Goal: Task Accomplishment & Management: Manage account settings

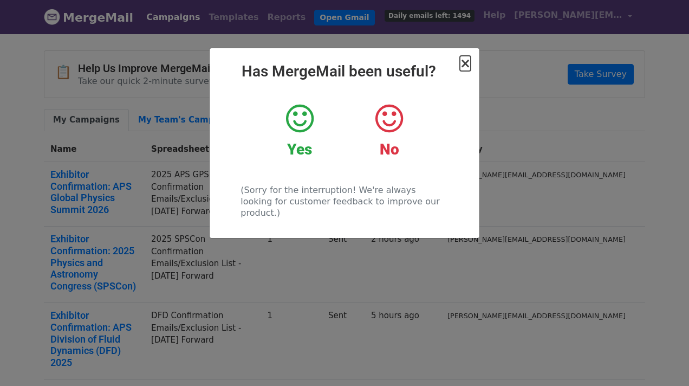
click at [466, 64] on span "×" at bounding box center [465, 63] width 11 height 15
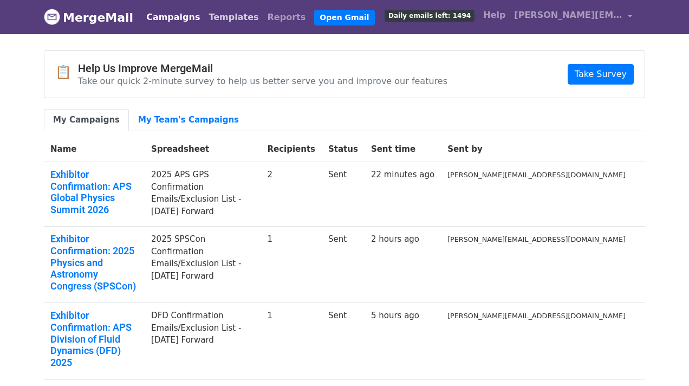
click at [213, 17] on link "Templates" at bounding box center [233, 17] width 58 height 22
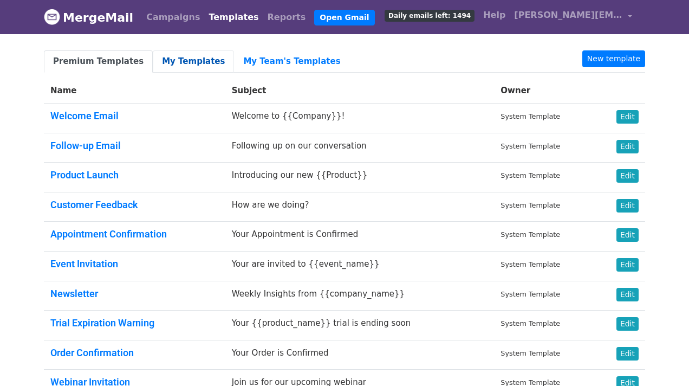
click at [198, 61] on link "My Templates" at bounding box center [193, 61] width 81 height 22
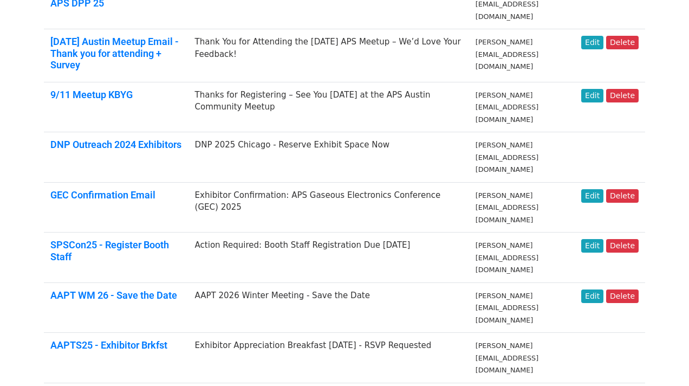
scroll to position [577, 0]
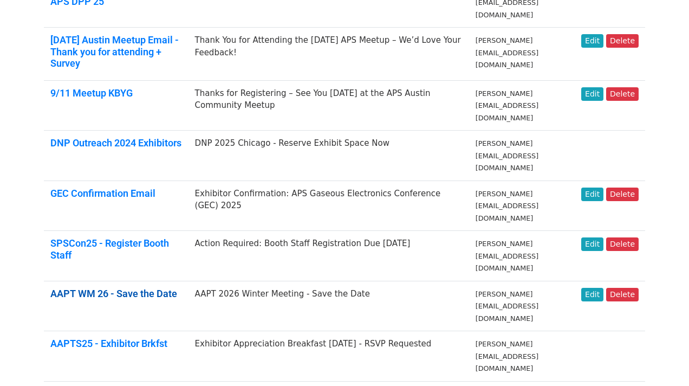
click at [164, 288] on link "AAPT WM 26 - Save the Date" at bounding box center [113, 293] width 127 height 11
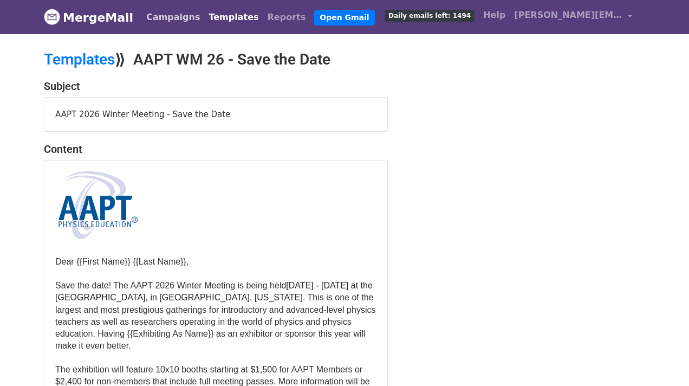
click at [170, 27] on link "Campaigns" at bounding box center [173, 17] width 62 height 22
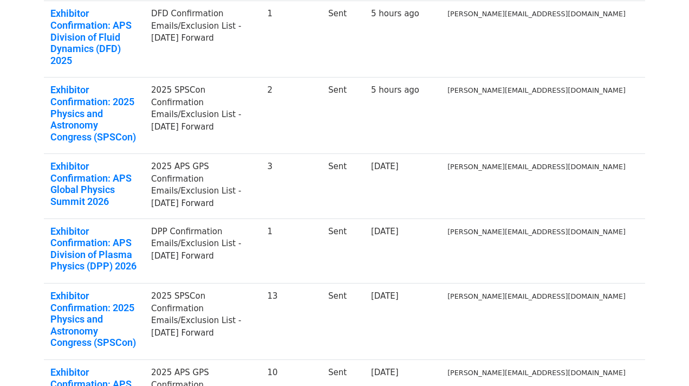
scroll to position [304, 0]
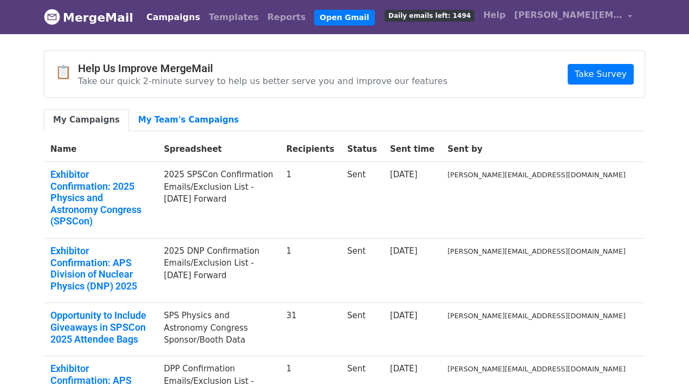
click at [418, 127] on ul "My Campaigns My Team's Campaigns" at bounding box center [344, 120] width 601 height 22
click at [483, 61] on div "📋 Help Us Improve MergeMail Take our quick 2-minute survey to help us better se…" at bounding box center [344, 74] width 600 height 47
click at [214, 14] on link "Templates" at bounding box center [233, 17] width 58 height 22
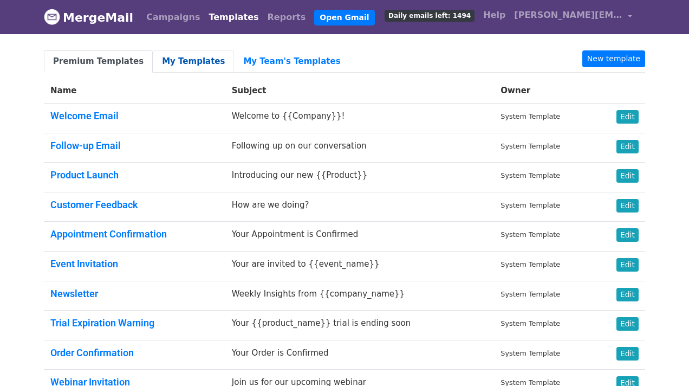
click at [187, 60] on link "My Templates" at bounding box center [193, 61] width 81 height 22
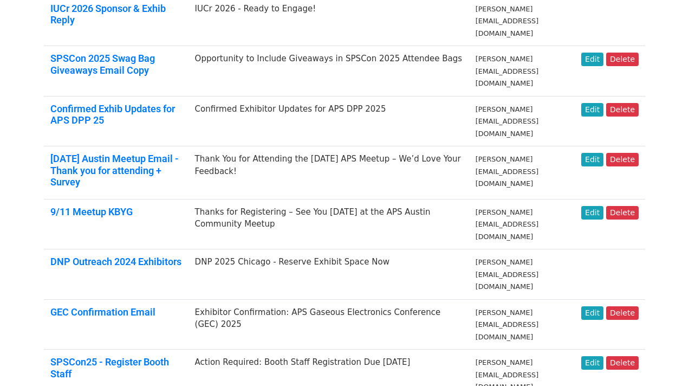
scroll to position [459, 0]
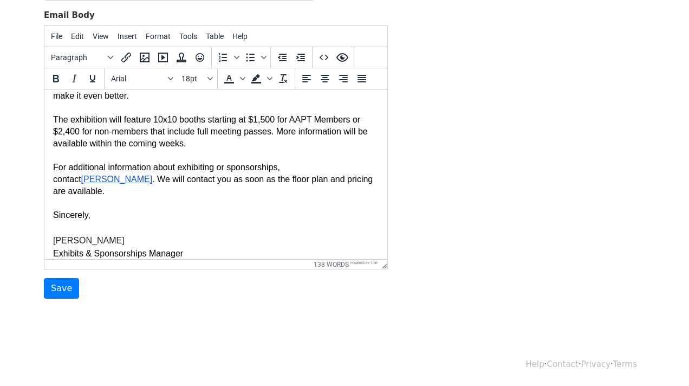
scroll to position [179, 0]
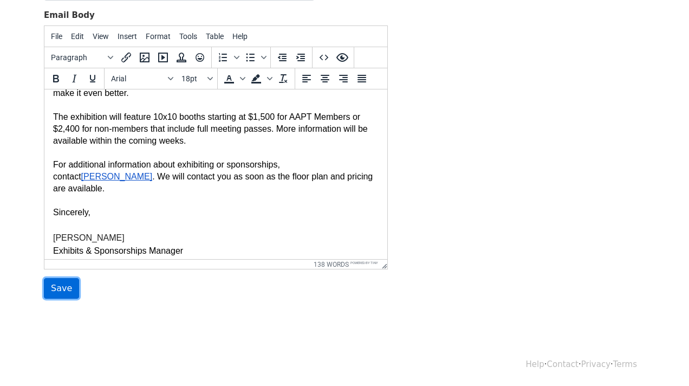
click at [62, 286] on input "Save" at bounding box center [61, 288] width 35 height 21
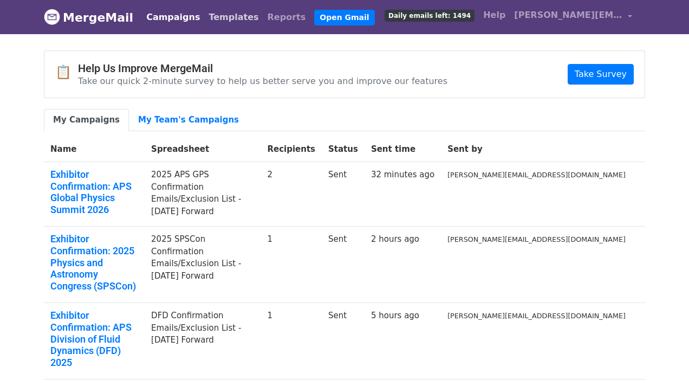
click at [212, 16] on link "Templates" at bounding box center [233, 17] width 58 height 22
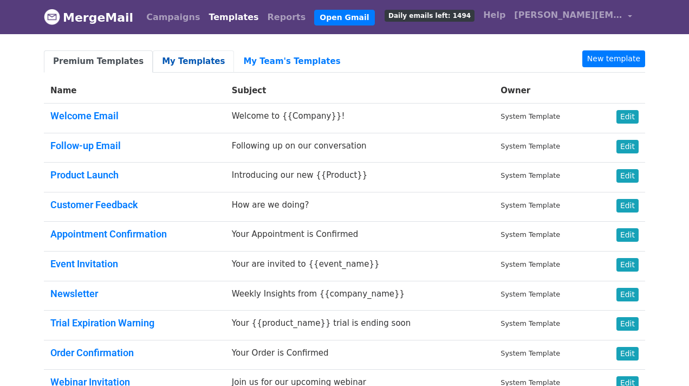
click at [183, 66] on link "My Templates" at bounding box center [193, 61] width 81 height 22
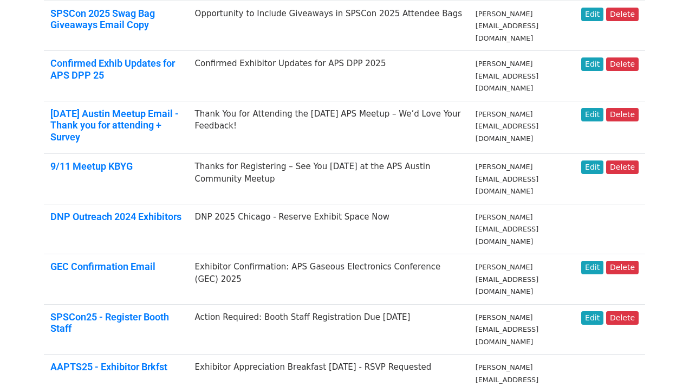
scroll to position [554, 0]
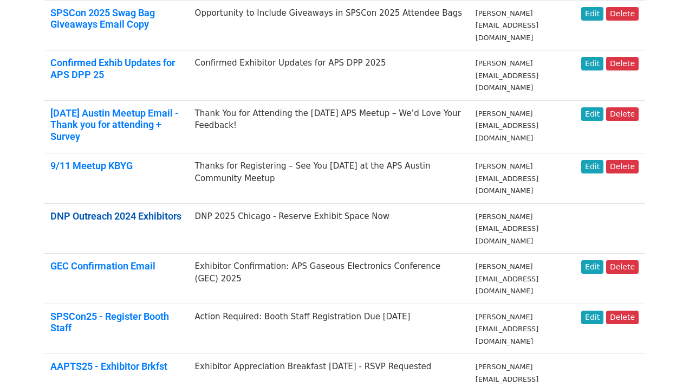
click at [170, 210] on link "DNP Outreach 2024 Exhibitors" at bounding box center [115, 215] width 131 height 11
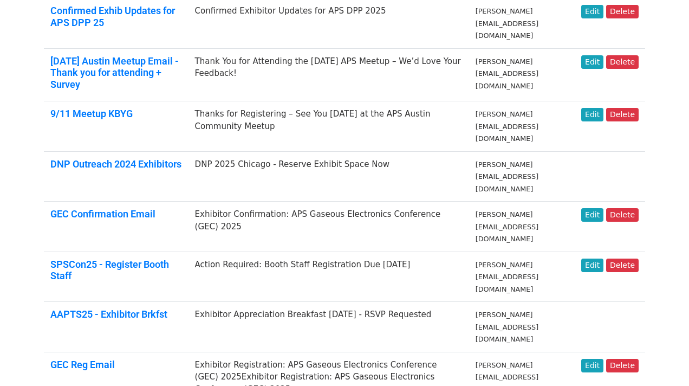
scroll to position [608, 0]
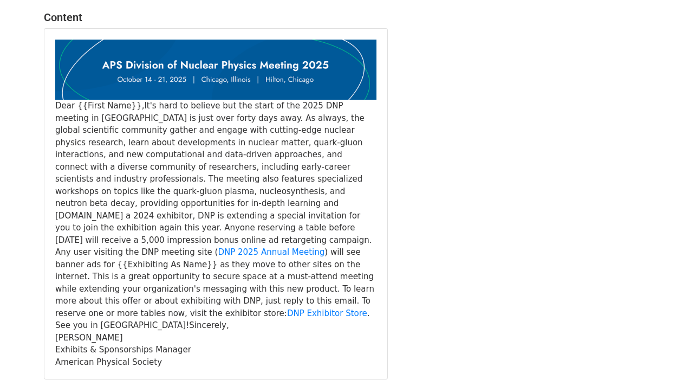
scroll to position [137, 0]
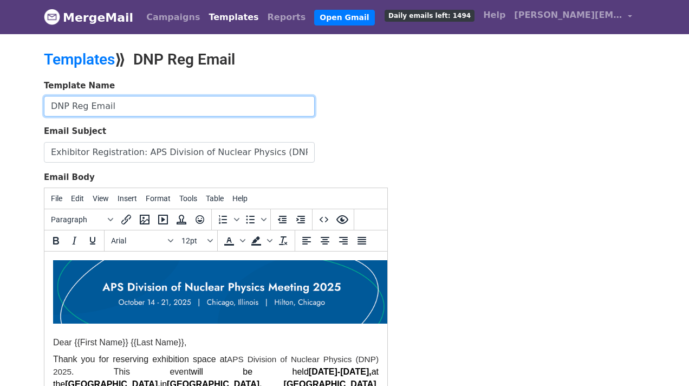
drag, startPoint x: 134, startPoint y: 108, endPoint x: 70, endPoint y: 107, distance: 64.5
click at [70, 107] on input "DNP Reg Email" at bounding box center [179, 106] width 271 height 21
type input "DNP Updates Email"
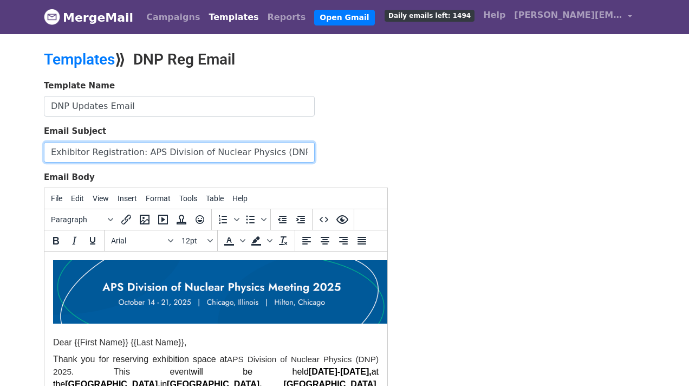
drag, startPoint x: 134, startPoint y: 149, endPoint x: 89, endPoint y: 153, distance: 45.1
click at [89, 153] on input "Exhibitor Registration: APS Division of Nuclear Physics (DNP) 2025" at bounding box center [179, 152] width 271 height 21
type input "Exhibitor Reminders: APS Division of Nuclear Physics (DNP) 2025"
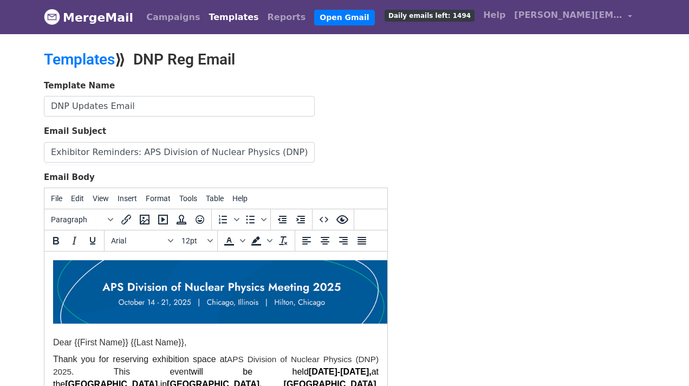
click at [428, 198] on div "Template Name DNP Updates Email Email Subject Exhibitor Reminders: APS Division…" at bounding box center [344, 270] width 617 height 381
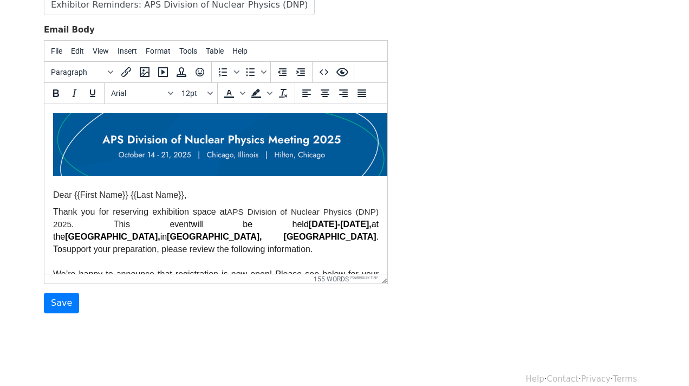
scroll to position [162, 0]
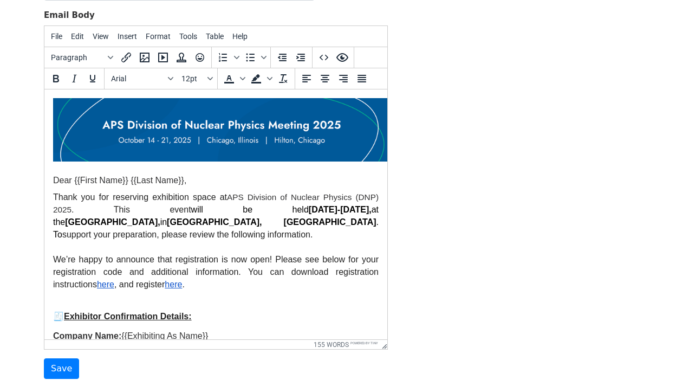
drag, startPoint x: 383, startPoint y: 263, endPoint x: 389, endPoint y: 346, distance: 82.6
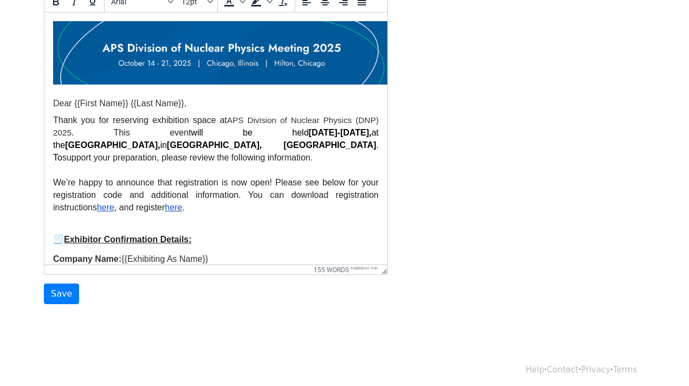
scroll to position [244, 0]
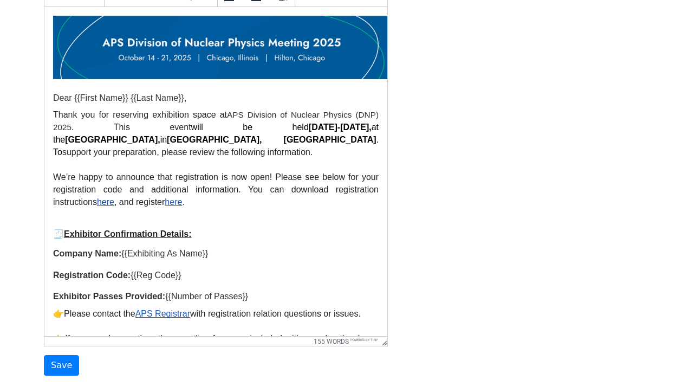
drag, startPoint x: 385, startPoint y: 264, endPoint x: 399, endPoint y: 340, distance: 77.8
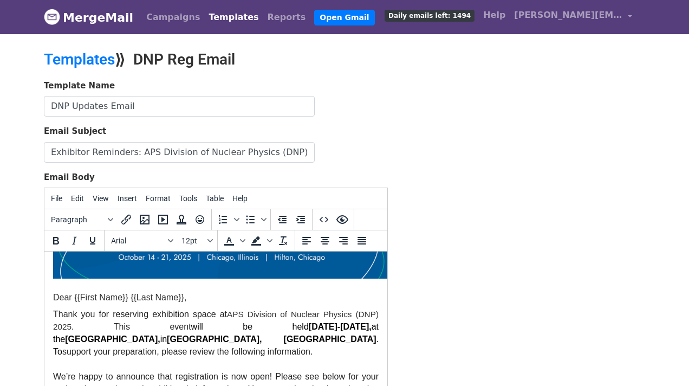
scroll to position [122, 0]
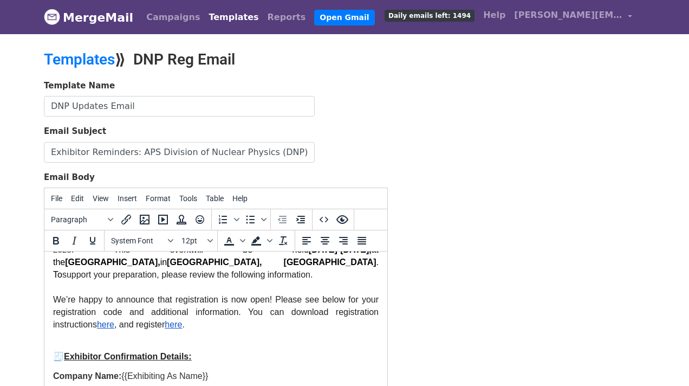
click at [233, 330] on p at bounding box center [216, 338] width 326 height 17
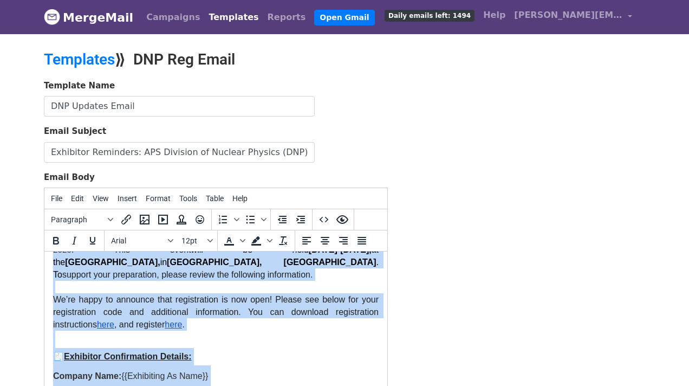
copy body "Dear {{First Name}} {{Last Name}}, Thank you for reserving exhibition space at …"
click at [235, 348] on p "🧾 Exhibitor Confirmation Details:" at bounding box center [216, 356] width 326 height 17
paste body
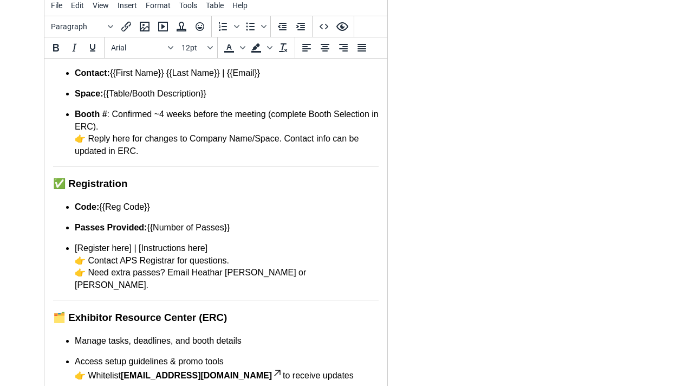
scroll to position [320, 0]
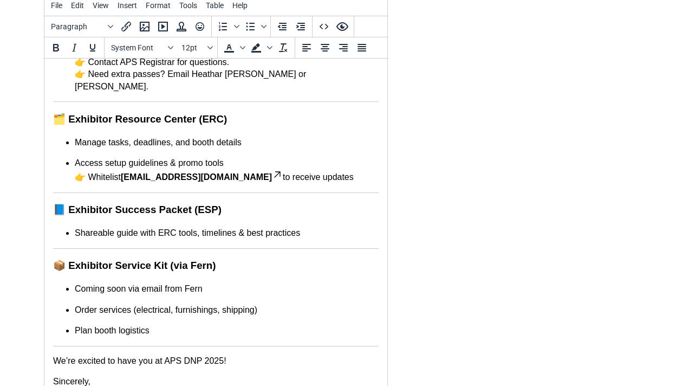
click at [377, 332] on body "Dear {{First Name}} {{Last Name}}, Thank you for reserving space at the APS Div…" at bounding box center [216, 73] width 326 height 653
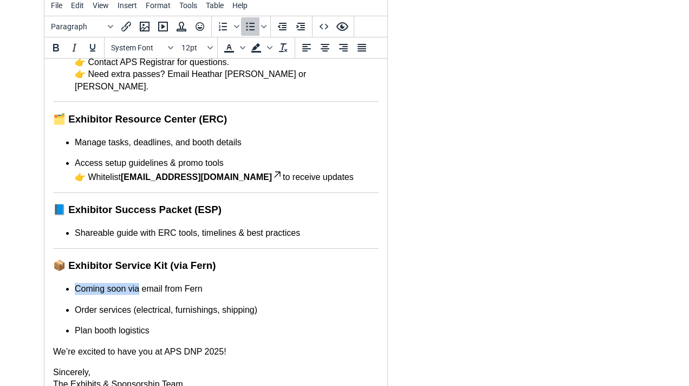
drag, startPoint x: 76, startPoint y: 275, endPoint x: 140, endPoint y: 275, distance: 64.5
click at [140, 283] on p "Coming soon via email from Fern" at bounding box center [227, 289] width 304 height 12
click at [137, 283] on p "Welcome email from Fern" at bounding box center [227, 289] width 304 height 12
click at [381, 232] on html "Dear {{First Name}} {{Last Name}}, Thank you for reserving space at the APS Div…" at bounding box center [215, 68] width 343 height 661
click at [379, 234] on html "Dear {{First Name}} {{Last Name}}, Thank you for reserving space at the APS Div…" at bounding box center [215, 68] width 343 height 661
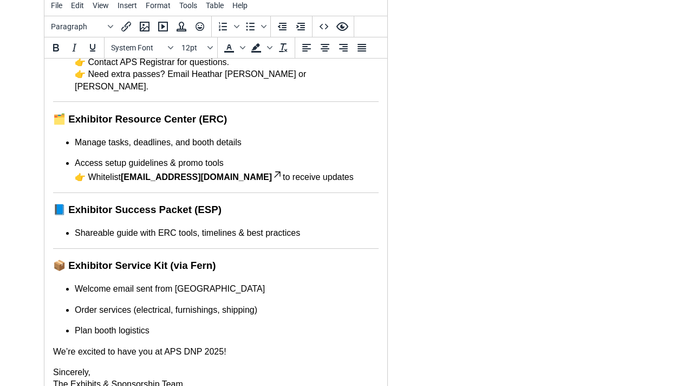
click at [378, 234] on body "Dear {{First Name}} {{Last Name}}, Thank you for reserving space at the APS Div…" at bounding box center [216, 68] width 326 height 643
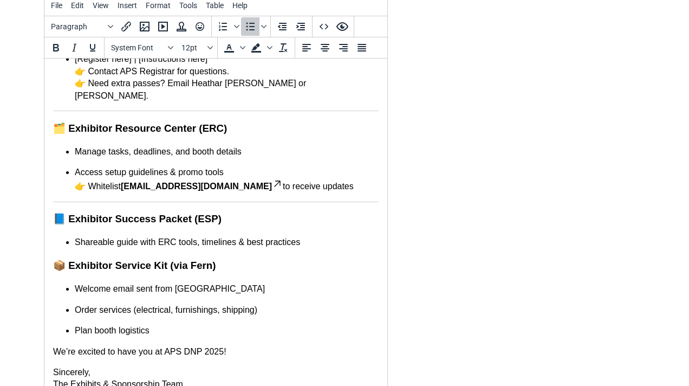
click at [378, 187] on body "Dear {{First Name}} {{Last Name}}, Thank you for reserving space at the APS Div…" at bounding box center [216, 73] width 326 height 634
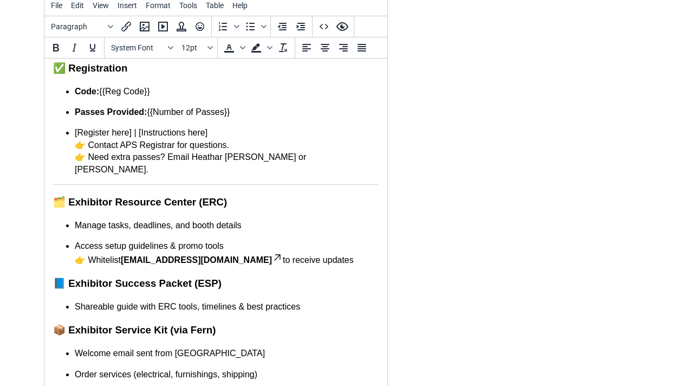
scroll to position [0, 0]
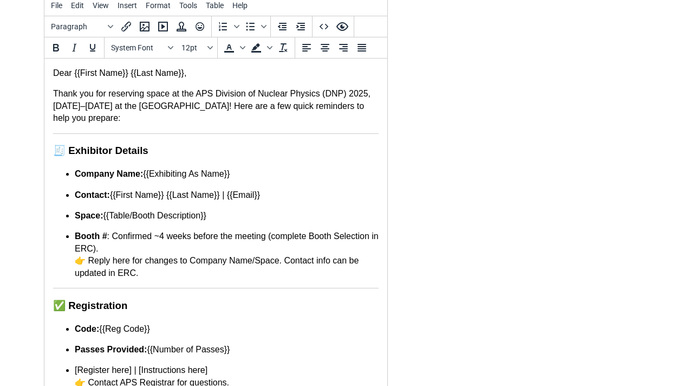
click at [104, 288] on hr at bounding box center [216, 288] width 326 height 1
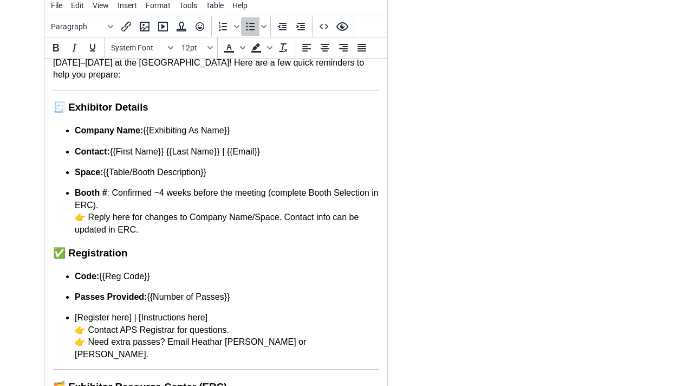
scroll to position [56, 0]
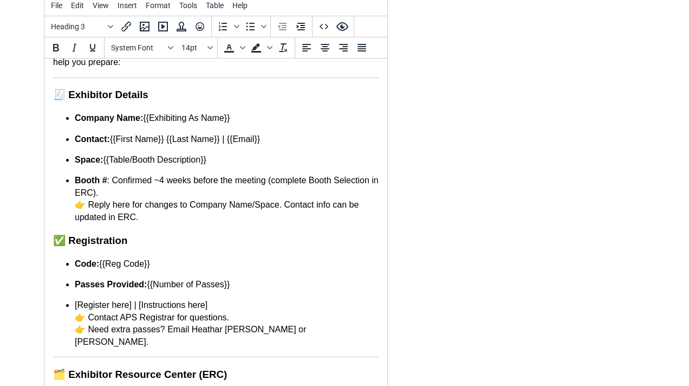
click at [108, 77] on body "Dear {{First Name}} {{Last Name}}, Thank you for reserving space at the APS Div…" at bounding box center [216, 319] width 326 height 616
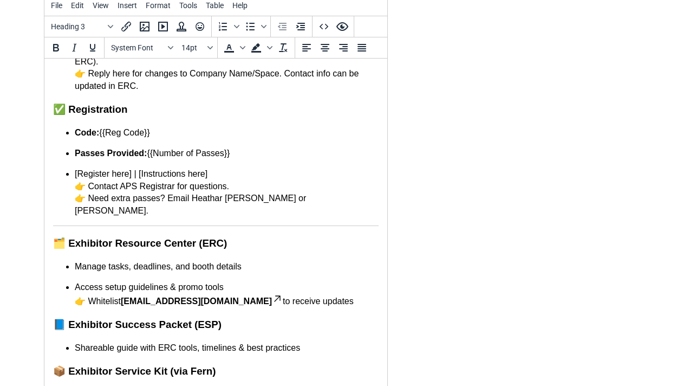
scroll to position [197, 0]
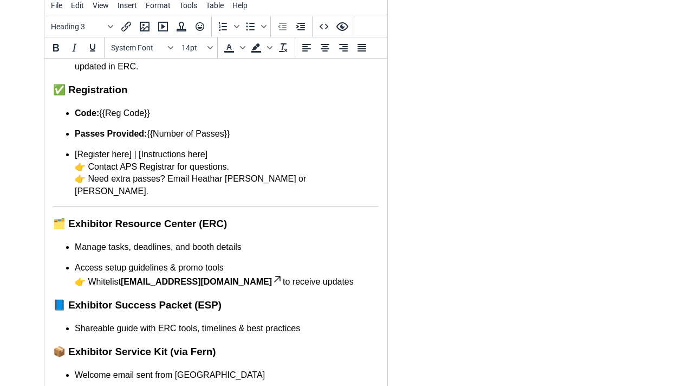
click at [119, 195] on body "Dear {{First Name}} {{Last Name}}, Thank you for reserving space at the APS Div…" at bounding box center [216, 173] width 326 height 607
click at [119, 193] on body "Dear {{First Name}} {{Last Name}}, Thank you for reserving space at the APS Div…" at bounding box center [216, 173] width 326 height 607
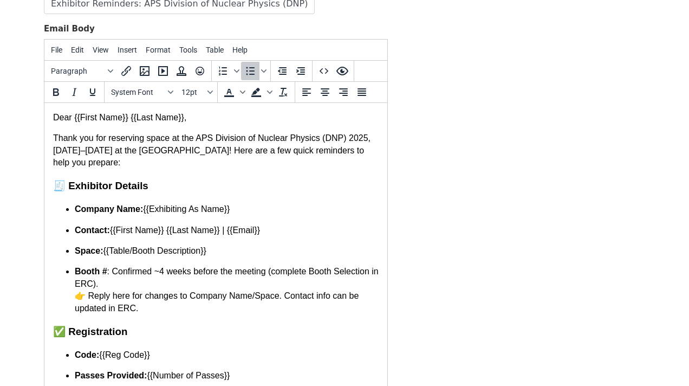
scroll to position [0, 0]
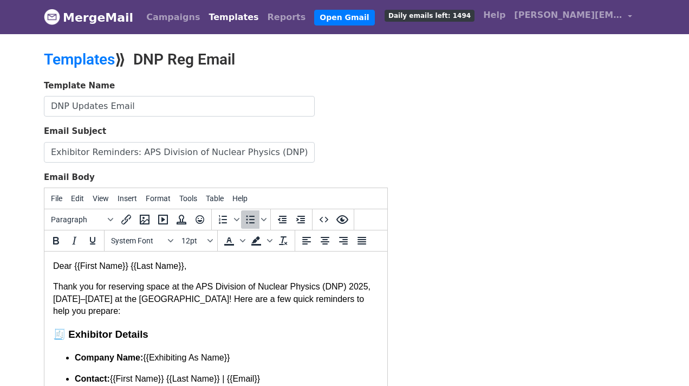
drag, startPoint x: 140, startPoint y: 59, endPoint x: 258, endPoint y: 54, distance: 118.7
click at [258, 54] on h2 "Templates ⟫ DNP Reg Email" at bounding box center [241, 59] width 395 height 18
copy h2 "DNP Reg Email"
click at [410, 282] on div "Template Name DNP Updates Email Email Subject Exhibitor Reminders: APS Division…" at bounding box center [344, 349] width 617 height 539
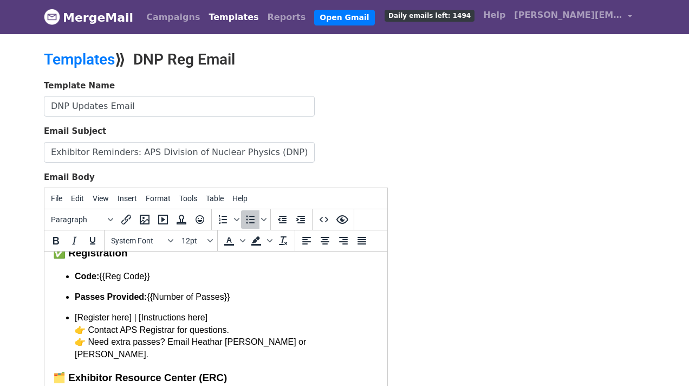
scroll to position [250, 0]
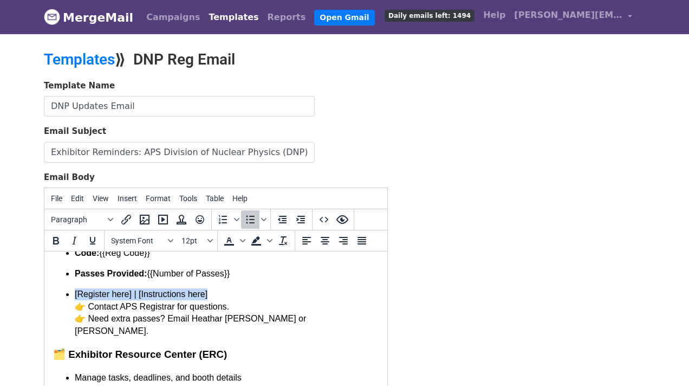
drag, startPoint x: 217, startPoint y: 295, endPoint x: 73, endPoint y: 298, distance: 144.6
click at [73, 298] on ul "Code: {{Reg Code}} Passes Provided: {{Number of Passes}} [Register here] | [Ins…" at bounding box center [216, 292] width 326 height 90
click at [79, 297] on span "download registration instructions" at bounding box center [127, 294] width 105 height 8
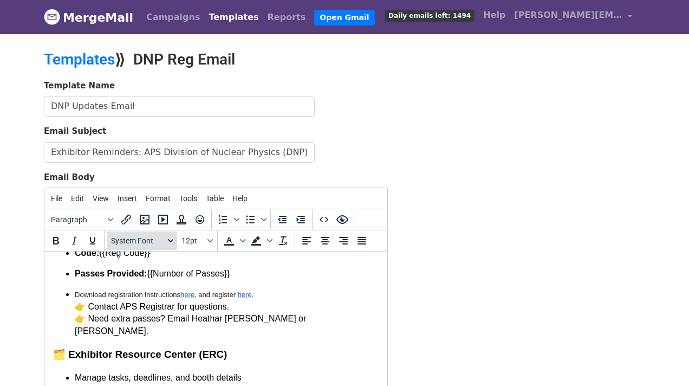
click at [165, 244] on button "System Font" at bounding box center [142, 240] width 70 height 18
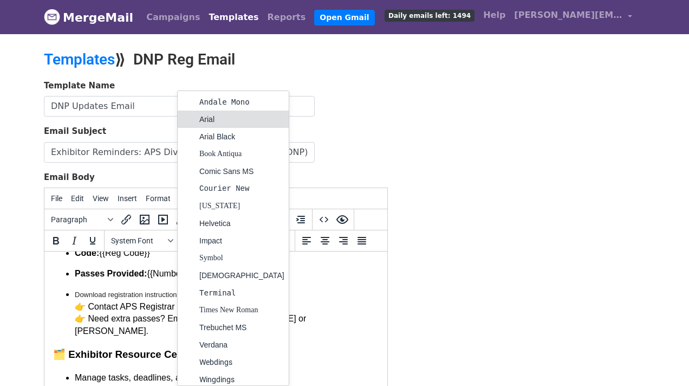
click at [236, 119] on div "Arial" at bounding box center [241, 119] width 85 height 13
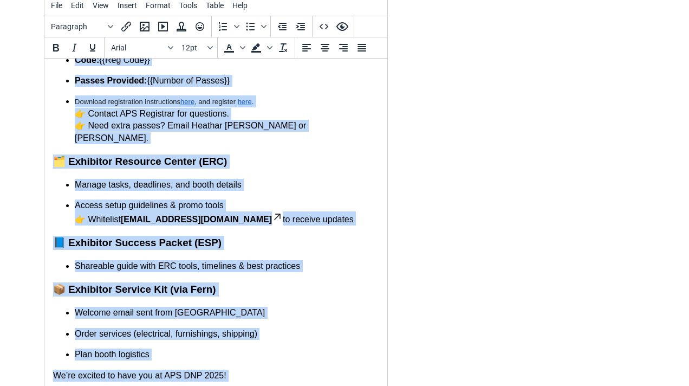
scroll to position [253, 0]
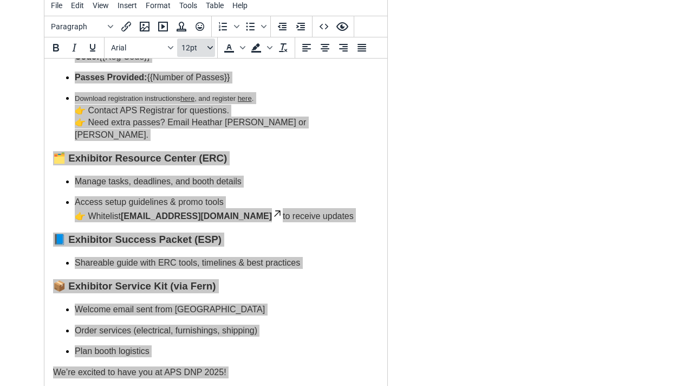
click at [206, 42] on button "12pt" at bounding box center [196, 47] width 38 height 18
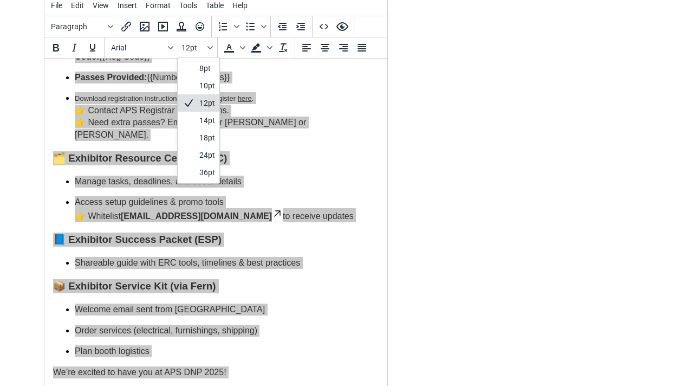
click at [199, 101] on div "12pt" at bounding box center [207, 102] width 16 height 13
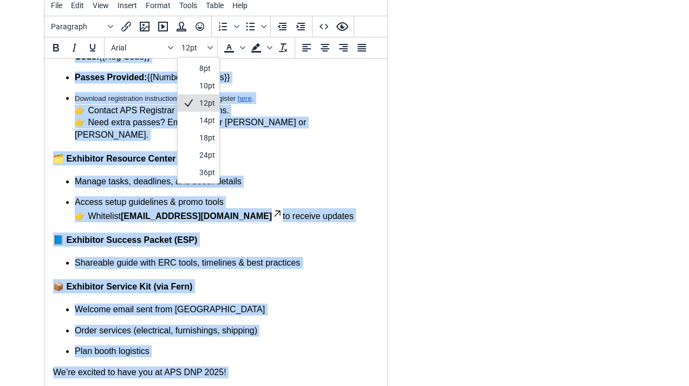
scroll to position [253, 0]
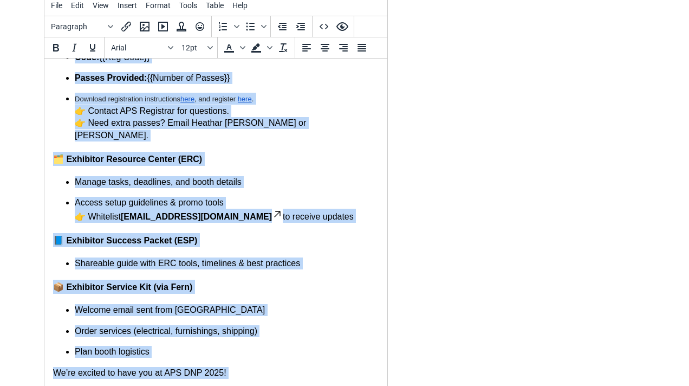
click at [254, 138] on body "Dear {{First Name}} {{Last Name}}, Thank you for reserving space at the APS Div…" at bounding box center [216, 112] width 326 height 597
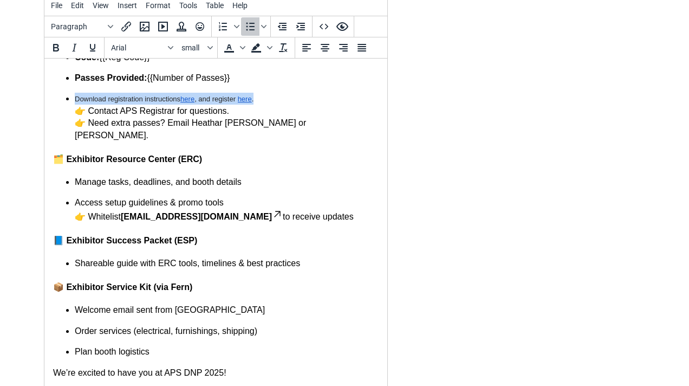
drag, startPoint x: 74, startPoint y: 103, endPoint x: 283, endPoint y: 107, distance: 208.6
click at [283, 107] on ul "Code: {{Reg Code}} Passes Provided: {{Number of Passes}} Download registration …" at bounding box center [216, 96] width 326 height 90
click at [208, 48] on icon "Font sizes" at bounding box center [209, 47] width 5 height 5
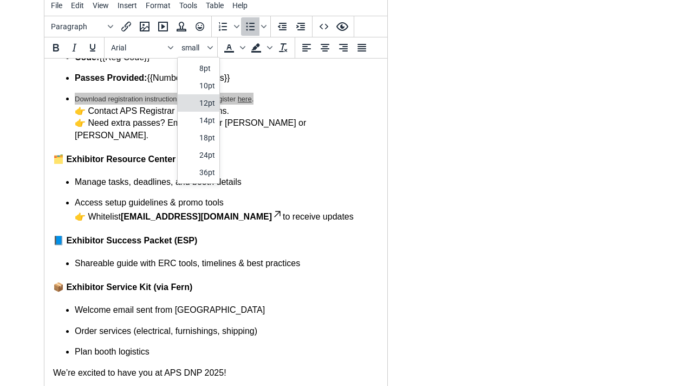
click at [206, 100] on div "12pt" at bounding box center [207, 102] width 16 height 13
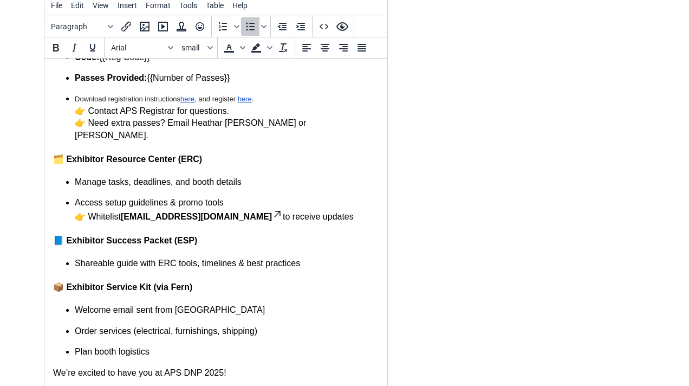
click at [291, 159] on body "Dear {{First Name}} {{Last Name}}, Thank you for reserving space at the APS Div…" at bounding box center [216, 112] width 326 height 597
click at [162, 129] on font "👉 Need extra passes? Email Heathar Burton or Dan Cooke." at bounding box center [190, 128] width 231 height 21
click at [145, 113] on font "👉 Contact APS Registrar for questions." at bounding box center [152, 110] width 154 height 9
click at [142, 101] on span "Download registration instructions" at bounding box center [128, 99] width 106 height 8
drag, startPoint x: 257, startPoint y: 103, endPoint x: 70, endPoint y: 101, distance: 186.9
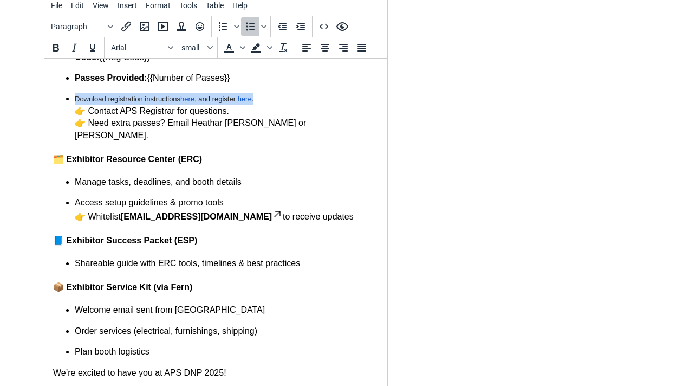
click at [70, 101] on ul "Code: {{Reg Code}} Passes Provided: {{Number of Passes}} Download registration …" at bounding box center [216, 96] width 326 height 90
click at [193, 48] on span "small" at bounding box center [193, 47] width 24 height 9
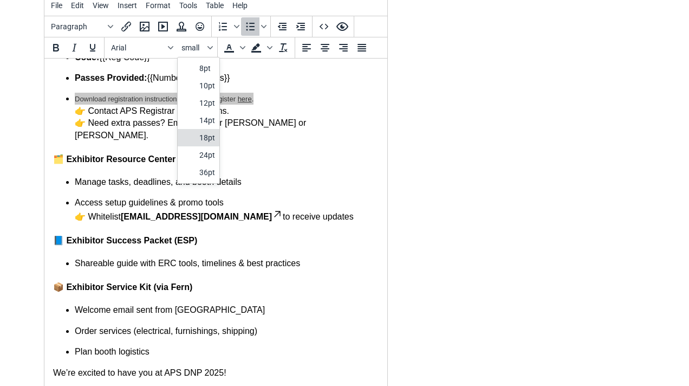
click at [213, 140] on div "18pt" at bounding box center [207, 137] width 16 height 13
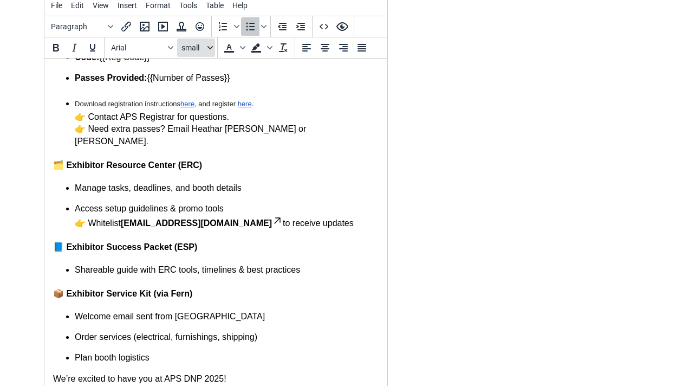
click at [201, 47] on span "small" at bounding box center [193, 47] width 24 height 9
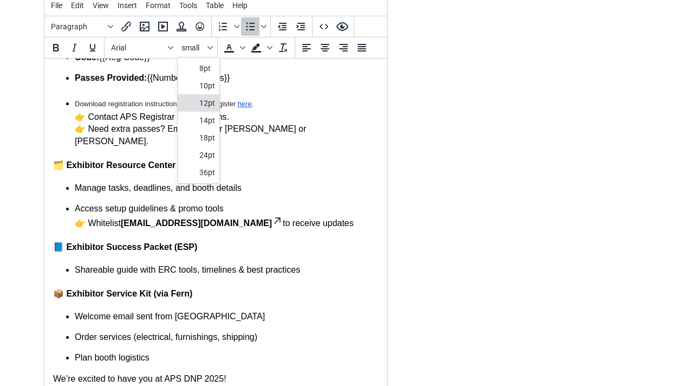
click at [203, 97] on div "12pt" at bounding box center [207, 102] width 16 height 13
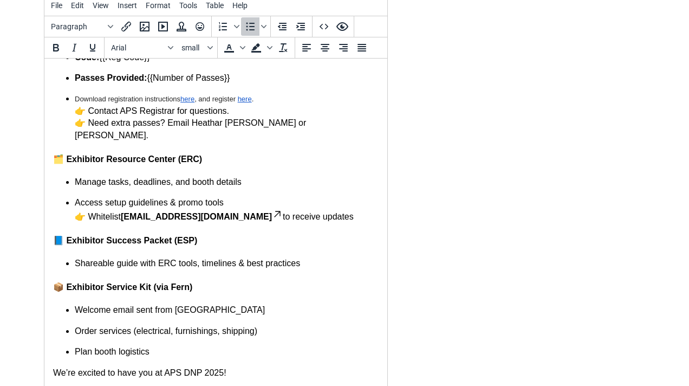
click at [248, 154] on h3 "🗂️ Exhibitor Resource Center (ERC)" at bounding box center [216, 159] width 326 height 14
click at [110, 80] on strong "Passes Provided:" at bounding box center [111, 77] width 72 height 9
click at [173, 81] on font "Passes Provided: {{Number of Passes}}" at bounding box center [152, 77] width 155 height 9
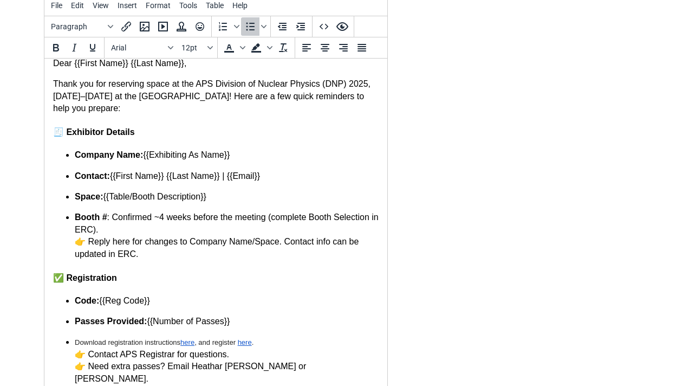
scroll to position [7, 0]
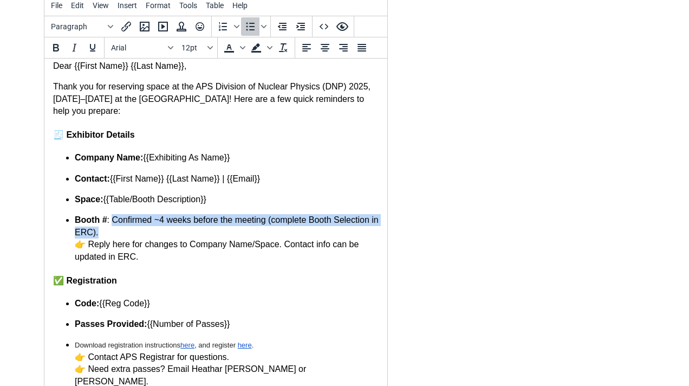
drag, startPoint x: 113, startPoint y: 220, endPoint x: 119, endPoint y: 235, distance: 16.0
click at [119, 235] on p "Booth # : Confirmed ~4 weeks before the meeting (complete Booth Selection in ER…" at bounding box center [227, 238] width 304 height 49
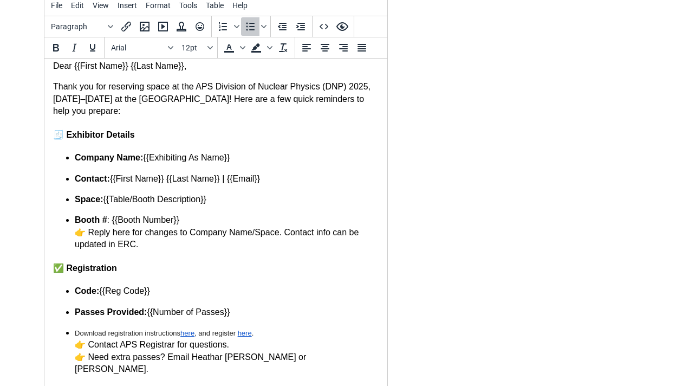
drag, startPoint x: 148, startPoint y: 250, endPoint x: 64, endPoint y: 240, distance: 84.0
click at [64, 240] on ul "Company Name: {{Exhibiting As Name}} Contact: {{First Name}} {{Last Name}} | {{…" at bounding box center [216, 201] width 326 height 99
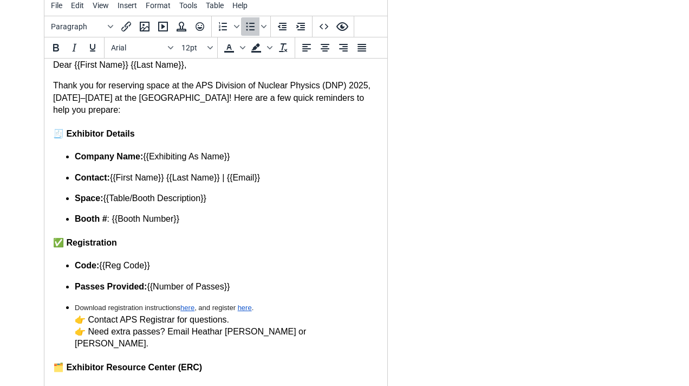
scroll to position [4, 0]
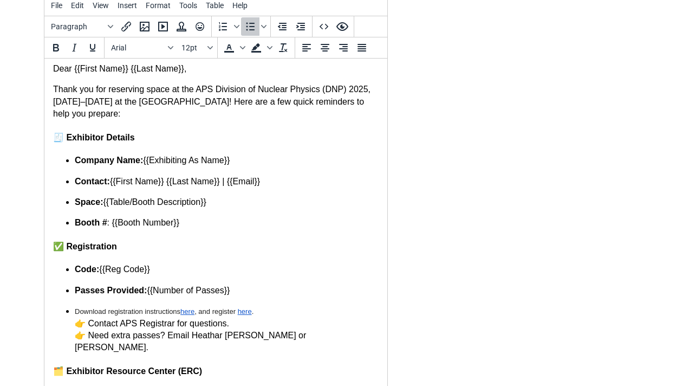
click at [363, 105] on p "Thank you for reserving space at the APS Division of Nuclear Physics (DNP) 2025…" at bounding box center [216, 101] width 326 height 36
click at [335, 223] on p "Booth # : {{Booth Number}}" at bounding box center [227, 223] width 304 height 12
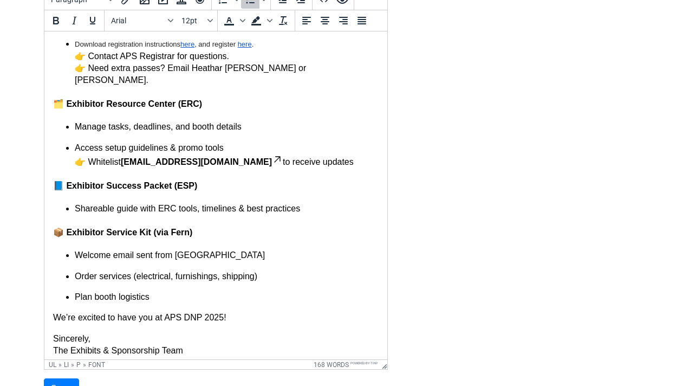
scroll to position [244, 0]
drag, startPoint x: 76, startPoint y: 246, endPoint x: 171, endPoint y: 250, distance: 94.9
click at [171, 251] on font "Welcome email sent from Fern" at bounding box center [170, 255] width 190 height 9
copy font "Welcome email sent from"
click at [76, 122] on font "Manage tasks, deadlines, and booth details" at bounding box center [158, 126] width 167 height 9
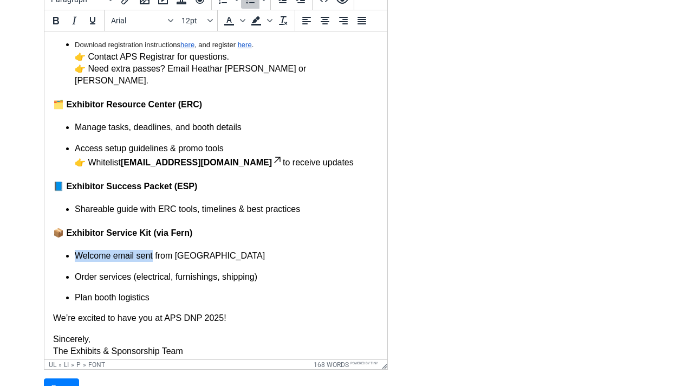
drag, startPoint x: 153, startPoint y: 248, endPoint x: 14, endPoint y: 245, distance: 139.2
click at [44, 245] on html "Dear {{First Name}} {{Last Name}}, Thank you for reserving space at the APS Div…" at bounding box center [215, 77] width 343 height 578
copy font "Welcome email sent"
click at [74, 121] on ul "Manage tasks, deadlines, and booth details Access setup guidelines & promo tool…" at bounding box center [216, 144] width 326 height 47
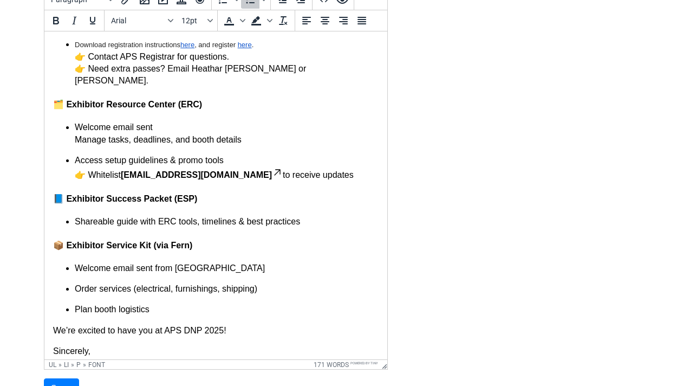
click at [80, 142] on ul "Welcome email sent Manage tasks, deadlines, and booth details Access setup guid…" at bounding box center [216, 151] width 326 height 60
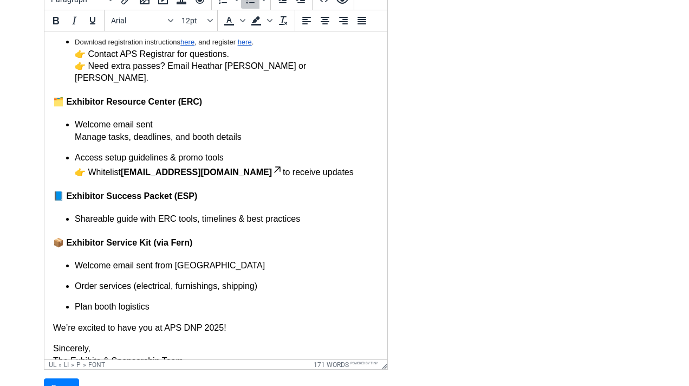
scroll to position [253, 0]
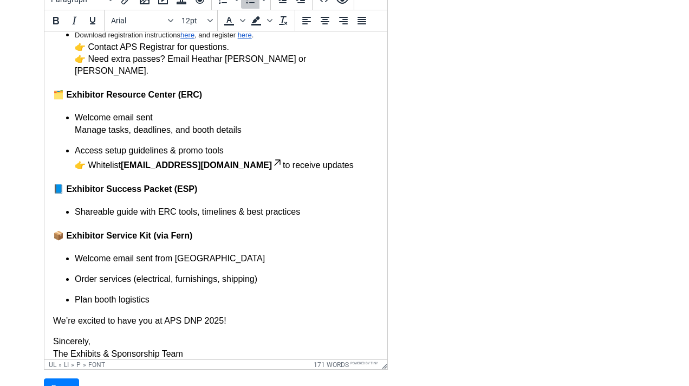
drag, startPoint x: 314, startPoint y: 154, endPoint x: 55, endPoint y: 94, distance: 266.3
click at [55, 94] on body "Dear {{First Name}} {{Last Name}}, Thank you for reserving space at the APS Div…" at bounding box center [216, 73] width 326 height 573
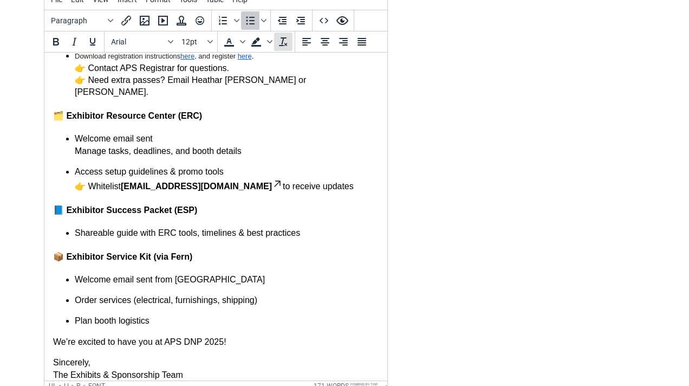
scroll to position [193, 0]
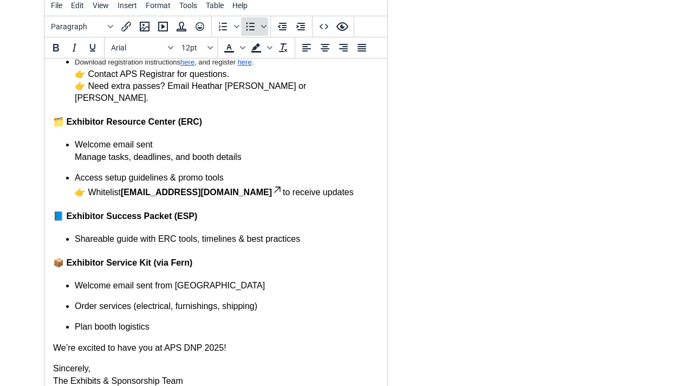
click at [249, 20] on icon "Bullet list" at bounding box center [250, 26] width 13 height 13
click at [249, 22] on icon "Bullet list" at bounding box center [250, 26] width 13 height 13
click at [75, 173] on font "Access setup guidelines & promo tools" at bounding box center [149, 177] width 149 height 9
click at [166, 187] on link "events@expo-genie.com" at bounding box center [202, 191] width 162 height 9
drag, startPoint x: 320, startPoint y: 186, endPoint x: 65, endPoint y: 139, distance: 258.9
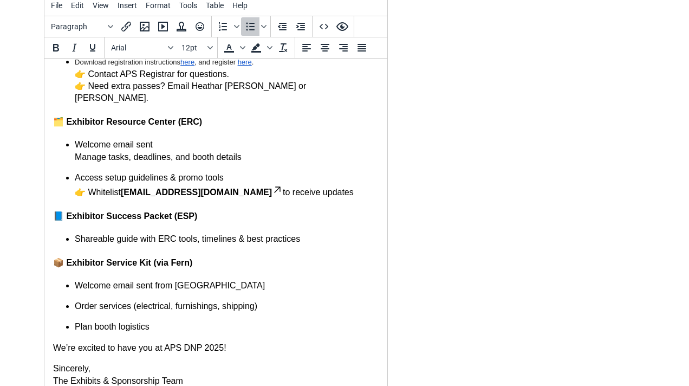
click at [65, 139] on ul "Welcome email sent Manage tasks, deadlines, and booth details Access setup guid…" at bounding box center [216, 169] width 326 height 60
click at [268, 34] on div "To open the popup, press Shift+Enter To open the popup, press Shift+Enter" at bounding box center [241, 26] width 59 height 21
click at [268, 31] on div "To open the popup, press Shift+Enter To open the popup, press Shift+Enter" at bounding box center [241, 26] width 59 height 21
click at [266, 29] on span "Bullet list" at bounding box center [263, 26] width 9 height 18
click at [257, 54] on icon at bounding box center [259, 54] width 26 height 26
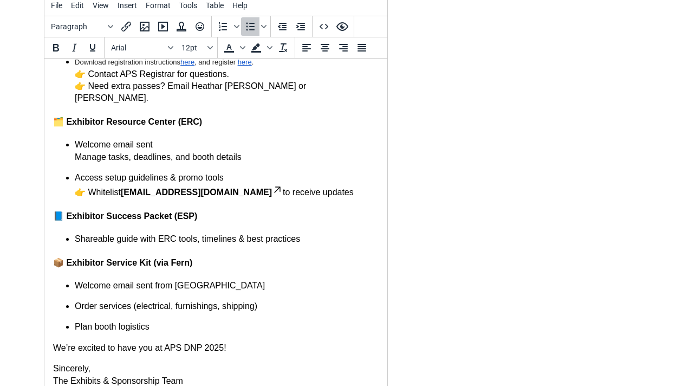
click at [72, 152] on ul "Welcome email sent Manage tasks, deadlines, and booth details Access setup guid…" at bounding box center [216, 169] width 326 height 60
click at [246, 31] on icon "Bullet list" at bounding box center [250, 26] width 13 height 13
click at [252, 28] on icon "Bullet list" at bounding box center [250, 26] width 13 height 13
click at [168, 173] on font "Access setup guidelines & promo tools" at bounding box center [149, 177] width 149 height 9
click at [76, 152] on font "Welcome email sent Manage tasks, deadlines, and booth details" at bounding box center [158, 150] width 167 height 21
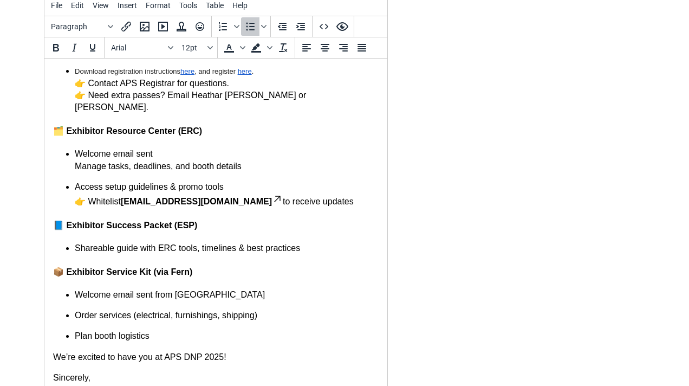
scroll to position [253, 0]
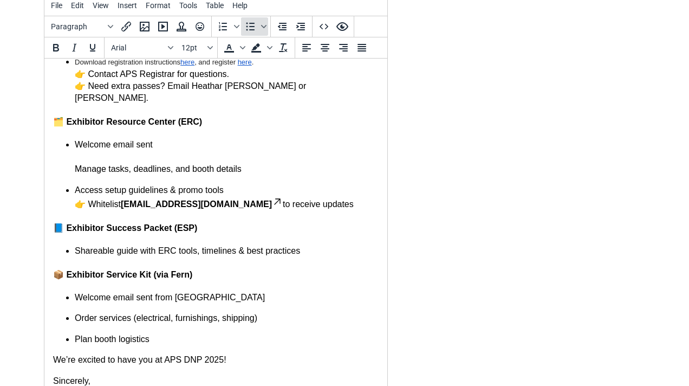
click at [250, 27] on icon "Bullet list" at bounding box center [250, 26] width 13 height 13
click at [222, 250] on body "Dear {{First Name}} {{Last Name}}, Thank you for reserving space at the APS Div…" at bounding box center [216, 106] width 326 height 585
drag, startPoint x: 311, startPoint y: 198, endPoint x: 60, endPoint y: 198, distance: 251.3
click at [60, 198] on ul "Welcome email sent Manage tasks, deadlines, and booth details Access setup guid…" at bounding box center [216, 174] width 326 height 71
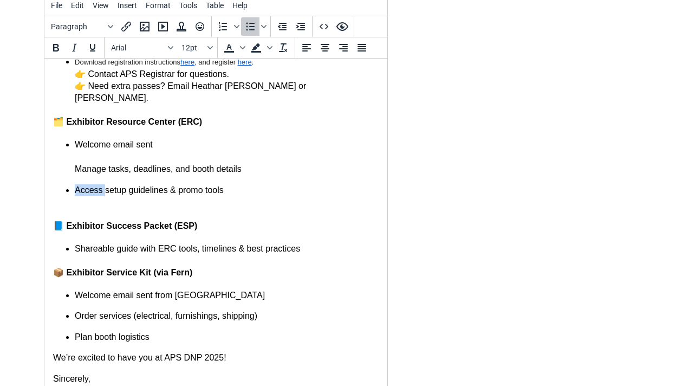
drag, startPoint x: 75, startPoint y: 183, endPoint x: 106, endPoint y: 184, distance: 30.9
click at [106, 185] on font "Access setup guidelines & promo tools" at bounding box center [149, 189] width 149 height 9
copy ul "Access"
click at [75, 159] on font "Welcome email sent Manage tasks, deadlines, and booth details" at bounding box center [158, 157] width 167 height 34
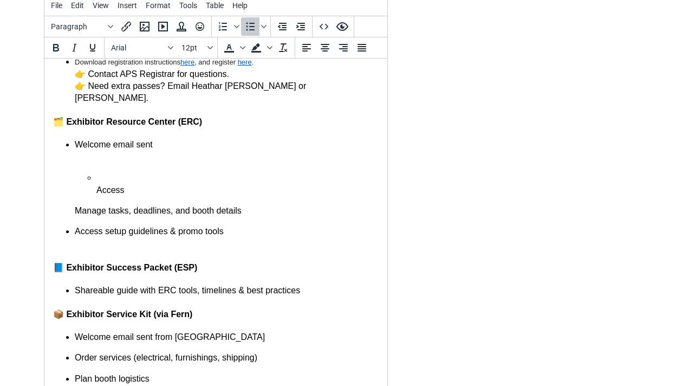
click at [94, 174] on ul "Access" at bounding box center [227, 184] width 304 height 24
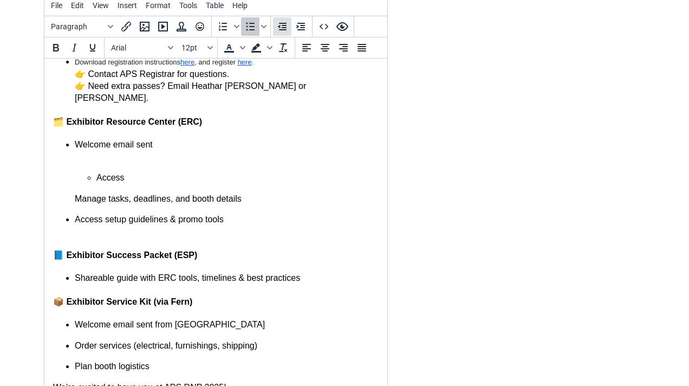
click at [284, 29] on icon "Decrease indent" at bounding box center [282, 27] width 9 height 8
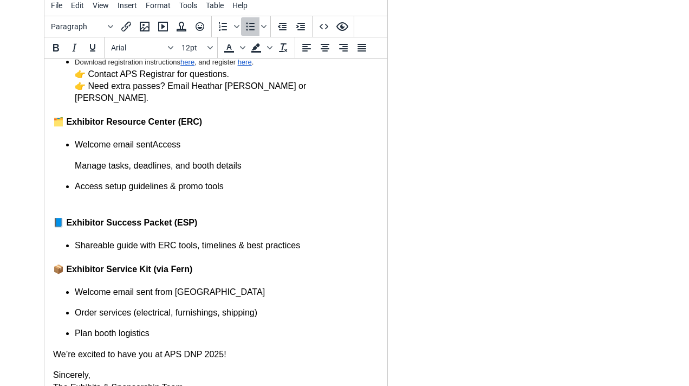
click at [187, 139] on p "Welcome email sent Access" at bounding box center [227, 145] width 304 height 12
click at [239, 220] on h3 "📘 Exhibitor Success Packet (ESP)" at bounding box center [216, 222] width 326 height 14
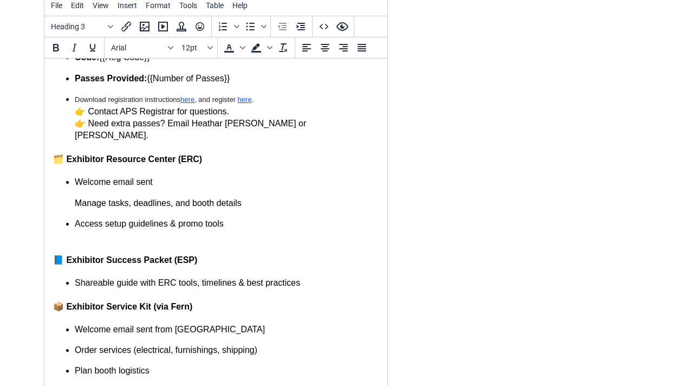
scroll to position [263, 0]
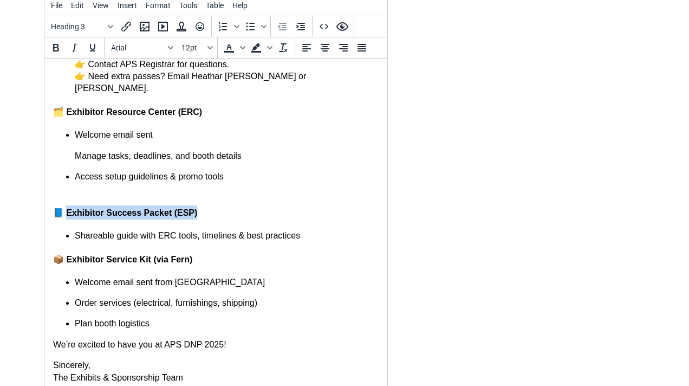
drag, startPoint x: 66, startPoint y: 205, endPoint x: 208, endPoint y: 206, distance: 141.9
click at [208, 206] on h3 "📘 Exhibitor Success Packet (ESP)" at bounding box center [216, 212] width 326 height 14
click at [124, 28] on icon "Insert/edit link" at bounding box center [126, 26] width 13 height 13
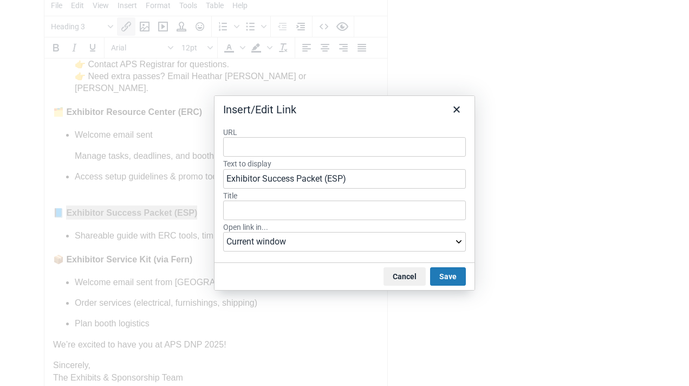
type input "https://docs.google.com/presentation/d/18Q7q1wbW0kbRZwjjZZEczpJZbXFSaVcNzSlOTMv…"
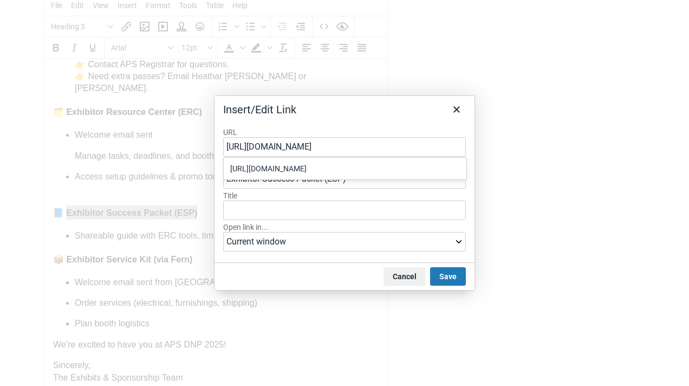
click at [379, 175] on div "https://docs.google.com/presentation/d/18Q7q1wbW0kbRZwjjZZEczpJZbXFSaVcNzSlOTMv…" at bounding box center [346, 168] width 232 height 13
click at [455, 280] on button "Save" at bounding box center [448, 276] width 36 height 18
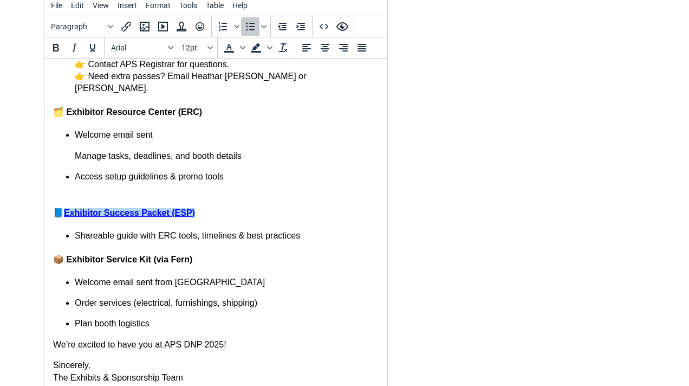
click at [245, 263] on body "Dear {{First Name}} {{Last Name}}, Thank you for reserving space at the APS Div…" at bounding box center [216, 94] width 326 height 580
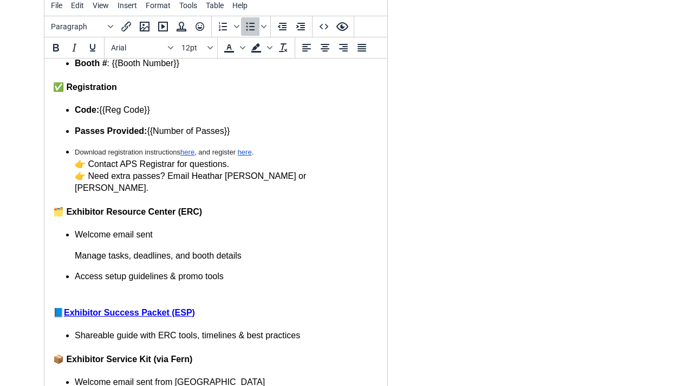
scroll to position [159, 0]
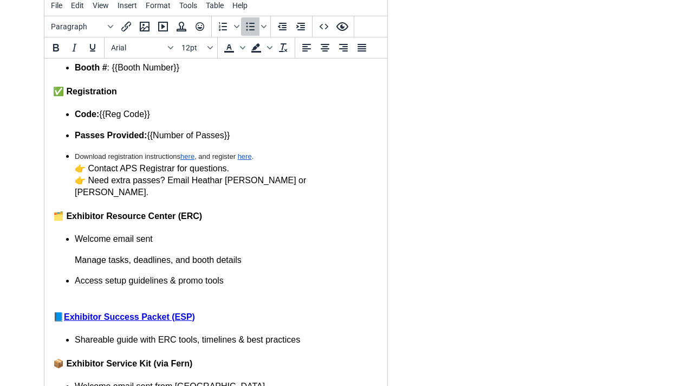
click at [203, 233] on p "Welcome email sent" at bounding box center [227, 239] width 304 height 12
click at [294, 277] on p "Access setup guidelines & promo tools" at bounding box center [227, 287] width 304 height 24
drag, startPoint x: 285, startPoint y: 233, endPoint x: 170, endPoint y: 230, distance: 115.4
click at [170, 233] on p "Welcome email sent via events@expo-genie.com" at bounding box center [227, 239] width 304 height 12
click at [278, 275] on p "Access setup guidelines & promo tools" at bounding box center [227, 287] width 304 height 24
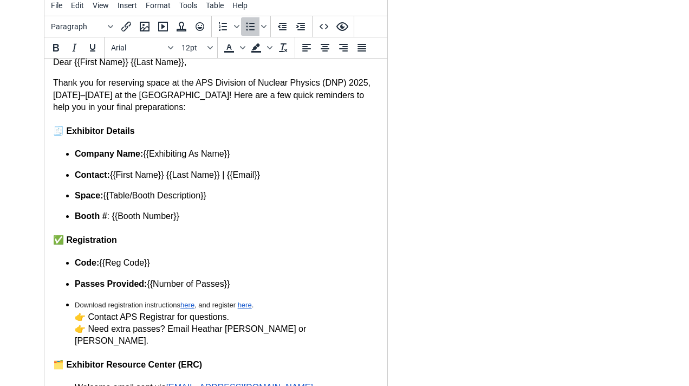
scroll to position [0, 0]
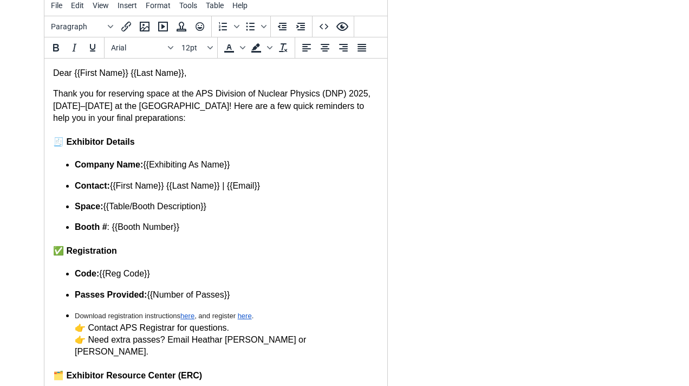
copy body "Dear {{First Name}} {{Last Name}}, Thank you for reserving space at the APS Div…"
click at [305, 187] on p "Contact: {{First Name}} {{Last Name}} | {{Email}}" at bounding box center [227, 186] width 304 height 12
click at [290, 227] on p "Booth # : {{Booth Number}}" at bounding box center [227, 227] width 304 height 12
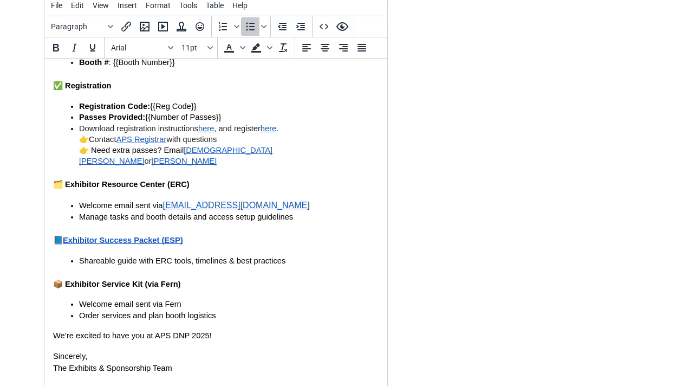
click at [353, 244] on body "Dear {{First Name}} {{Last Name}}, Thank you for reserving space at the APS Div…" at bounding box center [216, 164] width 326 height 461
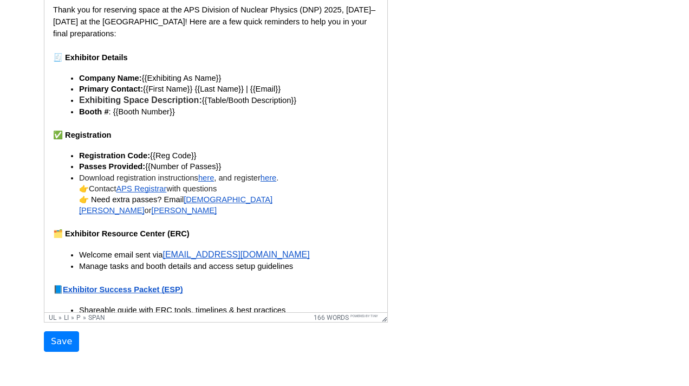
scroll to position [0, 0]
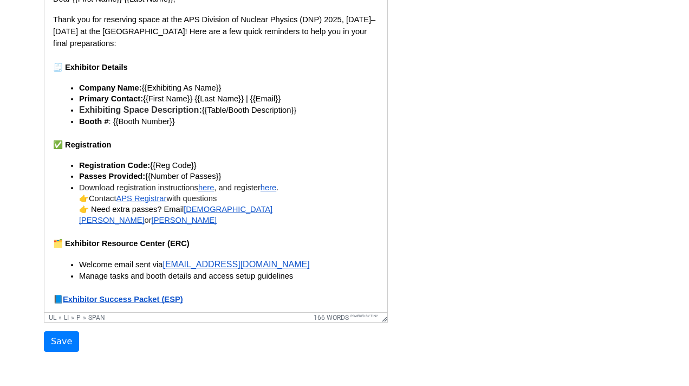
click at [212, 127] on p "Booth # : {{Booth Number}}" at bounding box center [229, 121] width 300 height 11
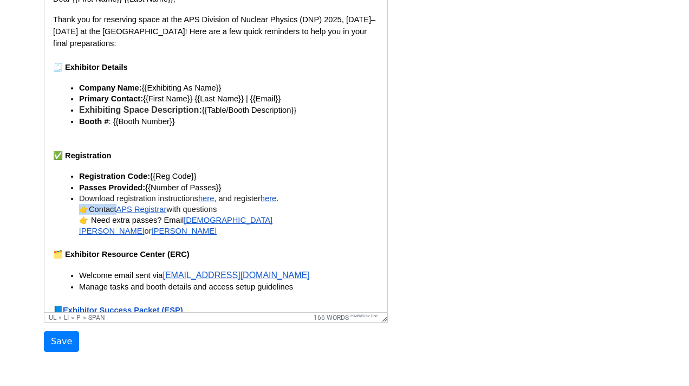
drag, startPoint x: 80, startPoint y: 212, endPoint x: 116, endPoint y: 210, distance: 36.4
click at [116, 210] on p "Download registration instructions here , and register here . 👉 Contact APS Reg…" at bounding box center [229, 215] width 300 height 44
copy p "👉 Contact"
click at [422, 69] on div "Template Name DNP Updates Email Email Subject Exhibitor Reminders: APS Division…" at bounding box center [344, 82] width 617 height 539
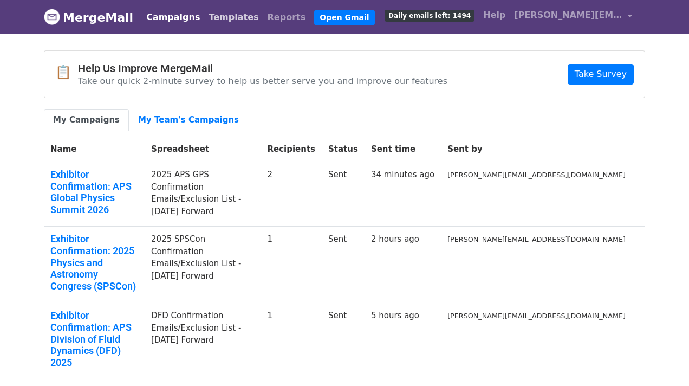
click at [211, 15] on link "Templates" at bounding box center [233, 17] width 58 height 22
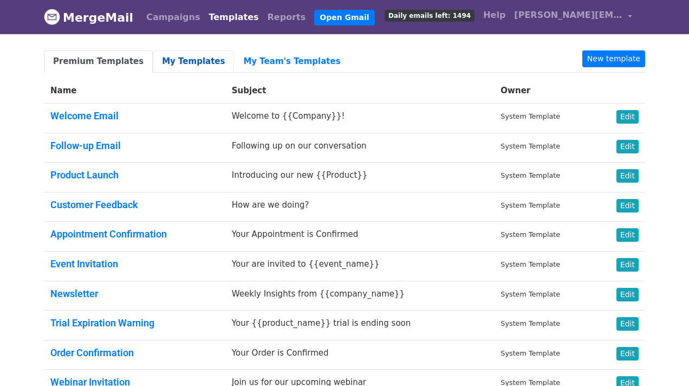
click at [174, 61] on link "My Templates" at bounding box center [193, 61] width 81 height 22
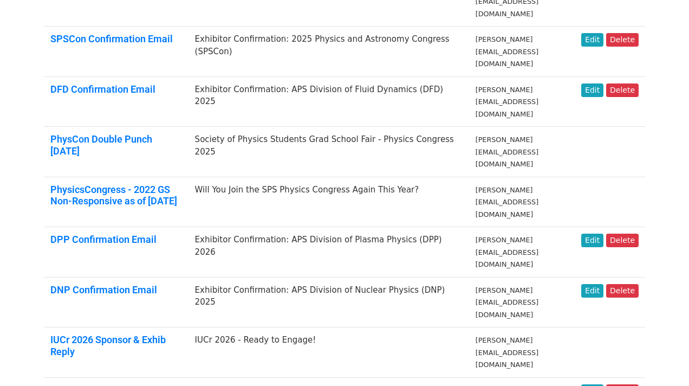
scroll to position [189, 0]
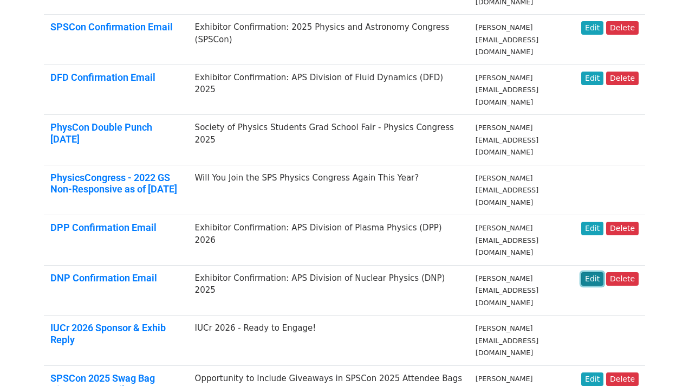
click at [591, 272] on link "Edit" at bounding box center [592, 279] width 22 height 14
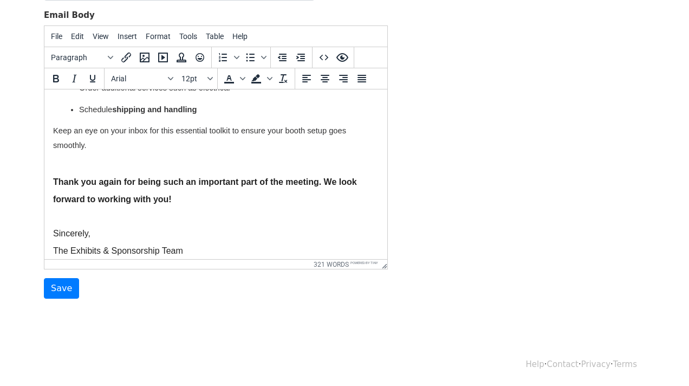
scroll to position [814, 0]
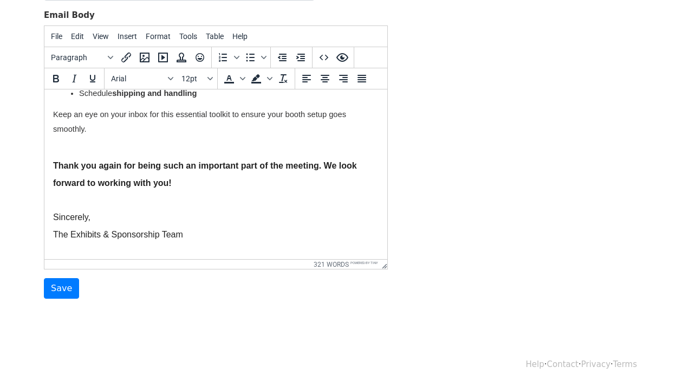
click at [255, 226] on p "The Exhibits & Sponsorship Team" at bounding box center [216, 234] width 326 height 17
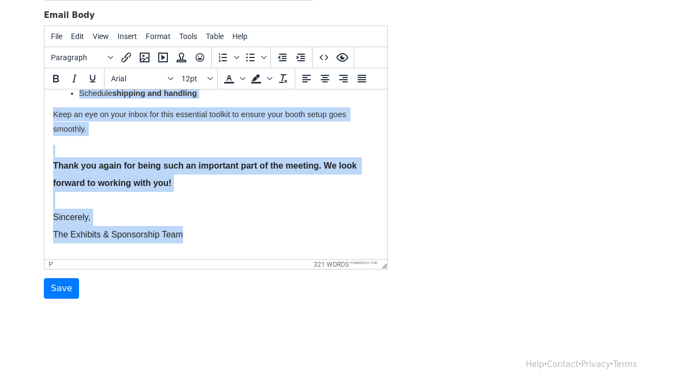
copy body "Dear {{First Name}} {{Last Name}}, Thank you for reserving exhibition space at …"
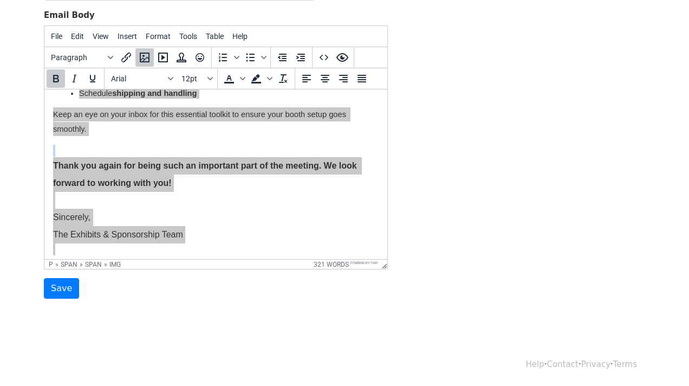
click at [438, 139] on div "Template Name DNP Confirmation Email Email Subject Exhibitor Confirmation: APS …" at bounding box center [344, 108] width 617 height 381
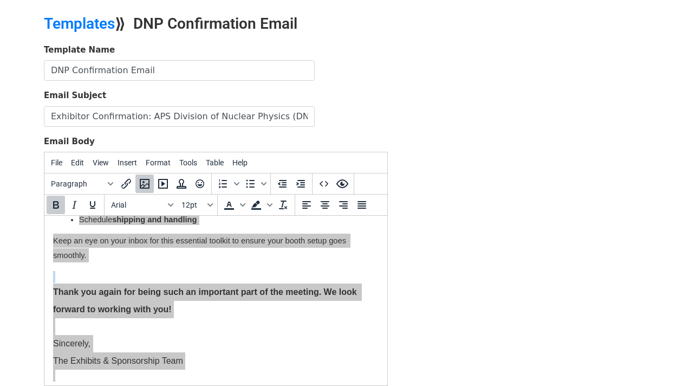
scroll to position [0, 0]
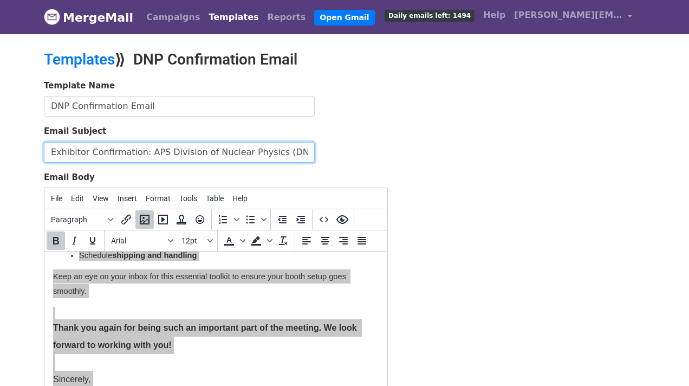
click at [50, 152] on input "Exhibitor Confirmation: APS Division of Nuclear Physics (DNP) 2025" at bounding box center [179, 152] width 271 height 21
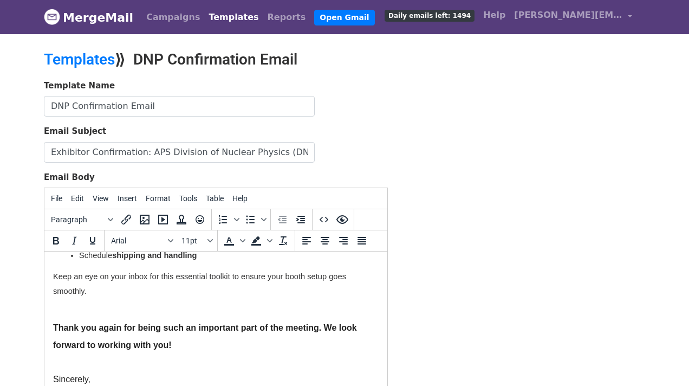
click at [214, 297] on p "Keep an eye on your inbox for this essential toolkit to ensure your booth setup…" at bounding box center [216, 287] width 326 height 37
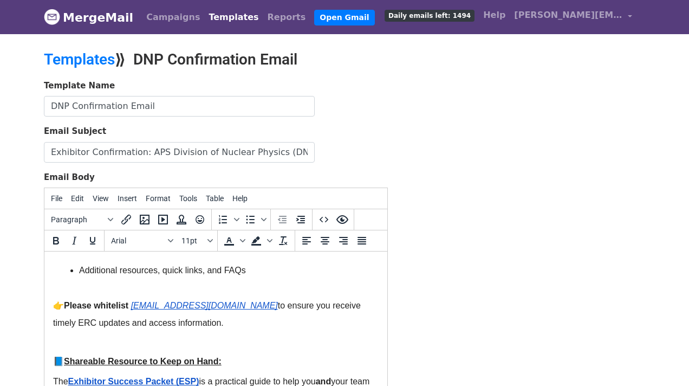
scroll to position [475, 0]
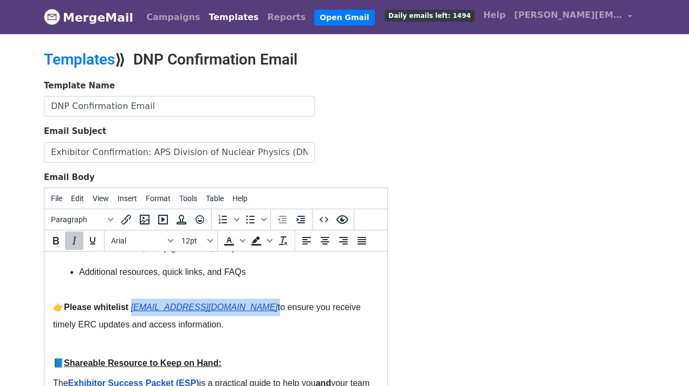
drag, startPoint x: 230, startPoint y: 302, endPoint x: 132, endPoint y: 296, distance: 98.2
click at [132, 298] on p "👉 Please whitelist events@expo-genie.com to ensure you receive timely ERC updat…" at bounding box center [216, 319] width 326 height 43
copy p "events@expo-genie.com"
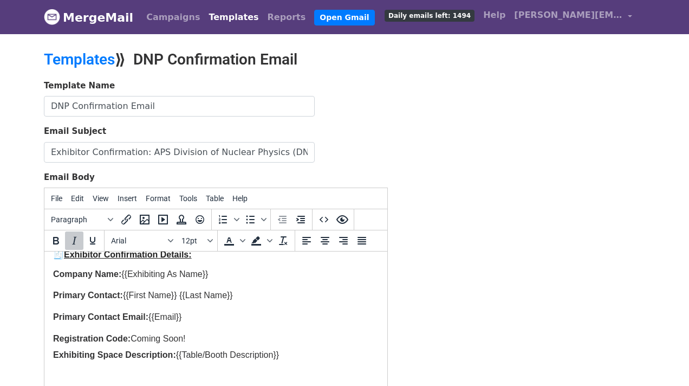
scroll to position [169, 0]
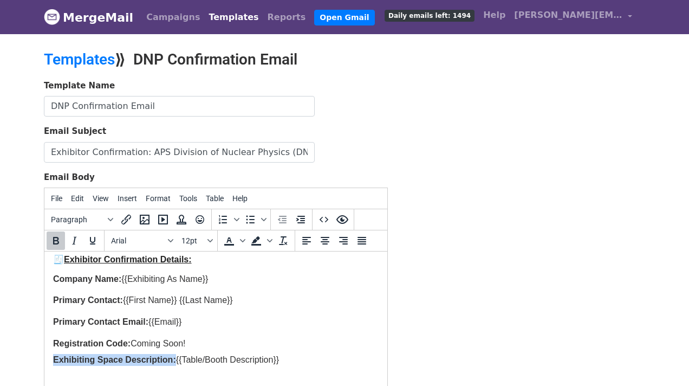
drag, startPoint x: 176, startPoint y: 349, endPoint x: 41, endPoint y: 352, distance: 135.4
copy span "Exhibiting Space Description:"
click at [256, 289] on p "Primary Contact: {{First Name}} {{Last Name}}" at bounding box center [216, 300] width 326 height 22
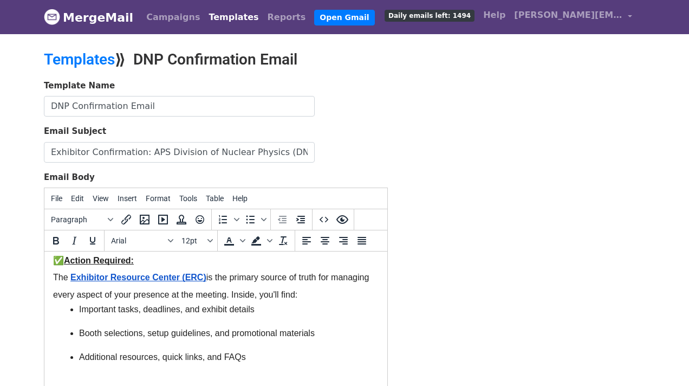
scroll to position [389, 0]
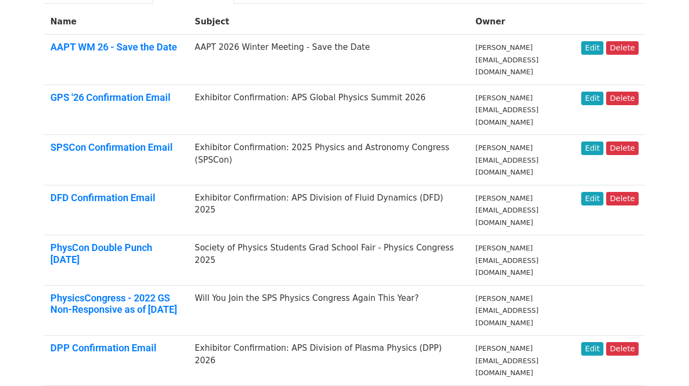
scroll to position [69, 0]
click at [594, 141] on link "Edit" at bounding box center [592, 148] width 22 height 14
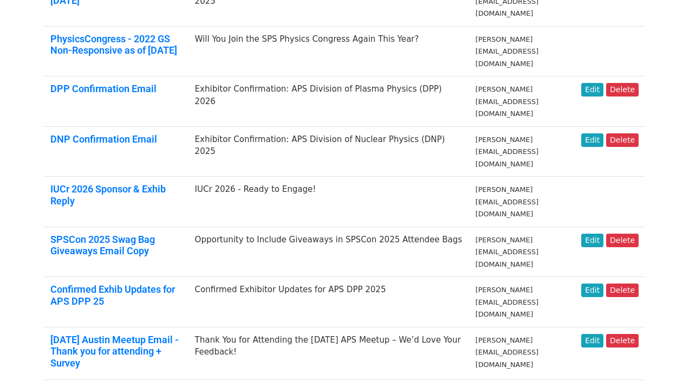
scroll to position [341, 0]
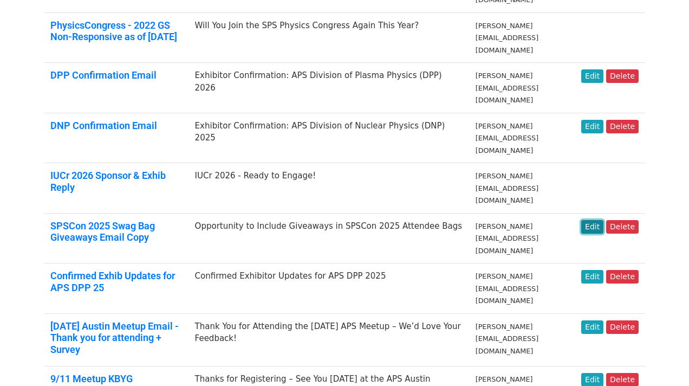
click at [596, 220] on link "Edit" at bounding box center [592, 227] width 22 height 14
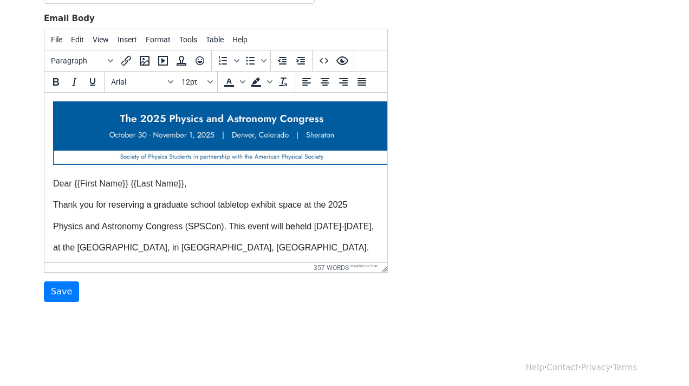
scroll to position [162, 0]
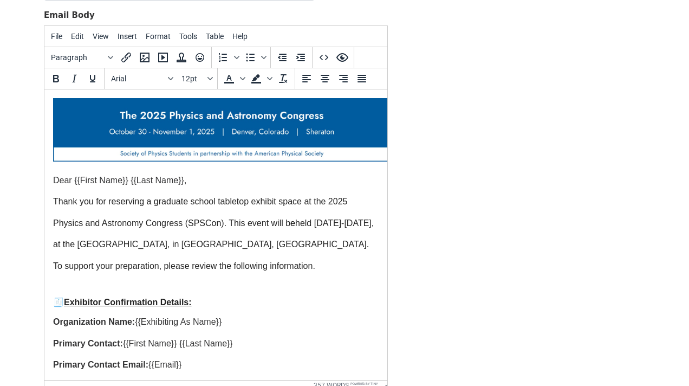
drag, startPoint x: 381, startPoint y: 263, endPoint x: 394, endPoint y: 401, distance: 138.1
click at [394, 385] on html "MergeMail Campaigns Templates Reports Open Gmail Daily emails left: 1494 Help […" at bounding box center [344, 172] width 689 height 668
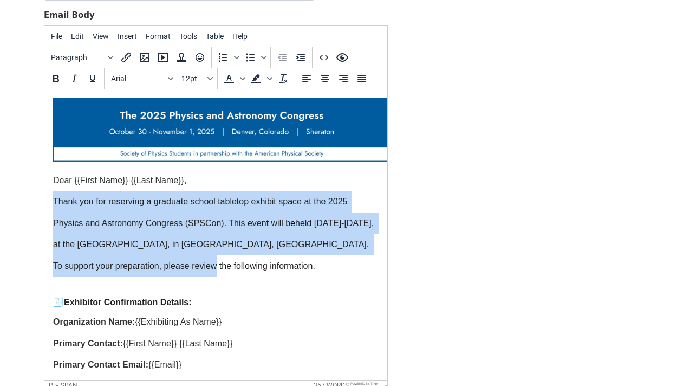
drag, startPoint x: 144, startPoint y: 266, endPoint x: 49, endPoint y: 195, distance: 118.3
copy p "Thank you for reserving a graduate school tabletop exhibit space at the 2025 Ph…"
click at [374, 236] on p "Thank you for reserving a graduate school tabletop exhibit space at the 2025 Ph…" at bounding box center [216, 234] width 326 height 86
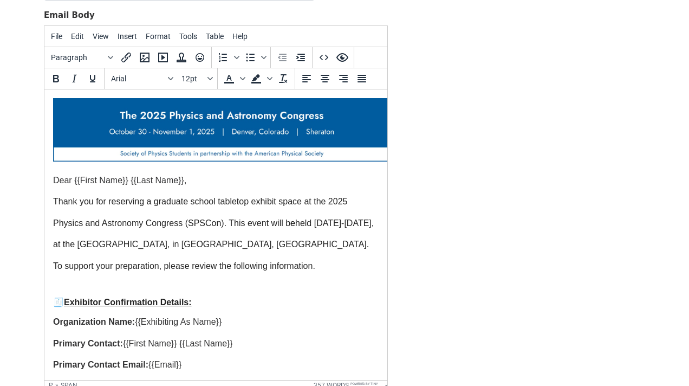
click at [398, 245] on div "Template Name SPSCon Confirmation Email Email Subject Exhibitor Confirmation: 2…" at bounding box center [344, 169] width 617 height 502
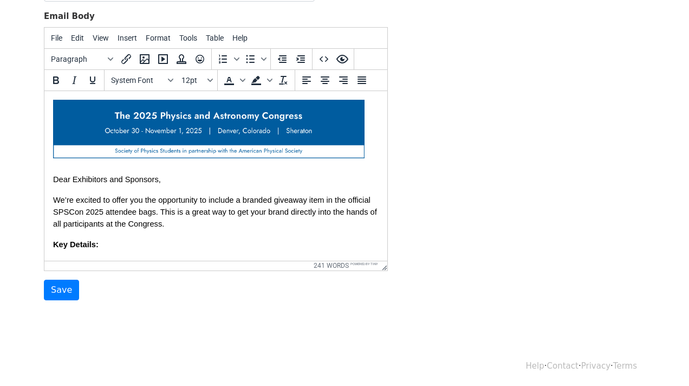
scroll to position [180, 0]
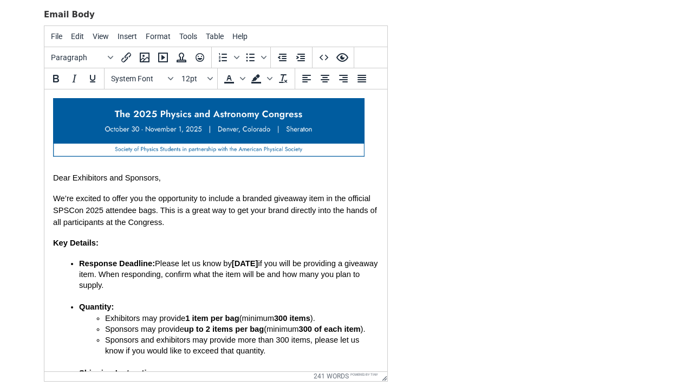
drag, startPoint x: 385, startPoint y: 264, endPoint x: 413, endPoint y: 426, distance: 164.4
click at [413, 385] on html "MergeMail Campaigns Templates Reports Open Gmail Daily emails left: 1494 Help b…" at bounding box center [344, 159] width 689 height 678
click at [428, 324] on div "Template Name SPSCon 2025 Swag Bag Giveaways Email Copy Email Subject Opportuni…" at bounding box center [344, 163] width 617 height 493
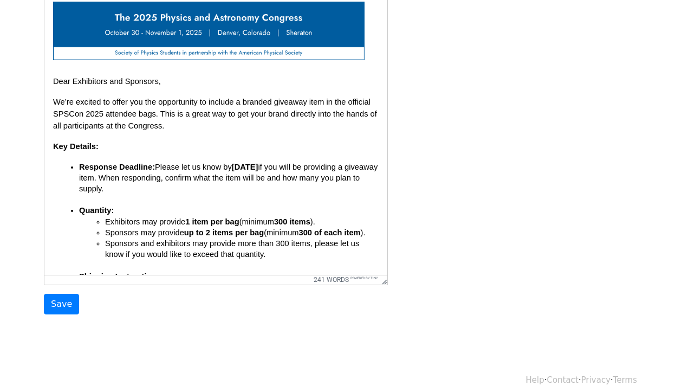
scroll to position [292, 0]
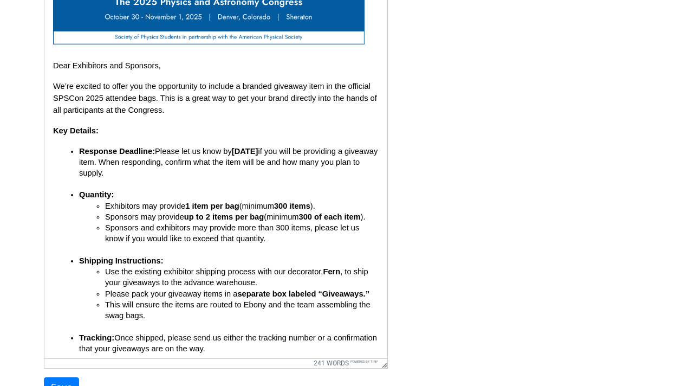
drag, startPoint x: 385, startPoint y: 263, endPoint x: 410, endPoint y: 362, distance: 102.2
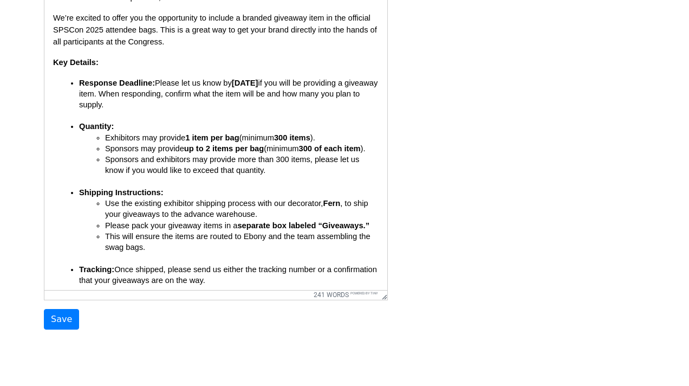
scroll to position [392, 0]
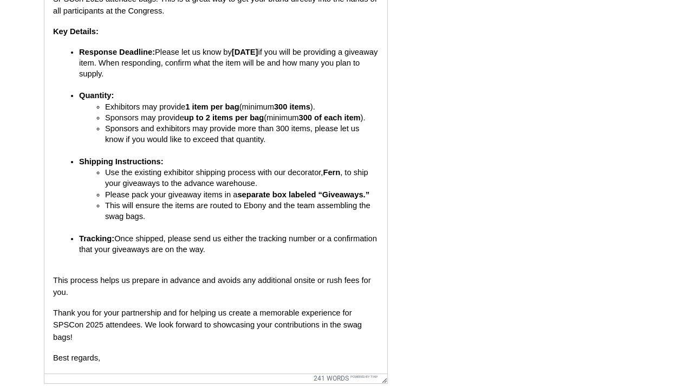
drag, startPoint x: 382, startPoint y: 262, endPoint x: 394, endPoint y: 377, distance: 115.4
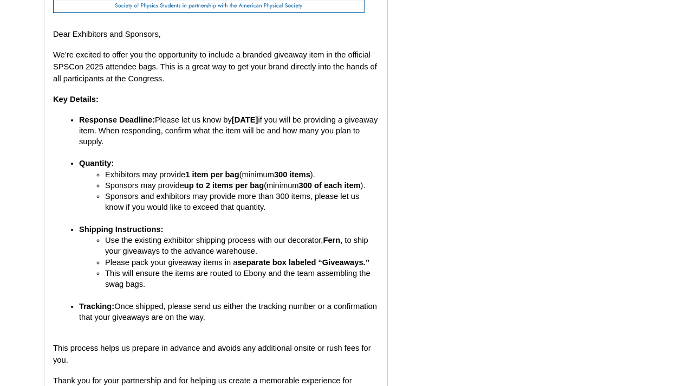
scroll to position [326, 0]
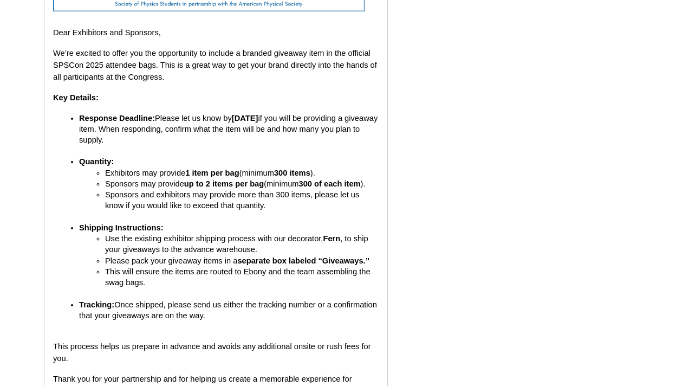
click at [257, 236] on span "Use the existing exhibitor shipping process with our decorator," at bounding box center [214, 238] width 218 height 9
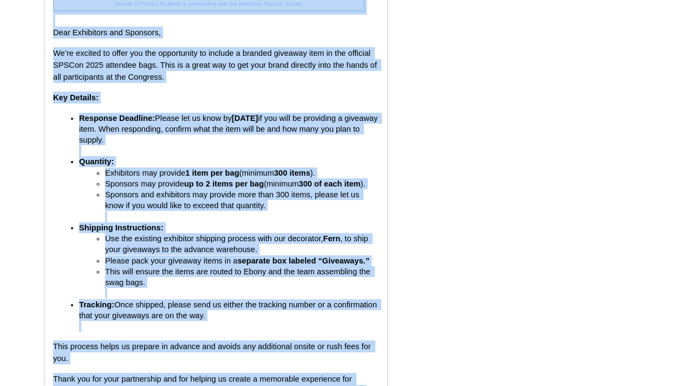
copy body "Dear Exhibitors and Sponsors, We’re excited to offer you the opportunity to inc…"
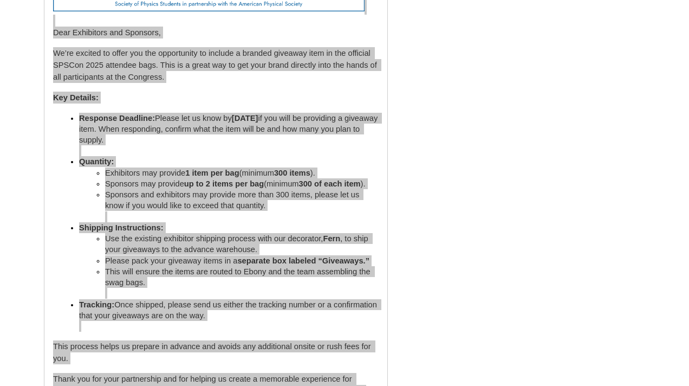
click at [422, 89] on div "Template Name SPSCon 2025 Swag Bag Giveaways Email Copy Email Subject Opportuni…" at bounding box center [344, 125] width 617 height 707
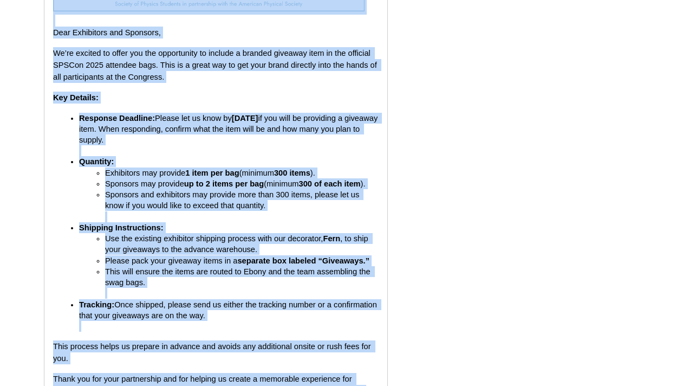
click at [246, 204] on span "Sponsors and exhibitors may provide more than 300 items, please let us know if …" at bounding box center [233, 199] width 256 height 19
copy body "Dear Exhibitors and Sponsors, We’re excited to offer you the opportunity to inc…"
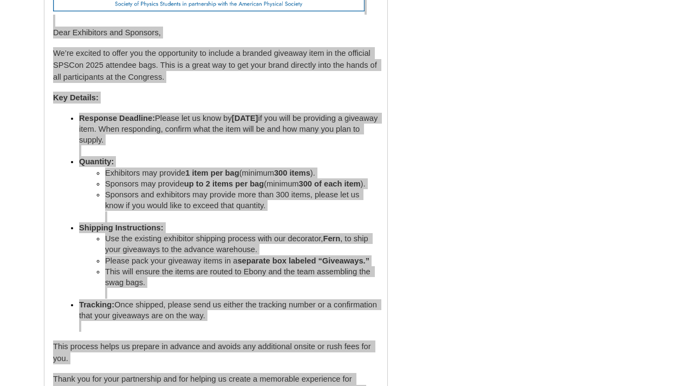
click at [424, 177] on div "Template Name SPSCon 2025 Swag Bag Giveaways Email Copy Email Subject Opportuni…" at bounding box center [344, 125] width 617 height 707
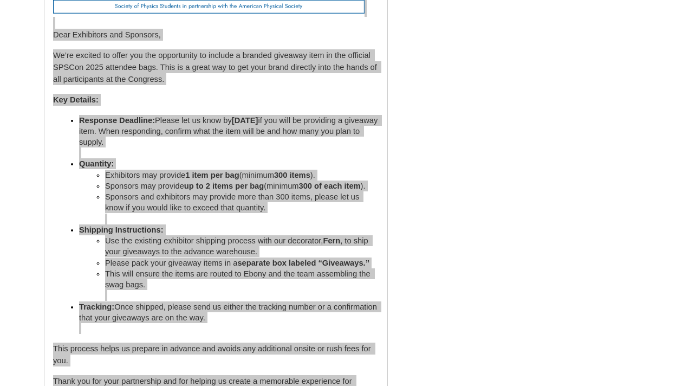
scroll to position [0, 0]
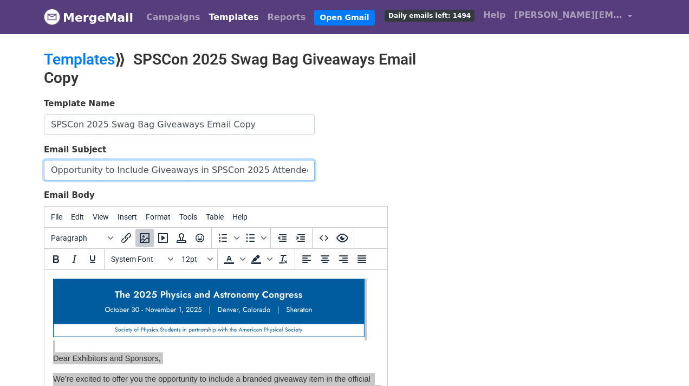
click at [60, 170] on input "Opportunity to Include Giveaways in SPSCon 2025 Attendee Bags" at bounding box center [179, 170] width 271 height 21
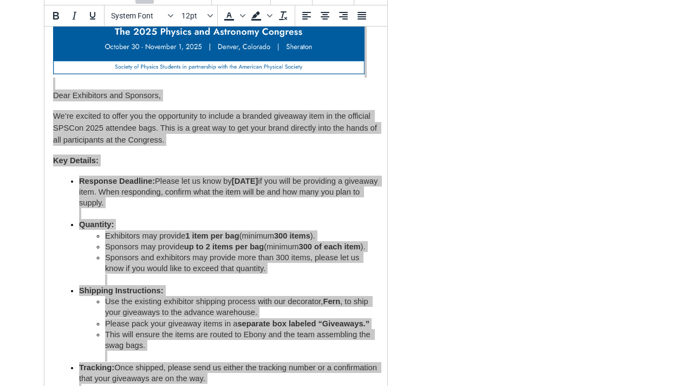
scroll to position [229, 0]
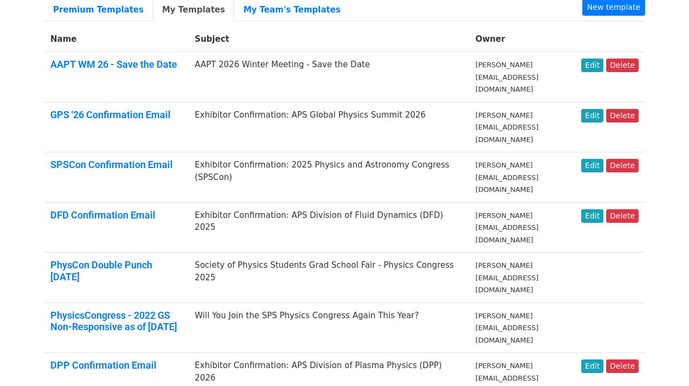
scroll to position [52, 0]
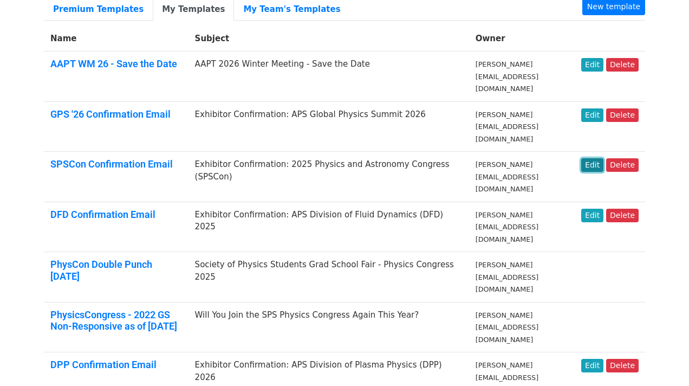
click at [594, 158] on link "Edit" at bounding box center [592, 165] width 22 height 14
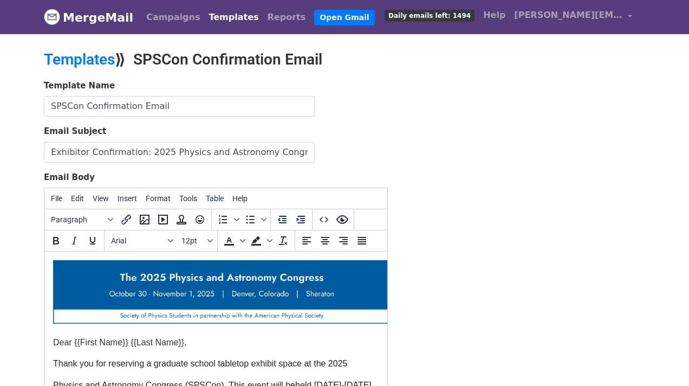
click at [465, 261] on div "Template Name SPSCon Confirmation Email Email Subject Exhibitor Confirmation: 2…" at bounding box center [344, 270] width 617 height 381
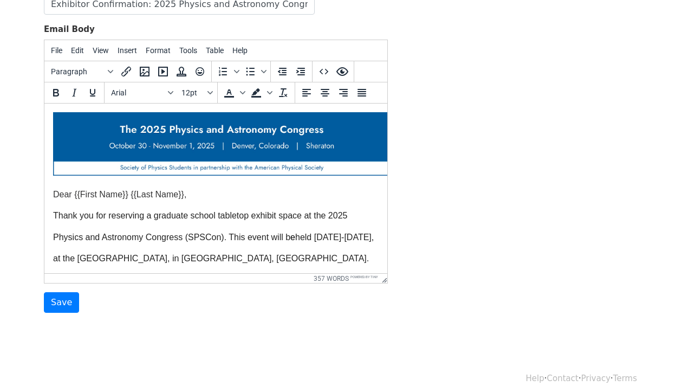
scroll to position [162, 0]
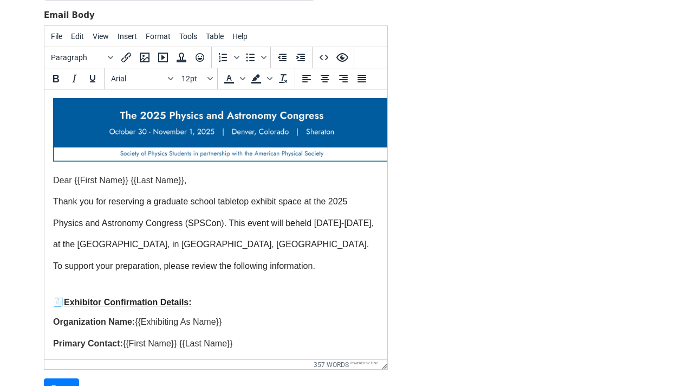
drag, startPoint x: 385, startPoint y: 263, endPoint x: 406, endPoint y: 363, distance: 102.4
click at [438, 345] on div "Template Name SPSCon Confirmation Email Email Subject Exhibitor Confirmation: 2…" at bounding box center [344, 159] width 617 height 482
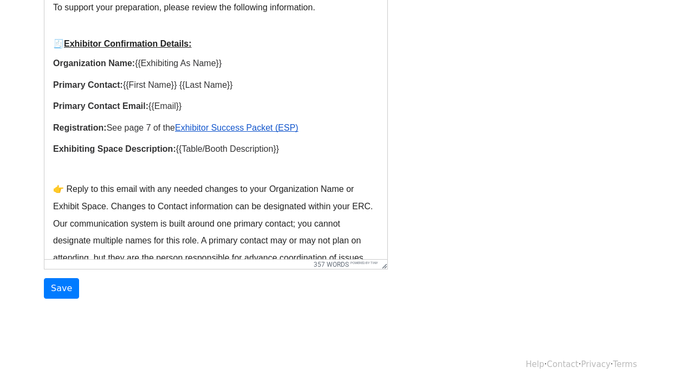
scroll to position [158, 0]
drag, startPoint x: 320, startPoint y: 130, endPoint x: 112, endPoint y: 131, distance: 208.0
click at [112, 130] on p "Registration: See page 7 of the Exhibitor Success Packet (ESP)﻿ Exhibiting Spac…" at bounding box center [216, 139] width 326 height 43
copy p "See page 7 of the Exhibitor Success Packet (ESP)﻿"
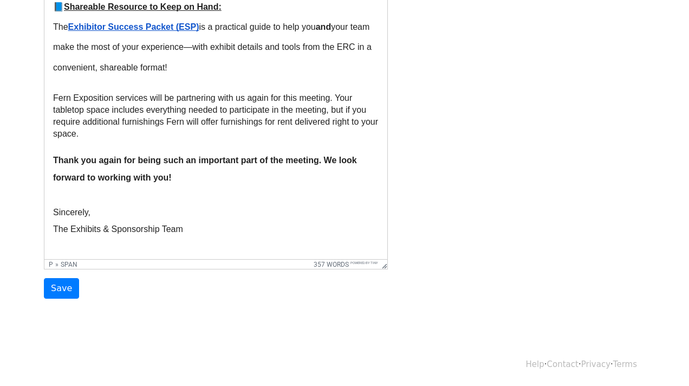
scroll to position [709, 0]
click at [432, 166] on div "Template Name SPSCon Confirmation Email Email Subject Exhibitor Confirmation: 2…" at bounding box center [344, 58] width 617 height 482
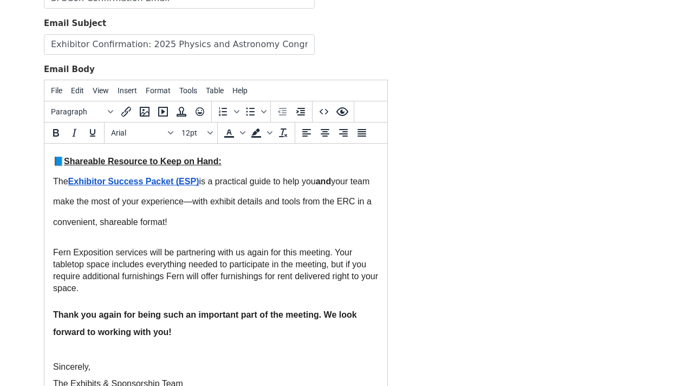
scroll to position [0, 0]
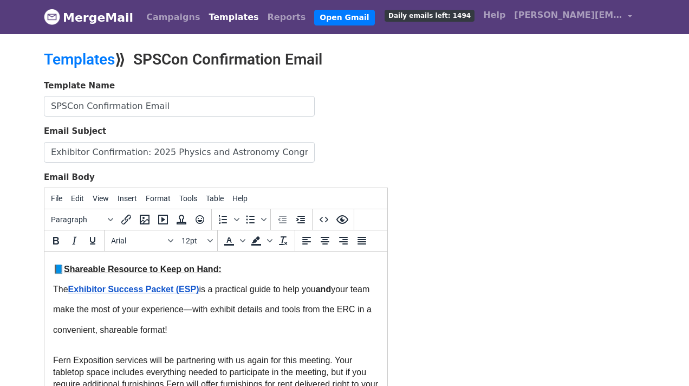
click at [220, 25] on link "Templates" at bounding box center [233, 17] width 58 height 22
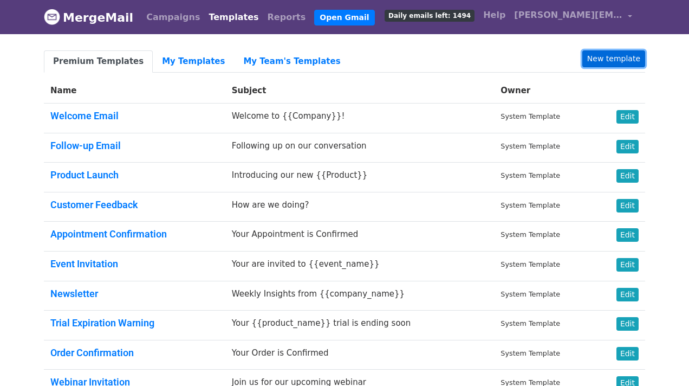
click at [615, 57] on link "New template" at bounding box center [613, 58] width 63 height 17
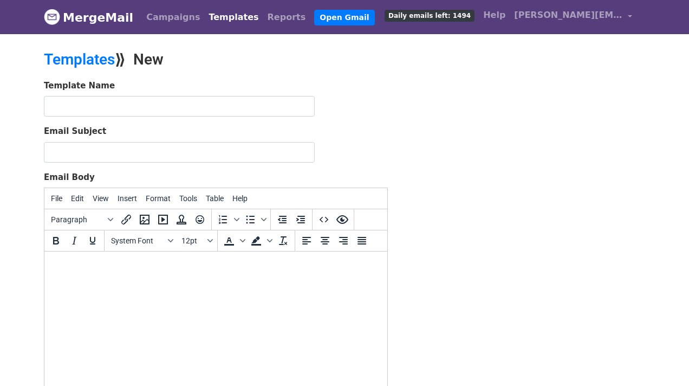
click at [97, 280] on html at bounding box center [215, 265] width 343 height 29
paste body
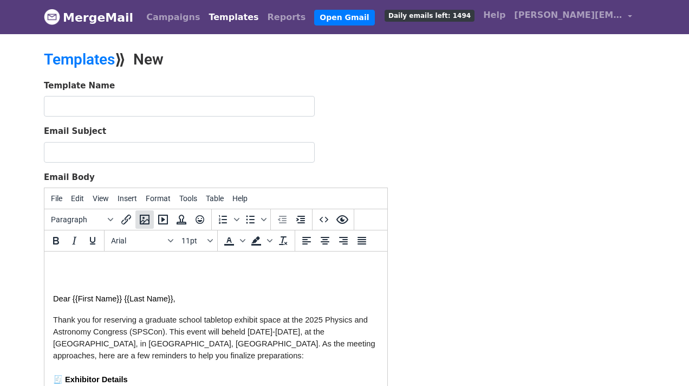
click at [147, 218] on icon "Insert/edit image" at bounding box center [144, 219] width 13 height 13
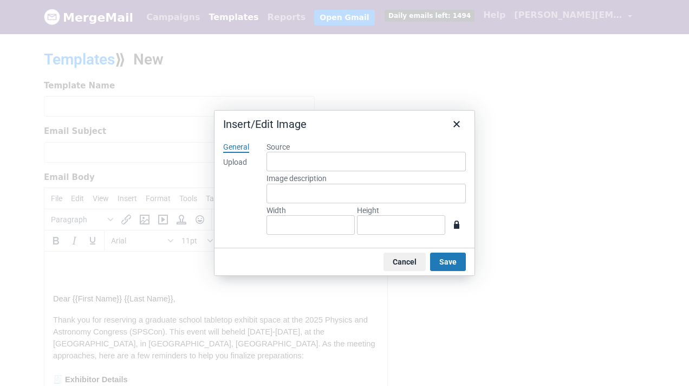
click at [239, 160] on div "Upload" at bounding box center [235, 162] width 24 height 11
type input "1272"
type input "239"
click at [452, 262] on button "Save" at bounding box center [448, 261] width 36 height 18
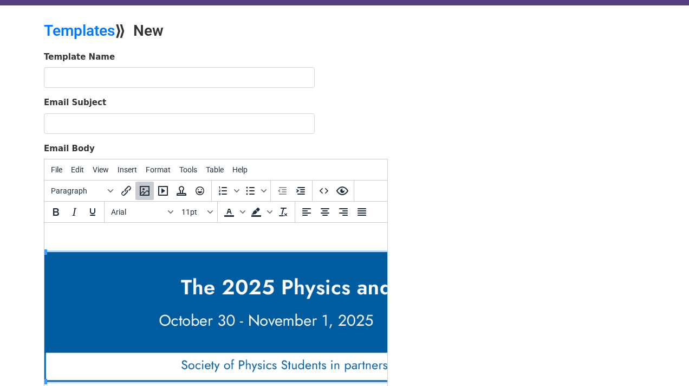
click at [65, 279] on img at bounding box center [388, 316] width 689 height 129
drag, startPoint x: 45, startPoint y: 251, endPoint x: 303, endPoint y: 348, distance: 275.4
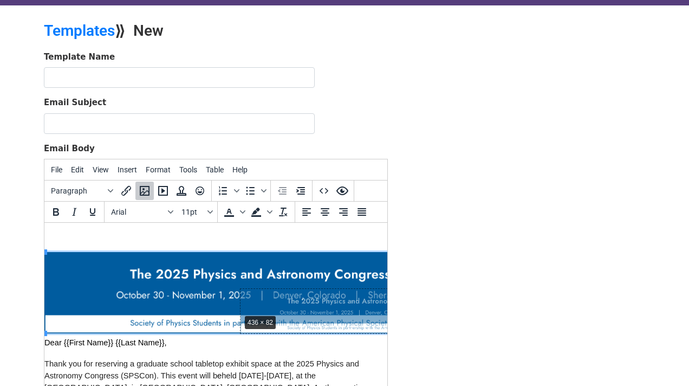
drag, startPoint x: 45, startPoint y: 250, endPoint x: 240, endPoint y: 312, distance: 204.5
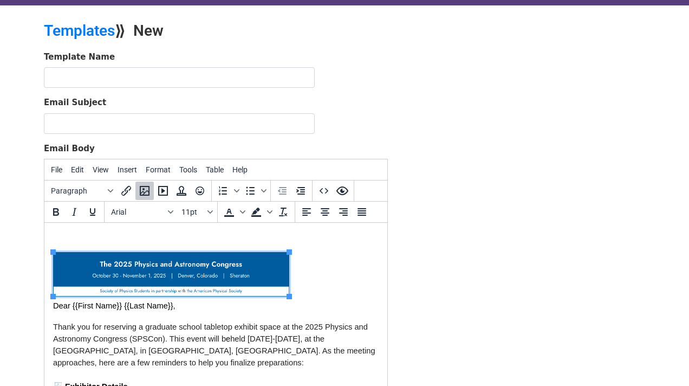
scroll to position [0, 0]
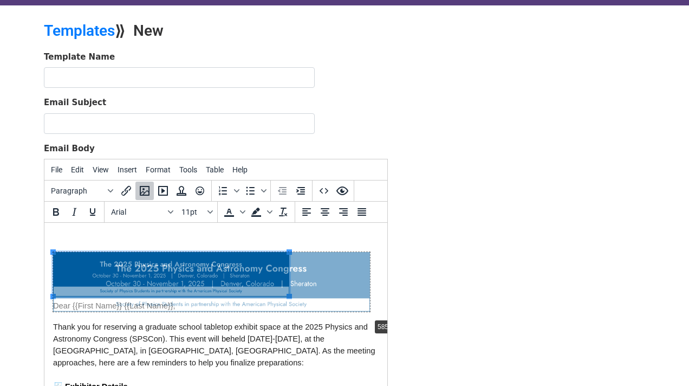
drag, startPoint x: 291, startPoint y: 297, endPoint x: 372, endPoint y: 317, distance: 82.8
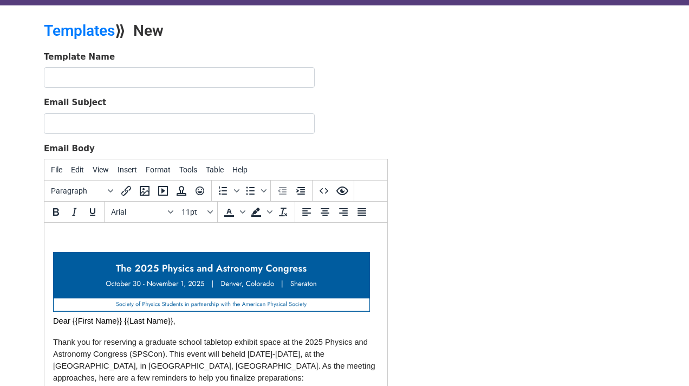
click at [372, 317] on p "Dear {{First Name}} {{Last Name}}," at bounding box center [216, 289] width 326 height 75
click at [362, 300] on img at bounding box center [211, 282] width 317 height 60
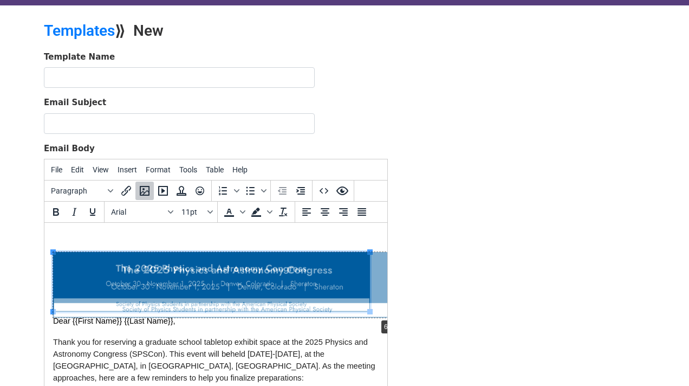
drag, startPoint x: 372, startPoint y: 310, endPoint x: 378, endPoint y: 316, distance: 8.8
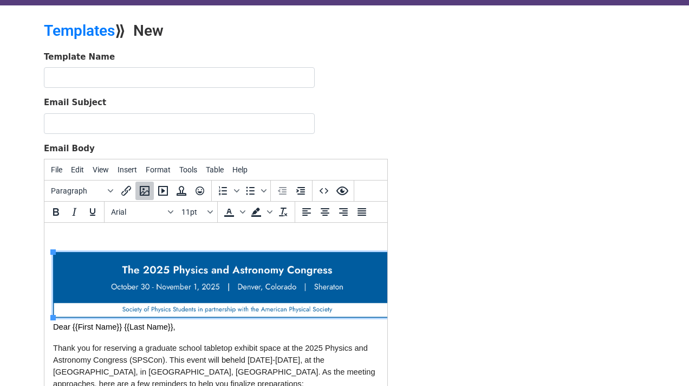
click at [444, 320] on div "Template Name Email Subject Email Body File Edit View Insert Format Tools Table…" at bounding box center [344, 241] width 617 height 381
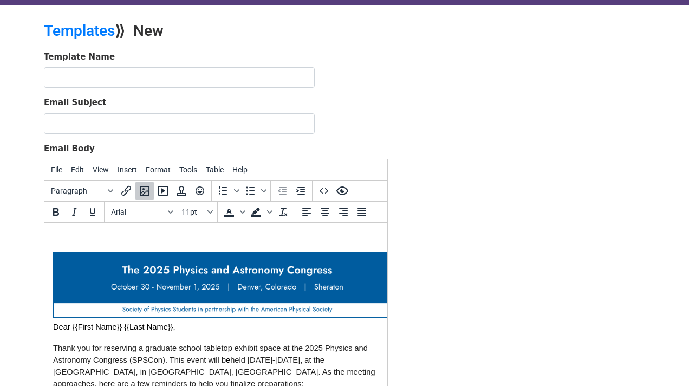
click at [359, 285] on img at bounding box center [227, 285] width 349 height 66
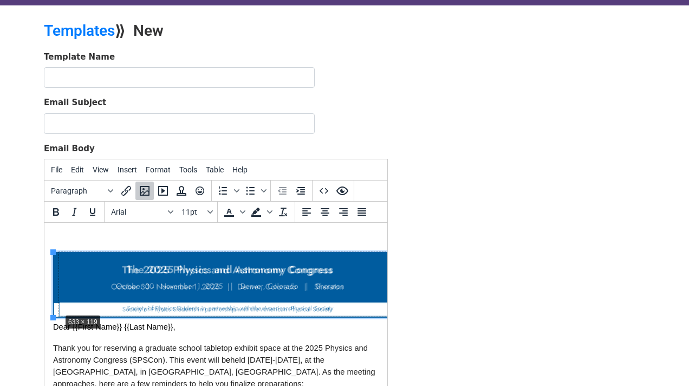
drag, startPoint x: 53, startPoint y: 315, endPoint x: 60, endPoint y: 310, distance: 8.6
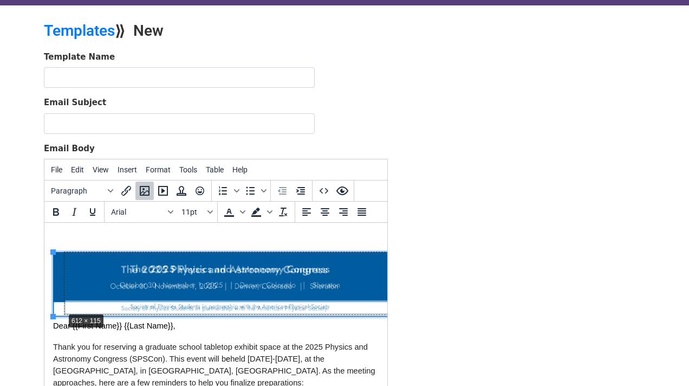
drag, startPoint x: 53, startPoint y: 315, endPoint x: 64, endPoint y: 309, distance: 12.1
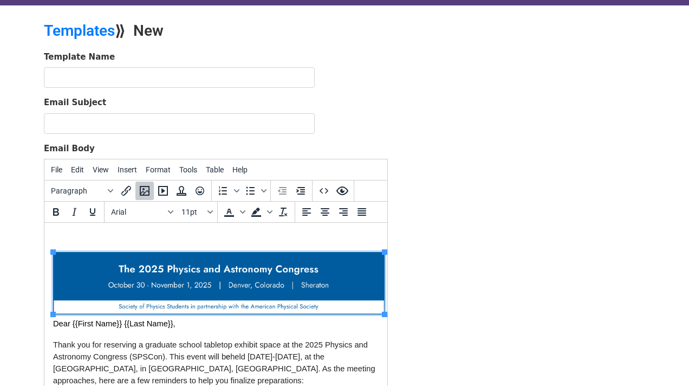
click at [263, 349] on p "Thank you for reserving a graduate school tabletop exhibit space at the 2025 Ph…" at bounding box center [216, 363] width 326 height 48
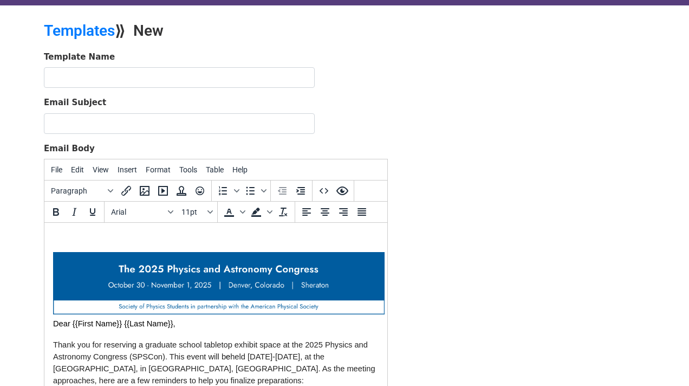
click at [255, 222] on div at bounding box center [215, 307] width 343 height 170
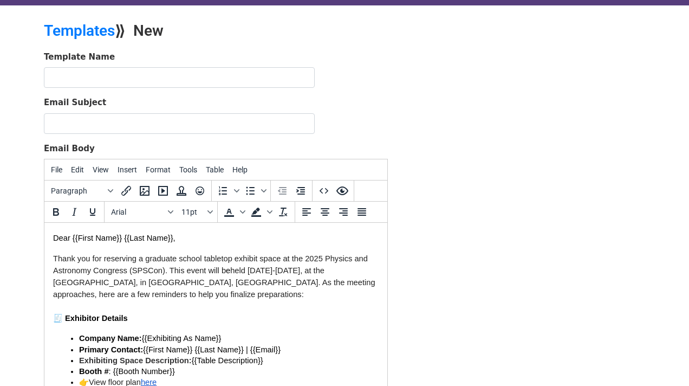
scroll to position [99, 0]
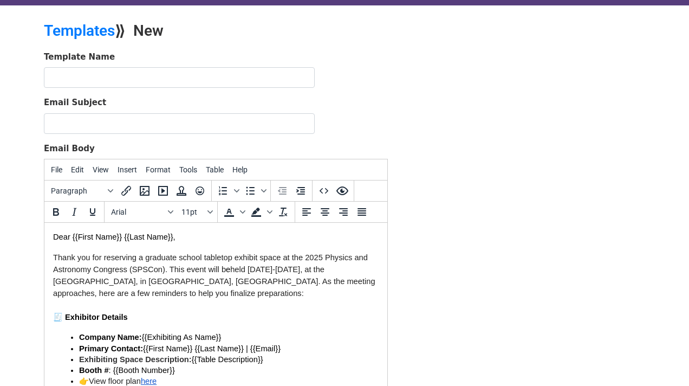
click at [441, 315] on div "Template Name Email Subject Email Body File Edit View Insert Format Tools Table…" at bounding box center [344, 241] width 617 height 381
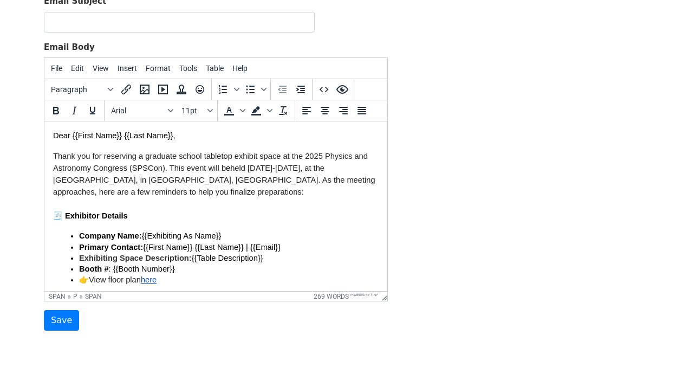
scroll to position [131, 0]
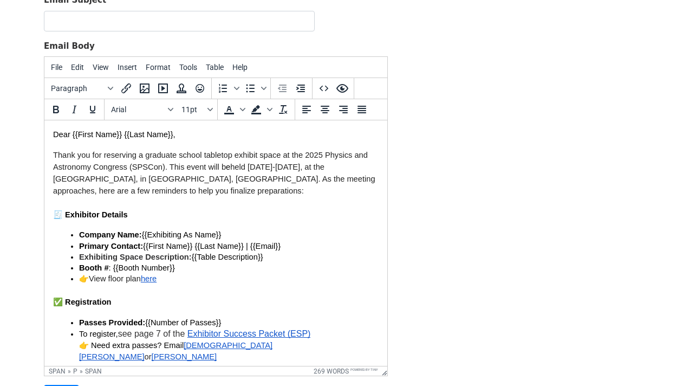
drag, startPoint x: 384, startPoint y: 294, endPoint x: 405, endPoint y: 369, distance: 78.2
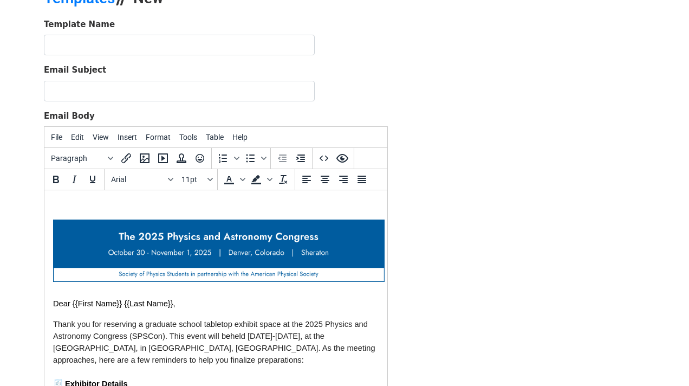
scroll to position [57, 0]
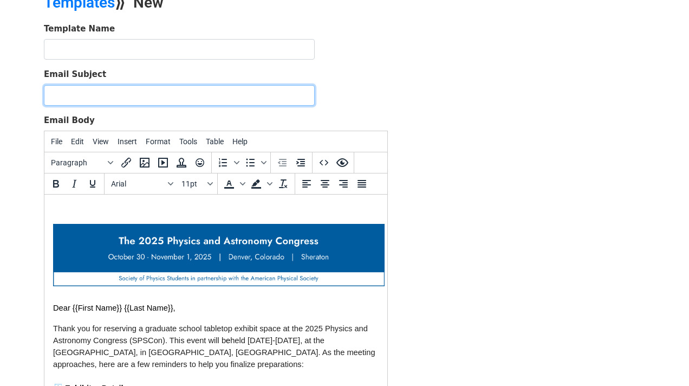
click at [63, 92] on input "Email Subject" at bounding box center [179, 95] width 271 height 21
paste input "Exhibitor Confirmation: 2025 Physics and Astronomy Congress (SPSCon)"
click at [107, 93] on input "Exhibitor Confirmation: 2025 Physics and Astronomy Congress (SPSCon)" at bounding box center [179, 95] width 271 height 21
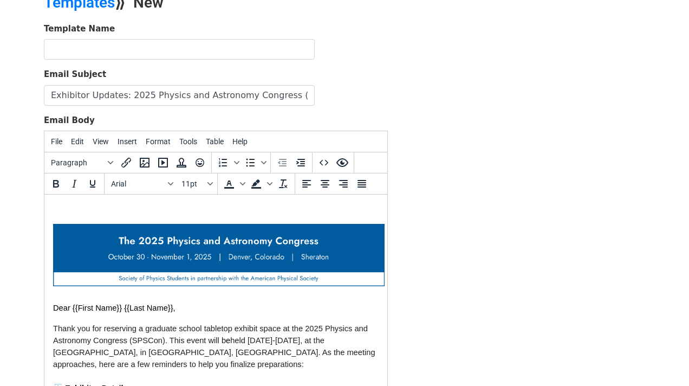
click at [410, 101] on div "Template Name Email Subject Exhibitor Updates: 2025 Physics and Astronomy Congr…" at bounding box center [344, 251] width 617 height 457
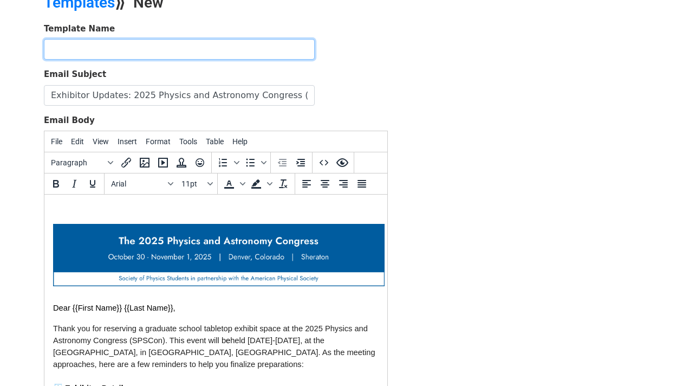
click at [188, 45] on input "text" at bounding box center [179, 49] width 271 height 21
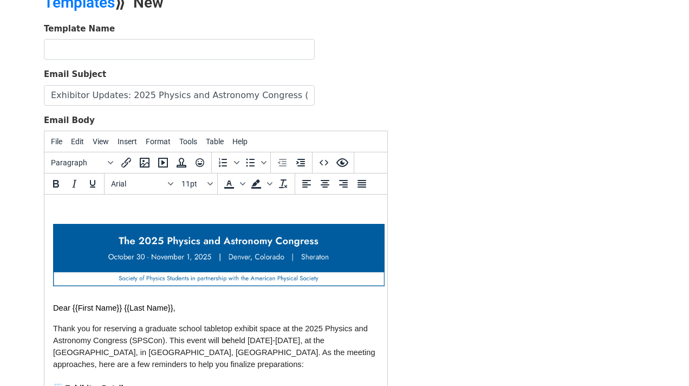
click at [466, 92] on div "Template Name Email Subject Exhibitor Updates: 2025 Physics and Astronomy Congr…" at bounding box center [344, 251] width 617 height 457
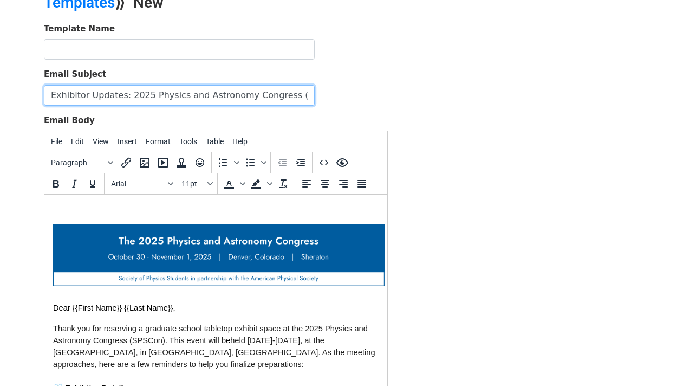
drag, startPoint x: 118, startPoint y: 93, endPoint x: 89, endPoint y: 93, distance: 29.2
click at [89, 93] on input "Exhibitor Updates: 2025 Physics and Astronomy Congress (SPSCon)" at bounding box center [179, 95] width 271 height 21
type input "Exhibitor Reminders: 2025 Physics and Astronomy Congress (SPSCon)"
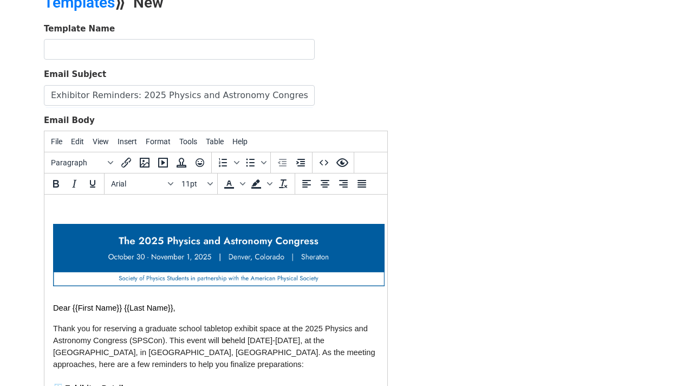
click at [548, 47] on div "Template Name Email Subject Exhibitor Reminders: 2025 Physics and Astronomy Con…" at bounding box center [344, 251] width 617 height 457
click at [434, 210] on div "Template Name Email Subject Exhibitor Reminders: 2025 Physics and Astronomy Con…" at bounding box center [344, 251] width 617 height 457
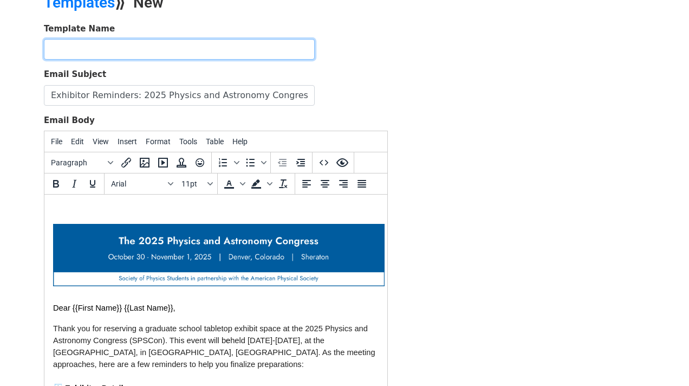
click at [234, 47] on input "text" at bounding box center [179, 49] width 271 height 21
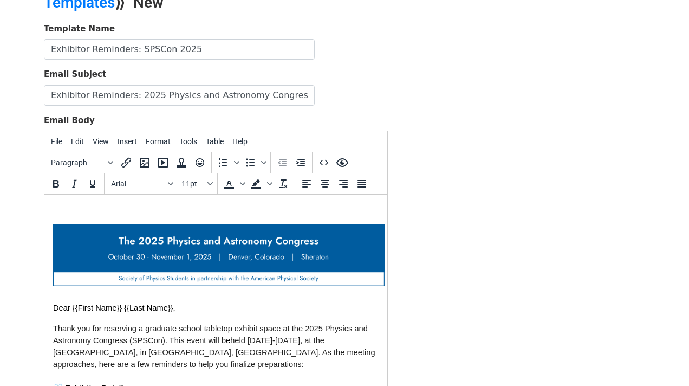
click at [443, 107] on div "Template Name Exhibitor Reminders: SPSCon 2025 Email Subject Exhibitor Reminder…" at bounding box center [344, 251] width 617 height 457
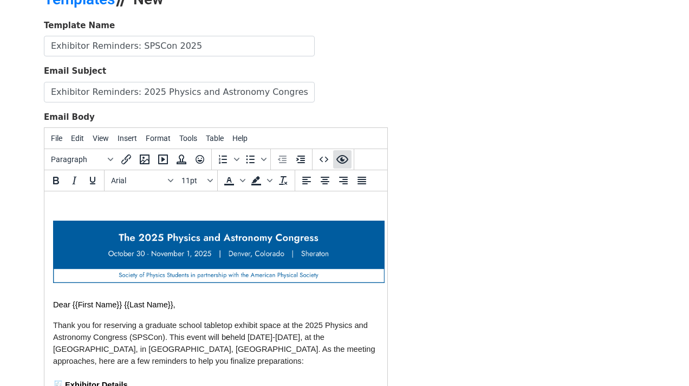
scroll to position [53, 0]
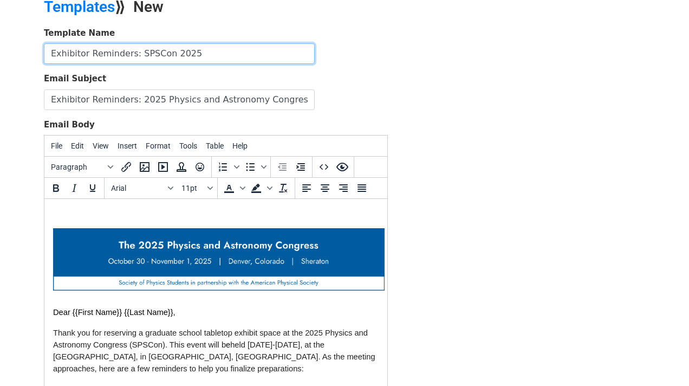
click at [53, 52] on input "Exhibitor Reminders: SPSCon 2025" at bounding box center [179, 53] width 271 height 21
type input "Confirmed Exhibitor Reminders: SPSCon 2025"
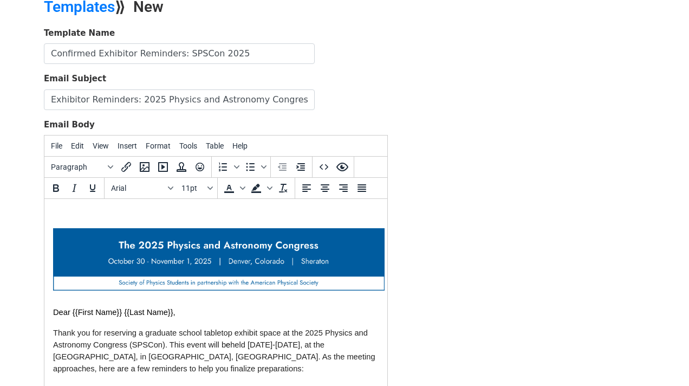
click at [436, 129] on div "Template Name Confirmed Exhibitor Reminders: SPSCon 2025 Email Subject Exhibito…" at bounding box center [344, 255] width 617 height 457
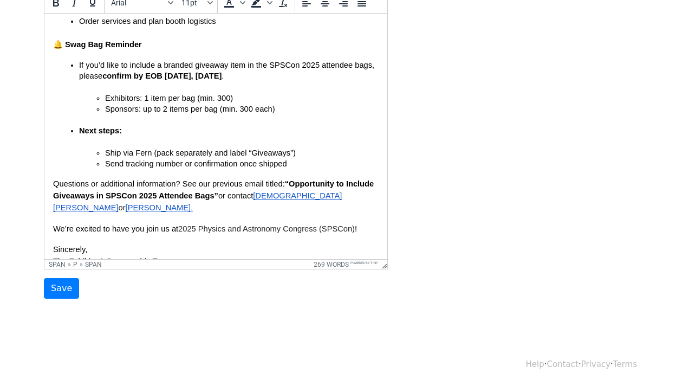
scroll to position [482, 0]
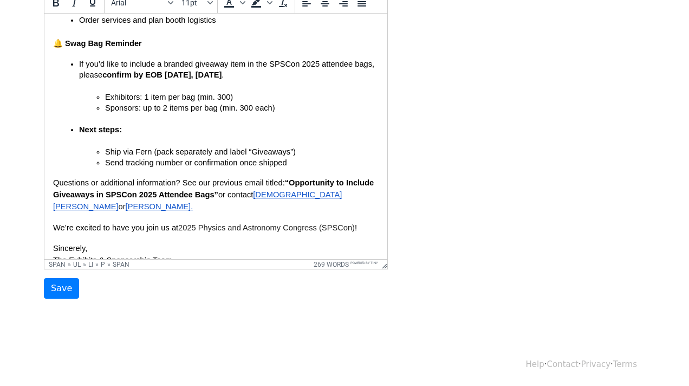
click at [163, 131] on p "Next steps:" at bounding box center [229, 135] width 300 height 22
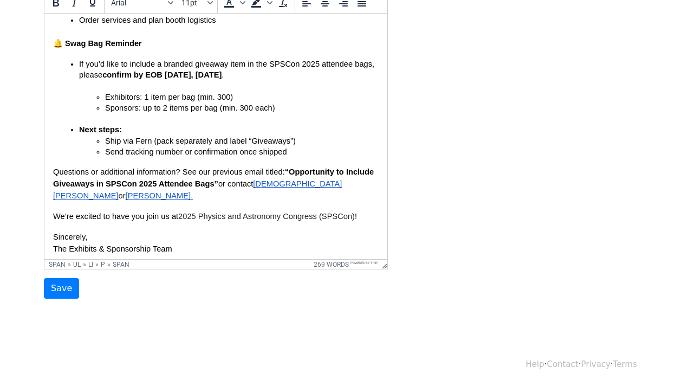
click at [115, 76] on p "If you’d like to include a branded giveaway item in the SPSCon 2025 attendee ba…" at bounding box center [229, 74] width 300 height 33
click at [77, 58] on ul "If you’d like to include a branded giveaway item in the SPSCon 2025 attendee ba…" at bounding box center [216, 107] width 326 height 99
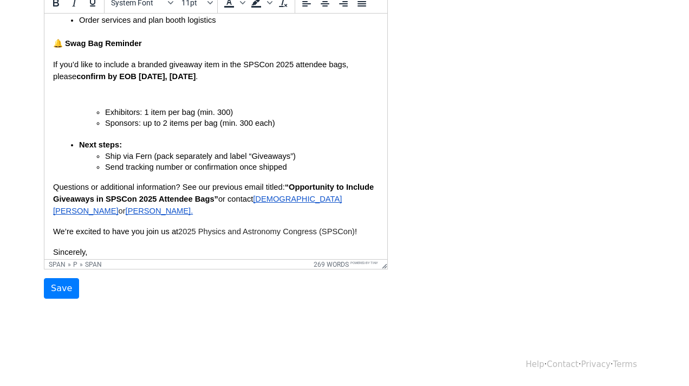
click at [127, 83] on p "If you’d like to include a branded giveaway item in the SPSCon 2025 attendee ba…" at bounding box center [216, 76] width 326 height 36
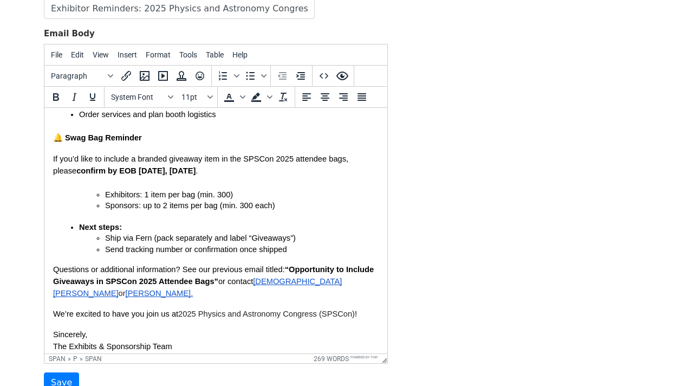
scroll to position [138, 0]
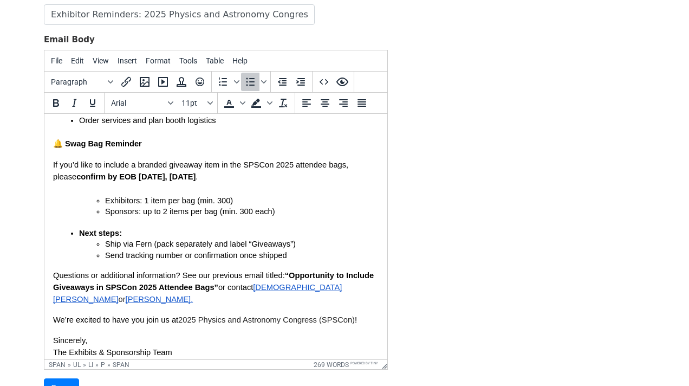
click at [80, 229] on span "Next steps:" at bounding box center [100, 233] width 43 height 9
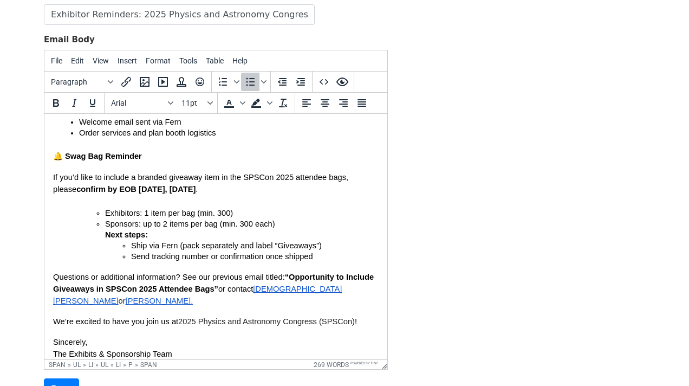
scroll to position [480, 0]
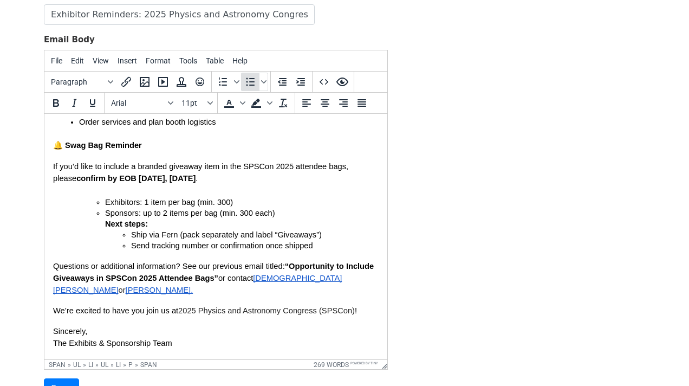
click at [249, 84] on icon "Bullet list" at bounding box center [250, 81] width 13 height 13
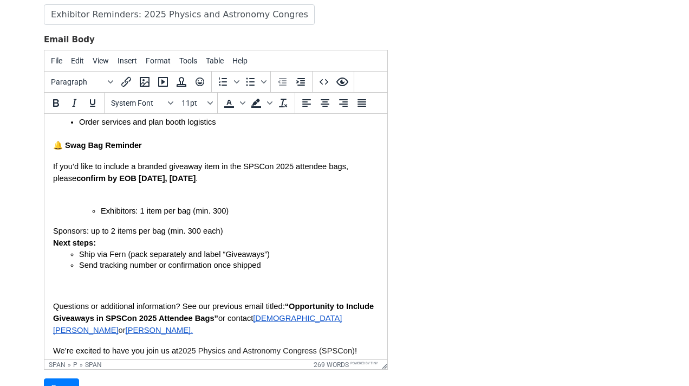
click at [55, 226] on span "Sponsors: up to 2 items per bag (min. 300 each)" at bounding box center [138, 230] width 170 height 9
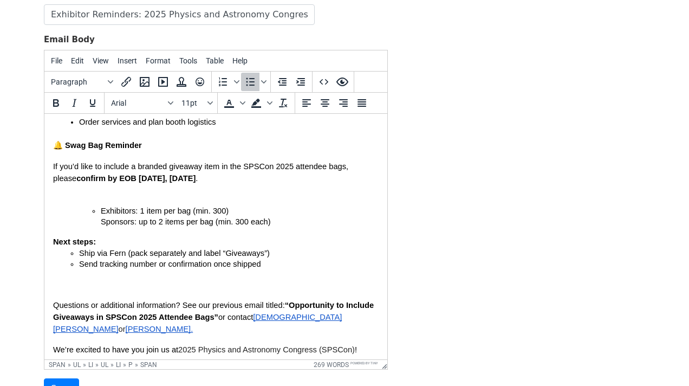
click at [281, 261] on p "Send tracking number or confirmation once shipped" at bounding box center [229, 263] width 300 height 11
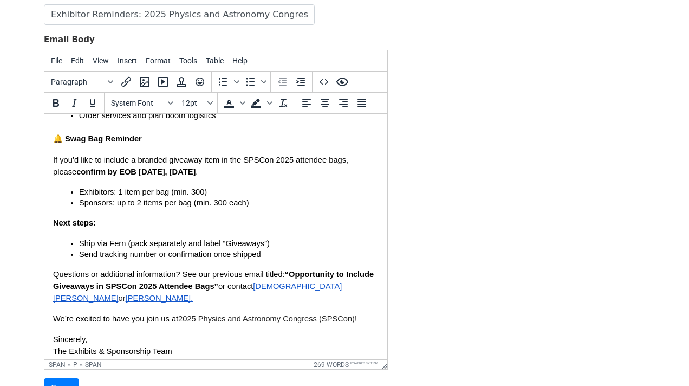
click at [327, 230] on span "Dear {{First Name}} {{Last Name}}, Thank you for reserving a graduate school ta…" at bounding box center [216, 55] width 326 height 643
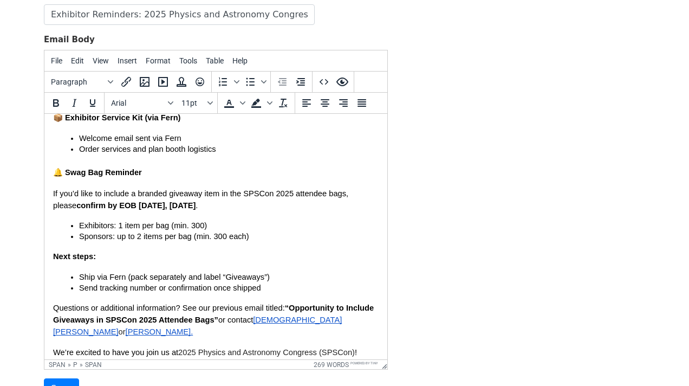
scroll to position [372, 0]
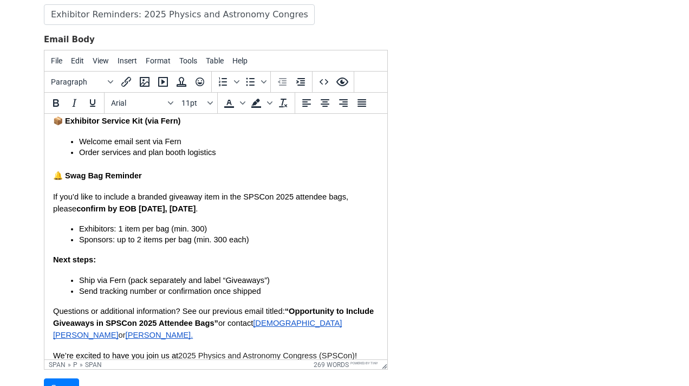
click at [255, 276] on span "Ship via Fern (pack separately and label “Giveaways”)" at bounding box center [174, 280] width 191 height 9
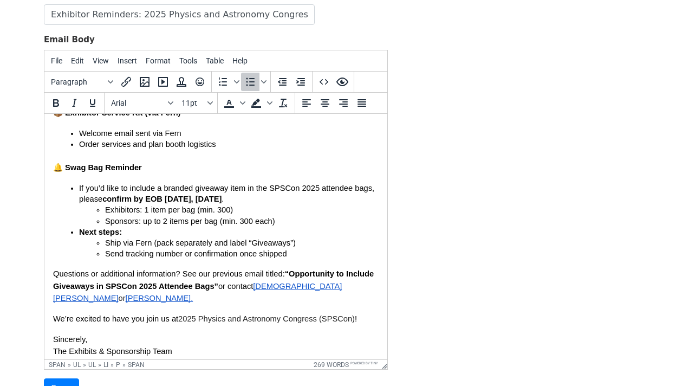
click at [284, 252] on p "Send tracking number or confirmation once shipped" at bounding box center [242, 253] width 274 height 11
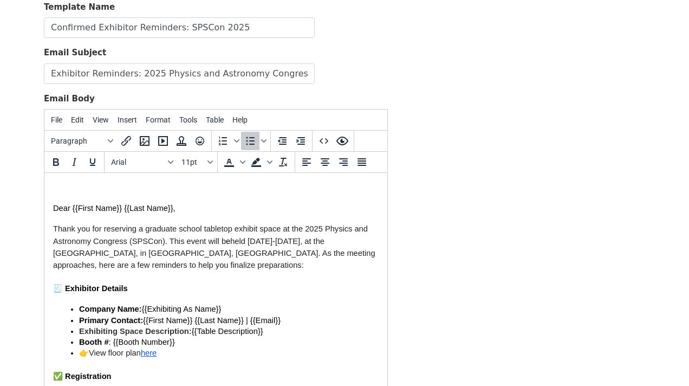
scroll to position [0, 0]
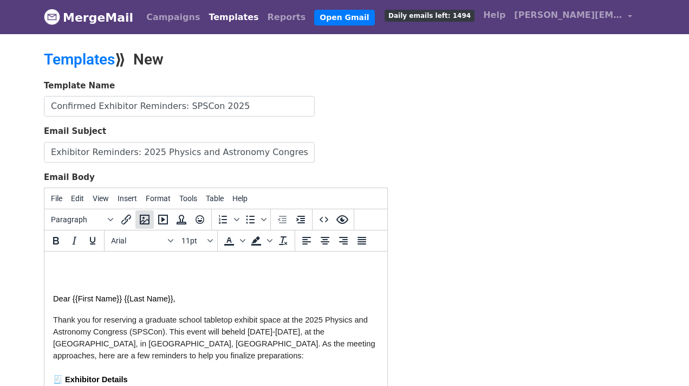
click at [141, 220] on icon "Insert/edit image" at bounding box center [145, 219] width 10 height 10
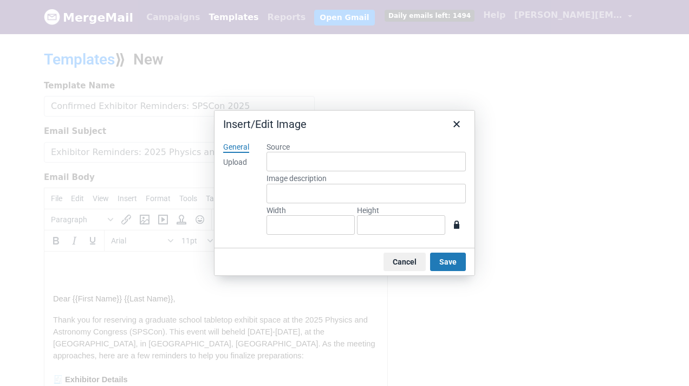
click at [242, 162] on div "Upload" at bounding box center [235, 162] width 24 height 11
type input "1272"
type input "239"
click at [445, 259] on button "Save" at bounding box center [448, 261] width 36 height 18
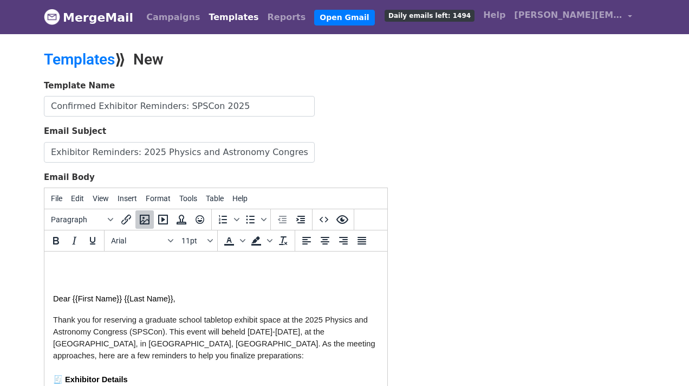
scroll to position [29, 0]
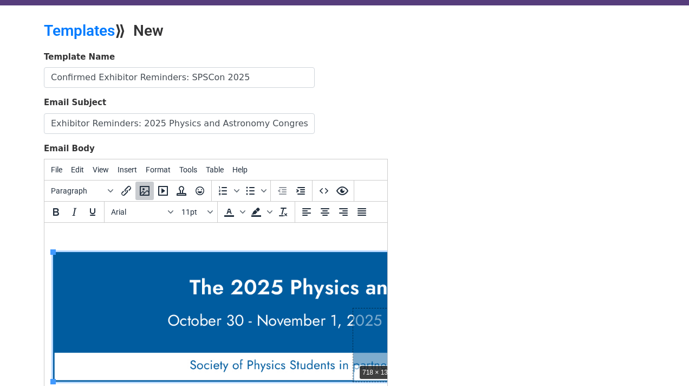
drag, startPoint x: 53, startPoint y: 251, endPoint x: 354, endPoint y: 362, distance: 321.0
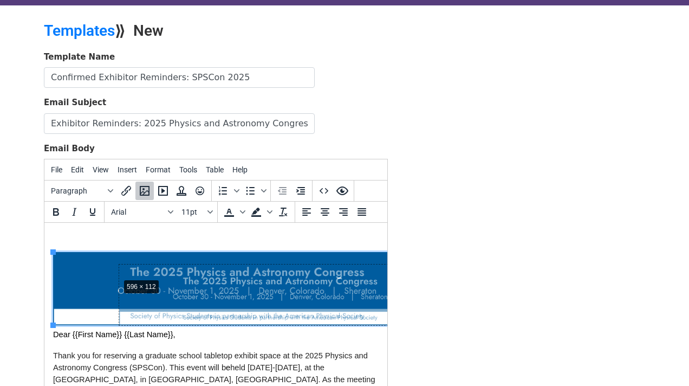
drag, startPoint x: 55, startPoint y: 251, endPoint x: 120, endPoint y: 277, distance: 70.3
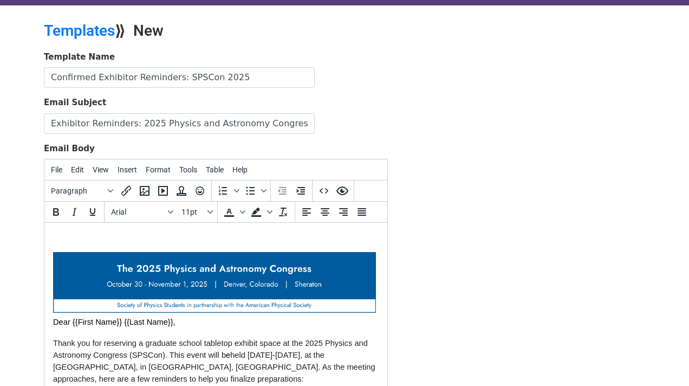
click at [55, 323] on span "Dear {{First Name}} {{Last Name}}," at bounding box center [214, 315] width 323 height 21
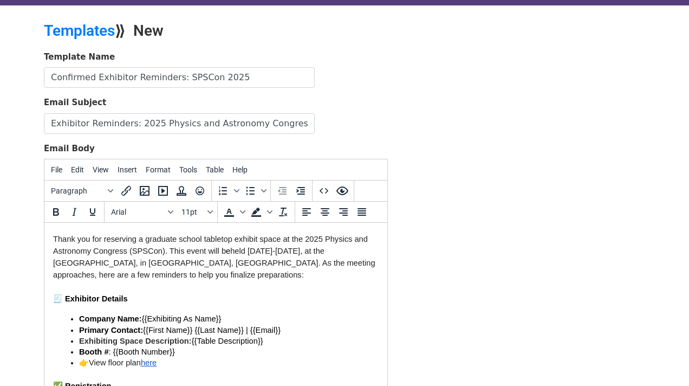
scroll to position [116, 0]
click at [411, 316] on div "Template Name Confirmed Exhibitor Reminders: SPSCon 2025 Email Subject Exhibito…" at bounding box center [344, 279] width 617 height 457
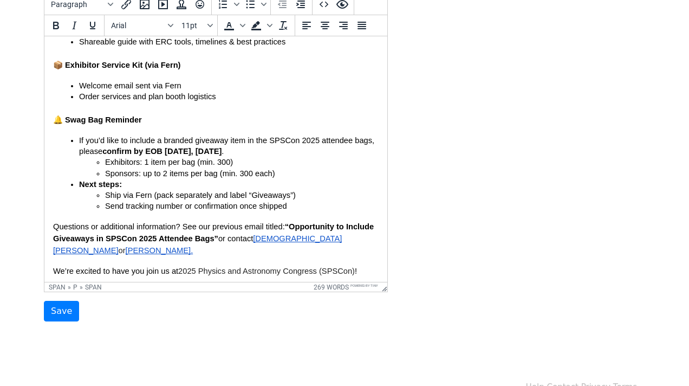
scroll to position [428, 0]
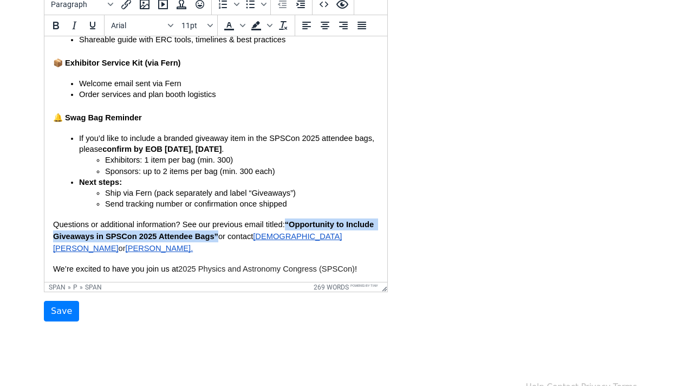
drag, startPoint x: 287, startPoint y: 216, endPoint x: 219, endPoint y: 229, distance: 69.4
click at [219, 229] on p "Questions or additional information? See our previous email titled: “Opportunit…" at bounding box center [216, 236] width 326 height 36
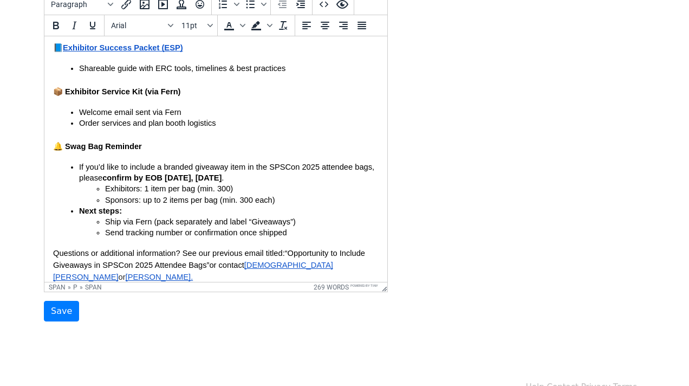
scroll to position [399, 0]
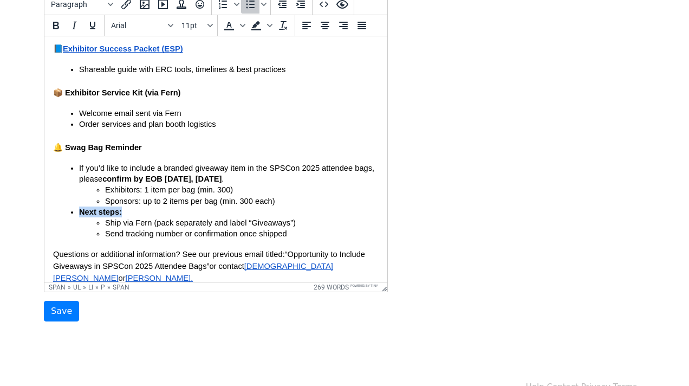
drag, startPoint x: 139, startPoint y: 205, endPoint x: 80, endPoint y: 203, distance: 59.6
click at [80, 206] on p "Next steps:" at bounding box center [229, 211] width 300 height 11
click at [57, 28] on icon "Bold" at bounding box center [56, 26] width 6 height 8
click at [154, 231] on span "Send tracking number or confirmation once shipped" at bounding box center [196, 233] width 182 height 9
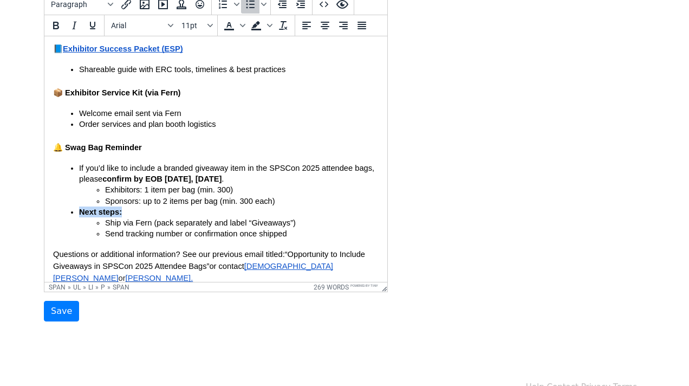
drag, startPoint x: 122, startPoint y: 206, endPoint x: 82, endPoint y: 205, distance: 40.1
click at [82, 206] on p "Next steps:" at bounding box center [229, 211] width 300 height 11
click at [178, 229] on span "Send tracking number or confirmation once shipped" at bounding box center [196, 233] width 182 height 9
click at [206, 174] on span "confirm by EOB today, September 30" at bounding box center [161, 178] width 119 height 9
click at [221, 206] on p "Next steps:" at bounding box center [229, 211] width 300 height 11
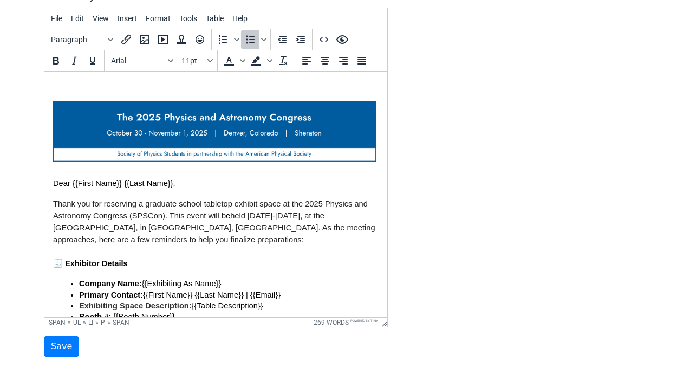
scroll to position [238, 0]
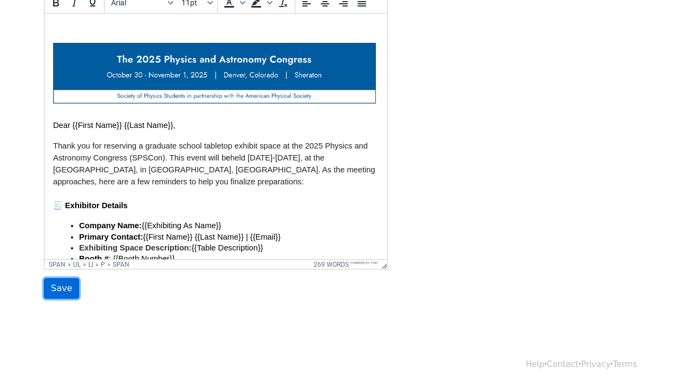
click at [60, 285] on input "Save" at bounding box center [61, 288] width 35 height 21
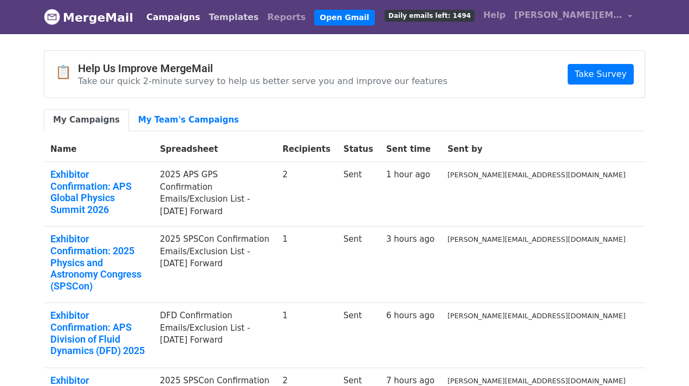
click at [204, 16] on link "Templates" at bounding box center [233, 17] width 58 height 22
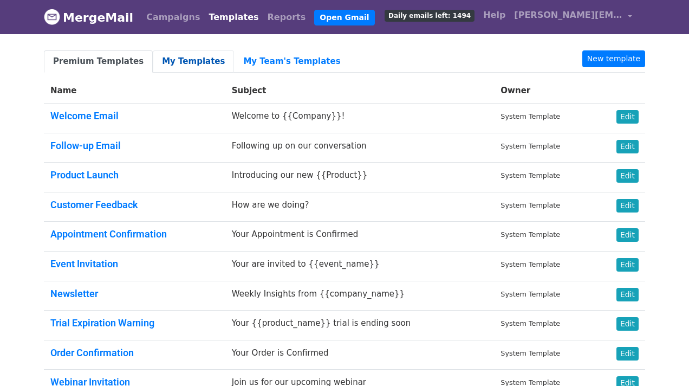
click at [191, 56] on link "My Templates" at bounding box center [193, 61] width 81 height 22
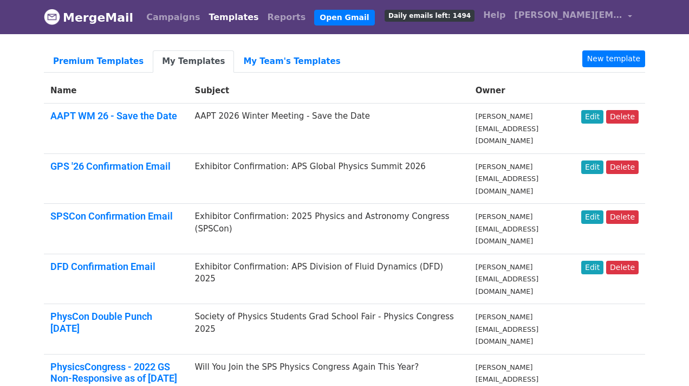
drag, startPoint x: 221, startPoint y: 189, endPoint x: 495, endPoint y: 200, distance: 273.7
click at [469, 204] on td "Exhibitor Confirmation: 2025 Physics and Astronomy Congress (SPSCon)" at bounding box center [328, 229] width 281 height 50
copy td "Exhibitor Confirmation: 2025 Physics and Astronomy Congress (SPSCon)"
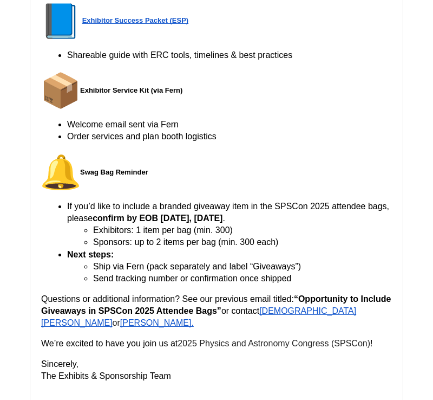
scroll to position [739, 0]
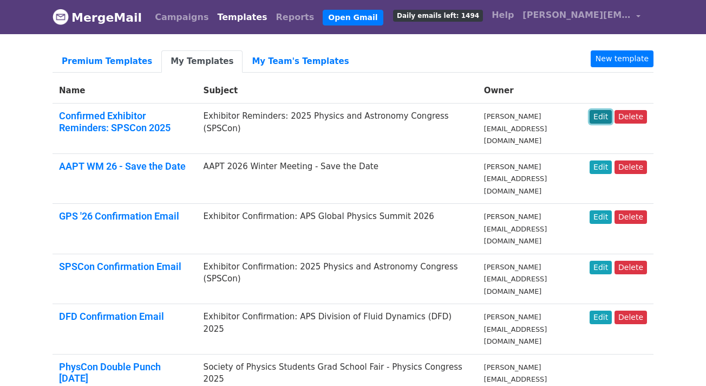
click at [606, 119] on link "Edit" at bounding box center [601, 117] width 22 height 14
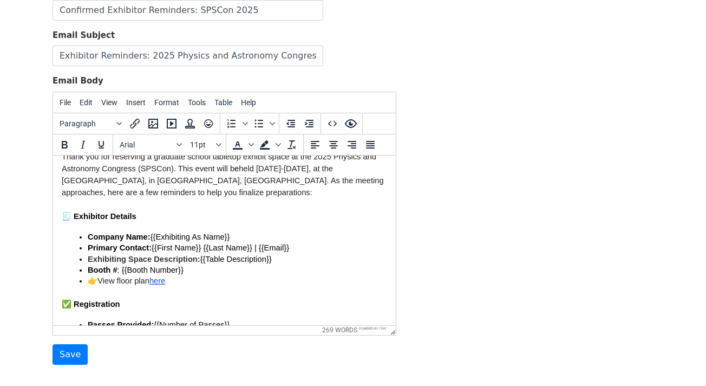
scroll to position [123, 0]
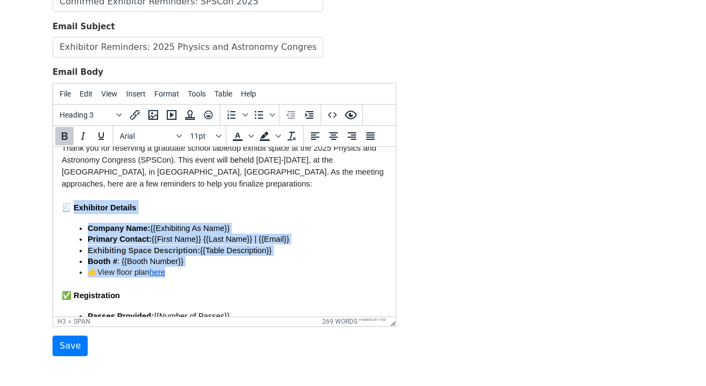
drag, startPoint x: 71, startPoint y: 207, endPoint x: 183, endPoint y: 268, distance: 127.3
click at [183, 268] on body "Dear {{First Name}} {{Last Name}}, Thank you for reserving a graduate school ta…" at bounding box center [225, 390] width 326 height 691
paste body
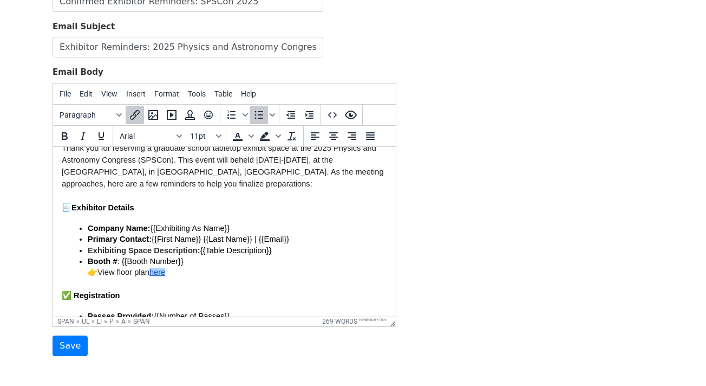
click at [320, 271] on p "Booth # : {{Booth Number}} 👉 View floor plan here﻿" at bounding box center [238, 266] width 300 height 22
click at [305, 299] on h3 "✅ Registration" at bounding box center [225, 294] width 326 height 14
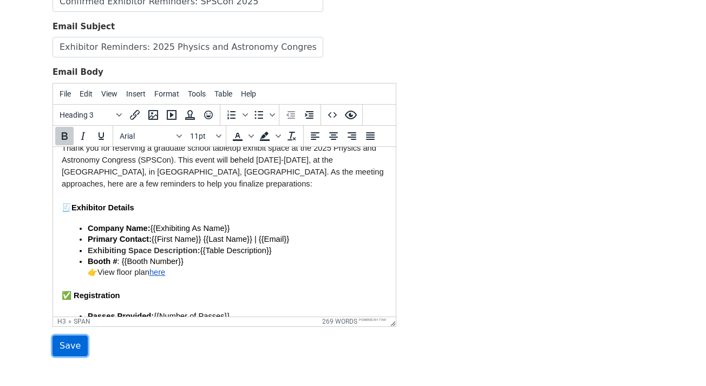
click at [73, 344] on input "Save" at bounding box center [70, 345] width 35 height 21
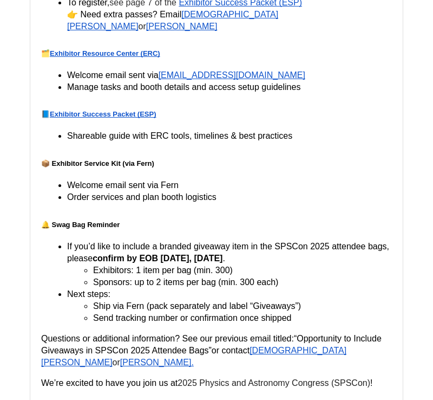
scroll to position [2250, 0]
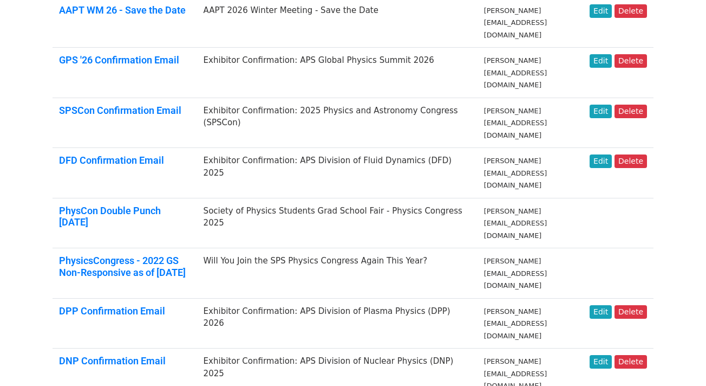
scroll to position [172, 0]
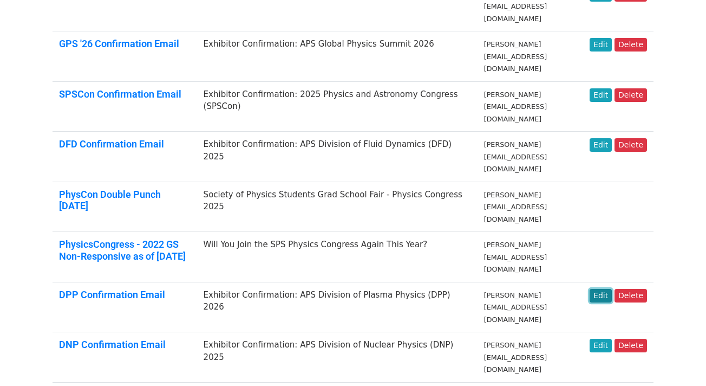
click at [603, 289] on link "Edit" at bounding box center [601, 296] width 22 height 14
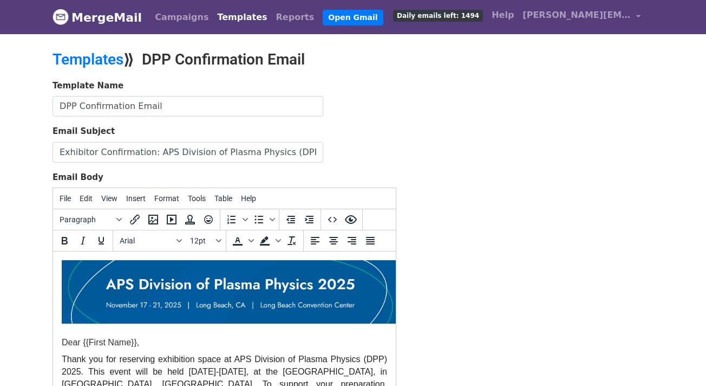
scroll to position [162, 0]
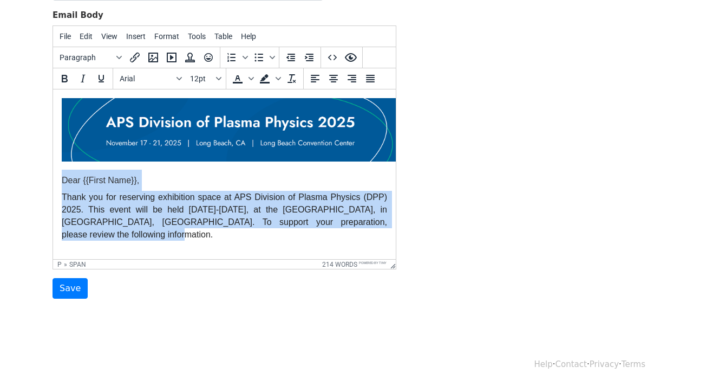
drag, startPoint x: 116, startPoint y: 238, endPoint x: 50, endPoint y: 188, distance: 83.2
click at [53, 188] on html "Dear {{First Name}}, Thank you for reserving exhibition space at APS Division o…" at bounding box center [224, 392] width 343 height 606
click at [138, 224] on span "Thank you for reserving exhibition space at APS Division of Plasma Physics (DPP…" at bounding box center [226, 215] width 328 height 47
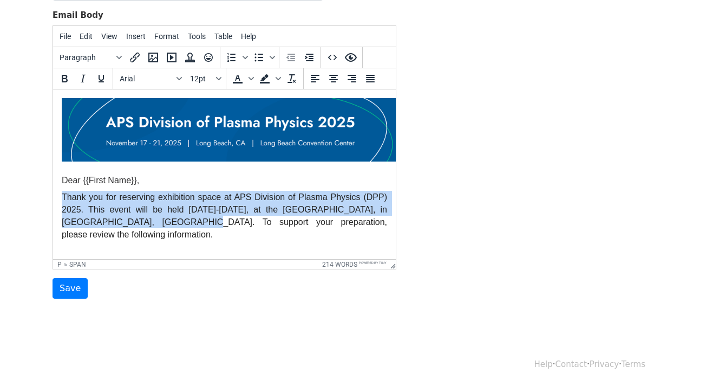
drag, startPoint x: 170, startPoint y: 223, endPoint x: 57, endPoint y: 193, distance: 116.0
click at [57, 193] on html "Dear {{First Name}}, Thank you for reserving exhibition space at APS Division o…" at bounding box center [224, 392] width 343 height 606
copy span "Thank you for reserving exhibition space at APS Division of Plasma Physics (DPP…"
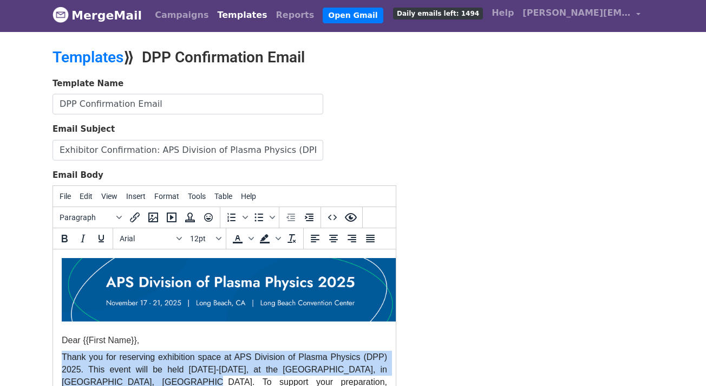
scroll to position [0, 0]
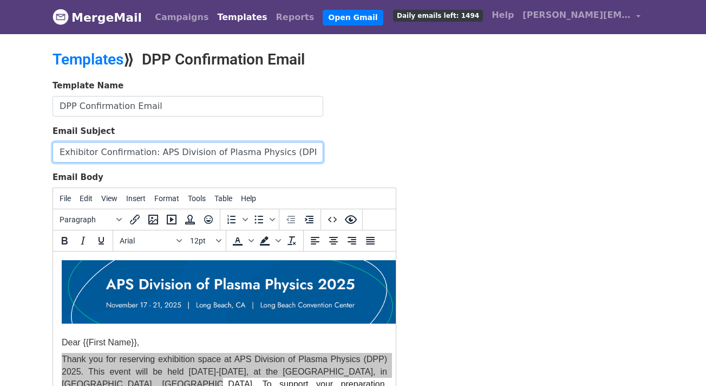
drag, startPoint x: 153, startPoint y: 149, endPoint x: 258, endPoint y: 151, distance: 105.1
click at [264, 149] on input "Exhibitor Confirmation: APS Division of Plasma Physics (DPP) 2026" at bounding box center [188, 152] width 271 height 21
click at [164, 152] on input "Exhibitor Confirmation: APS Division of Plasma Physics (DPP) 2026" at bounding box center [188, 152] width 271 height 21
drag, startPoint x: 154, startPoint y: 152, endPoint x: 353, endPoint y: 155, distance: 198.8
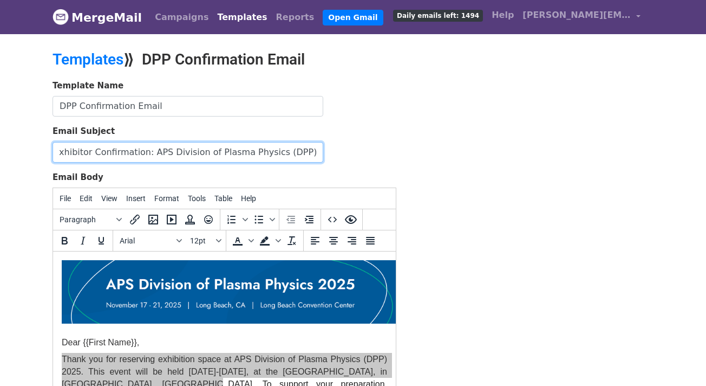
click at [353, 155] on div "Email Subject Exhibitor Confirmation: APS Division of Plasma Physics (DPP) 2026" at bounding box center [225, 143] width 344 height 37
click at [315, 153] on input "Exhibitor Confirmation: APS Division of Plasma Physics (DPP) 2026" at bounding box center [188, 152] width 271 height 21
drag, startPoint x: 146, startPoint y: 151, endPoint x: 368, endPoint y: 158, distance: 221.6
click at [368, 158] on div "Email Subject Exhibitor Confirmation: APS Division of Plasma Physics (DPP) 2025" at bounding box center [225, 143] width 344 height 37
type input "Exhibitor Confirmation: APS Division of Plasma Physics (DPP) 2025"
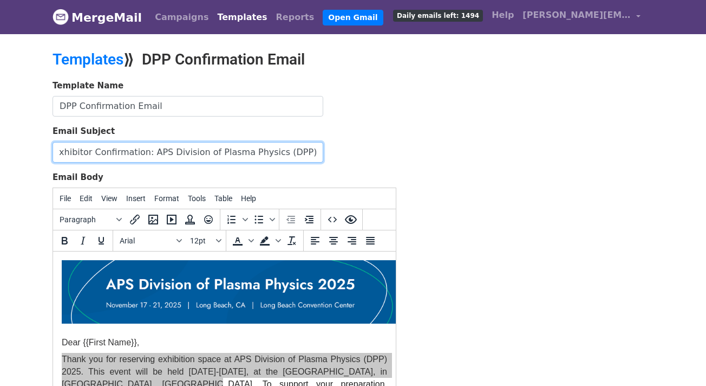
scroll to position [0, 0]
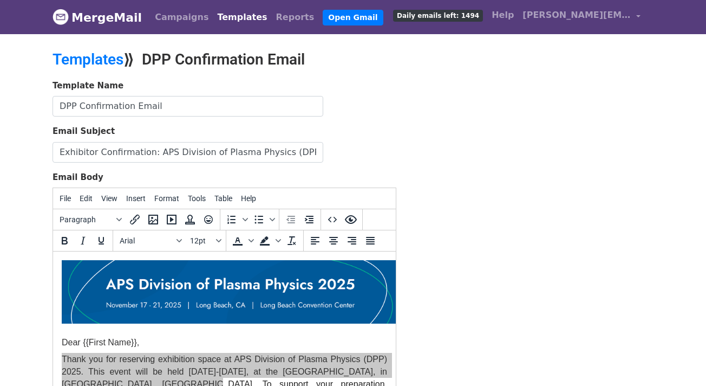
click at [459, 178] on div "Template Name DPP Confirmation Email Email Subject Exhibitor Confirmation: APS …" at bounding box center [352, 270] width 617 height 381
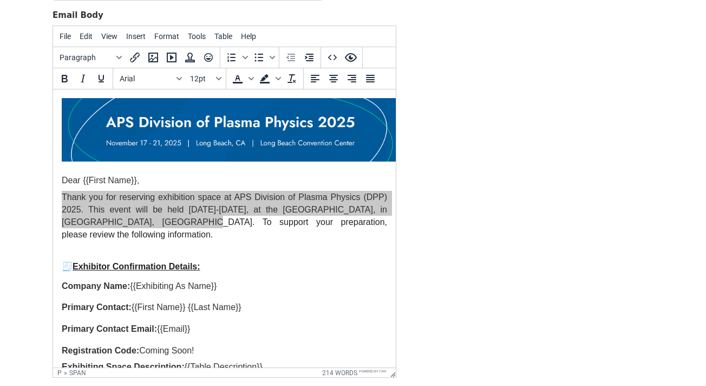
drag, startPoint x: 393, startPoint y: 266, endPoint x: 409, endPoint y: 383, distance: 118.7
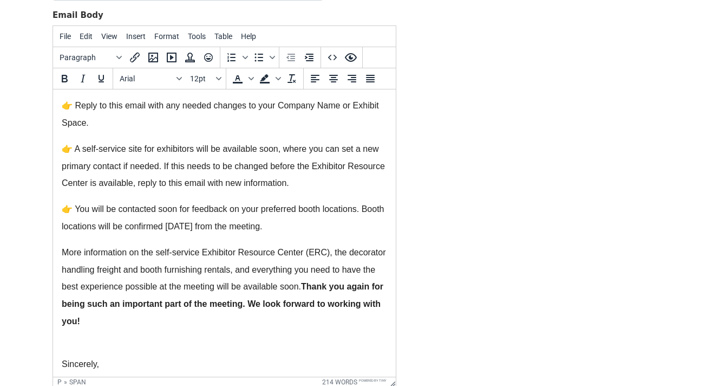
scroll to position [326, 0]
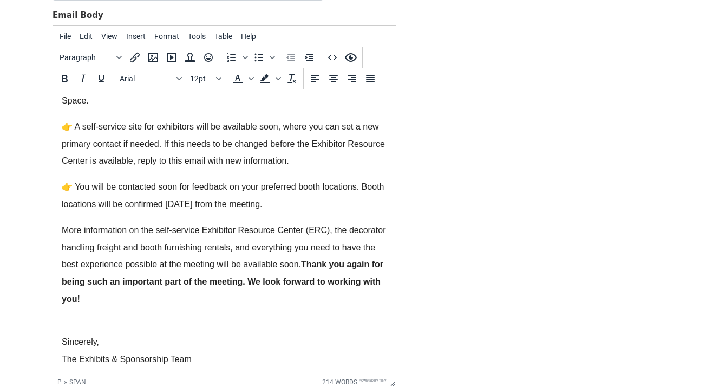
click at [459, 244] on div "Template Name DPP Confirmation Email Email Subject Exhibitor Confirmation: APS …" at bounding box center [352, 167] width 617 height 499
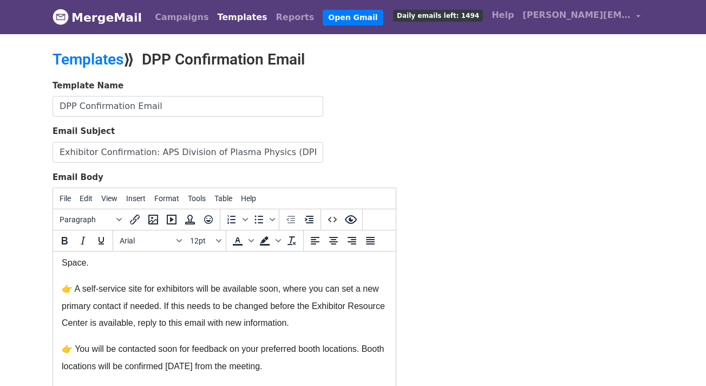
click at [459, 245] on div "Template Name DPP Confirmation Email Email Subject Exhibitor Confirmation: APS …" at bounding box center [352, 329] width 617 height 499
click at [420, 172] on div "Template Name DPP Confirmation Email Email Subject Exhibitor Confirmation: APS …" at bounding box center [352, 329] width 617 height 499
click at [216, 17] on link "Templates" at bounding box center [242, 17] width 58 height 22
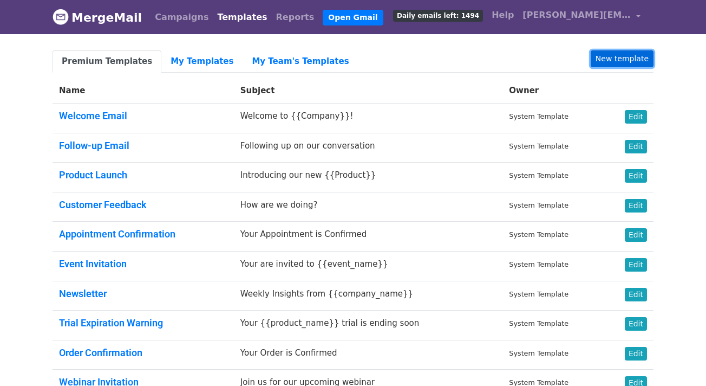
click at [608, 60] on link "New template" at bounding box center [622, 58] width 63 height 17
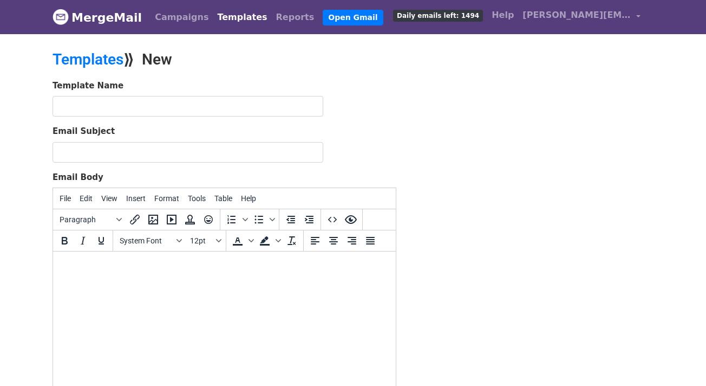
click at [150, 281] on html at bounding box center [224, 265] width 343 height 29
paste body
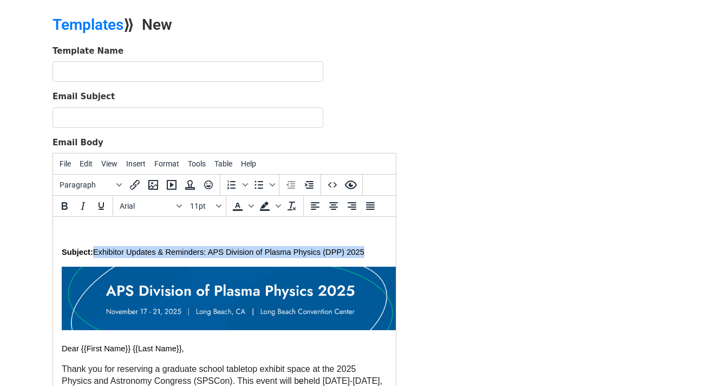
drag, startPoint x: 376, startPoint y: 254, endPoint x: 97, endPoint y: 246, distance: 278.5
click at [97, 246] on p "Subject: Exhibitor Updates & Reminders: APS Division of Plasma Physics (DPP) 20…" at bounding box center [225, 252] width 326 height 12
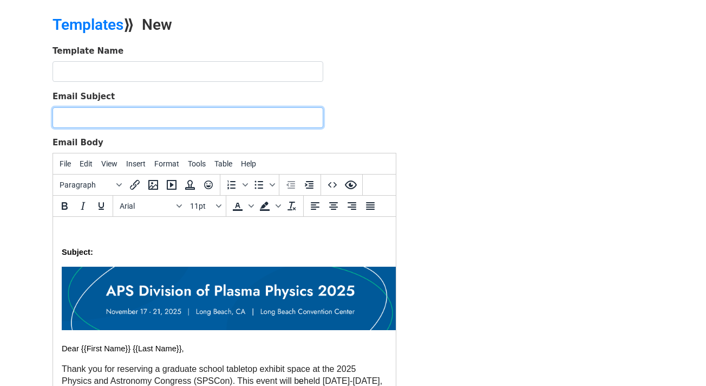
click at [111, 118] on input "Email Subject" at bounding box center [188, 117] width 271 height 21
paste input "Exhibitor Updates & Reminders: APS Division of Plasma Physics (DPP) 2025"
type input "Exhibitor Updates & Reminders: APS Division of Plasma Physics (DPP) 2025"
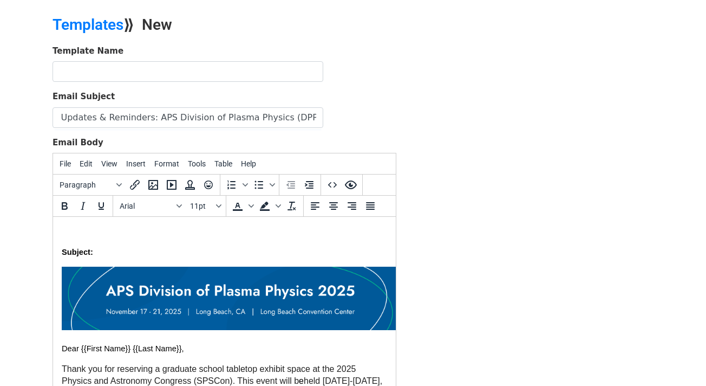
drag, startPoint x: 123, startPoint y: 253, endPoint x: -43, endPoint y: 253, distance: 166.3
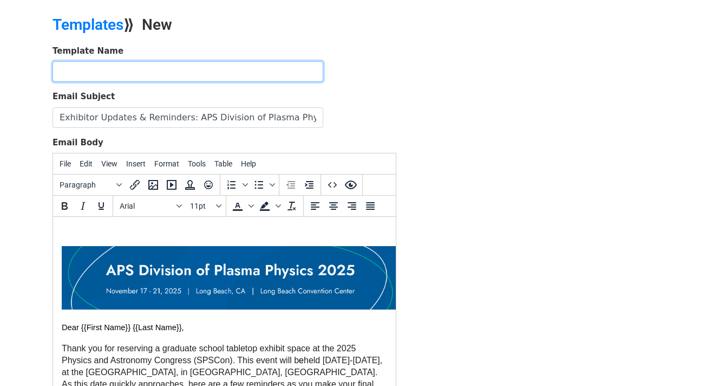
click at [134, 77] on input "text" at bounding box center [188, 71] width 271 height 21
type input "E"
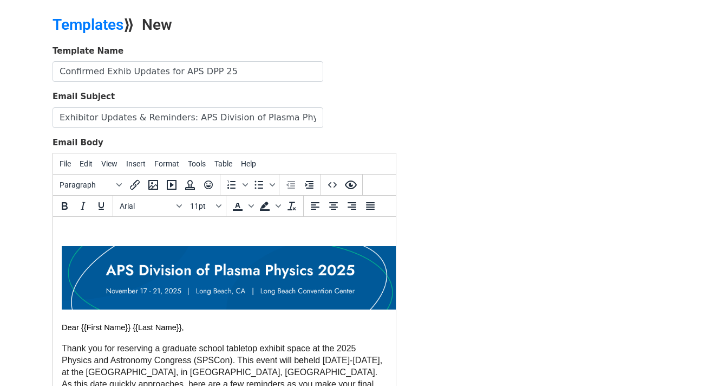
click at [433, 142] on div "Template Name Confirmed Exhib Updates for APS DPP 25 Email Subject Exhibitor Up…" at bounding box center [352, 235] width 617 height 381
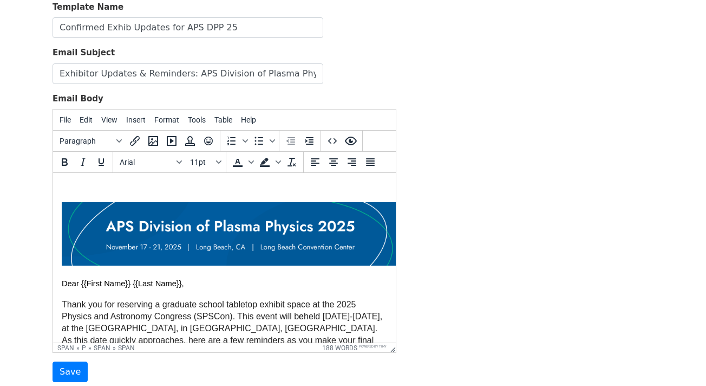
scroll to position [80, 0]
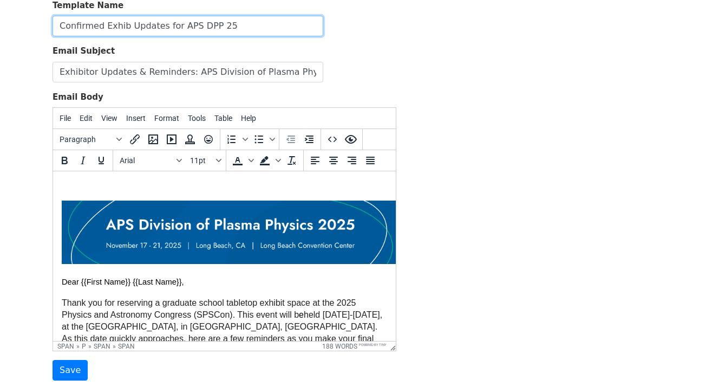
drag, startPoint x: 160, startPoint y: 22, endPoint x: 160, endPoint y: 29, distance: 7.0
click at [160, 22] on input "Confirmed Exhib Updates for APS DPP 25" at bounding box center [188, 26] width 271 height 21
type input "Confirmed Exhib Updates/Reminders for APS DPP 25"
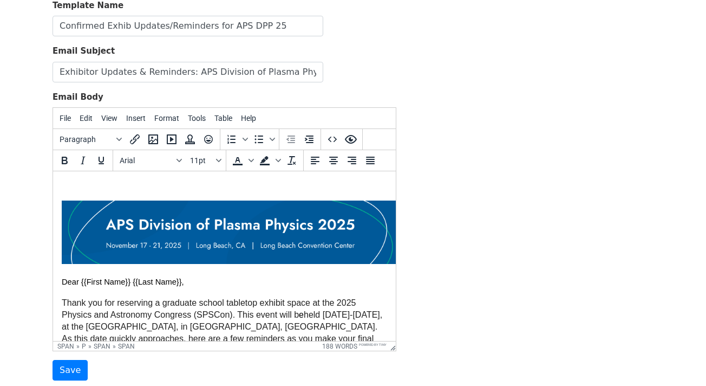
click at [471, 203] on div "Template Name Confirmed Exhib Updates/Reminders for APS DPP 25 Email Subject Ex…" at bounding box center [352, 189] width 617 height 381
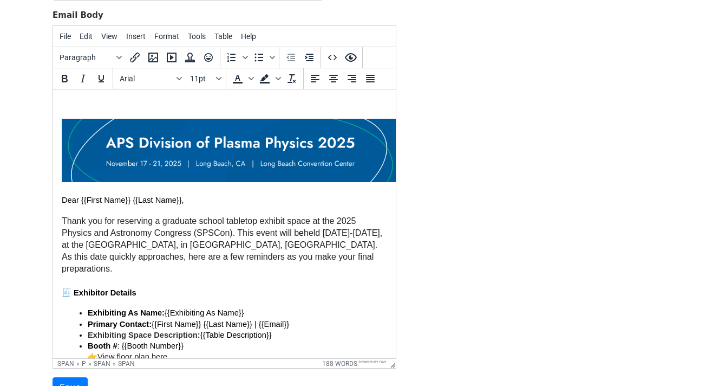
drag, startPoint x: 392, startPoint y: 263, endPoint x: 408, endPoint y: 362, distance: 100.9
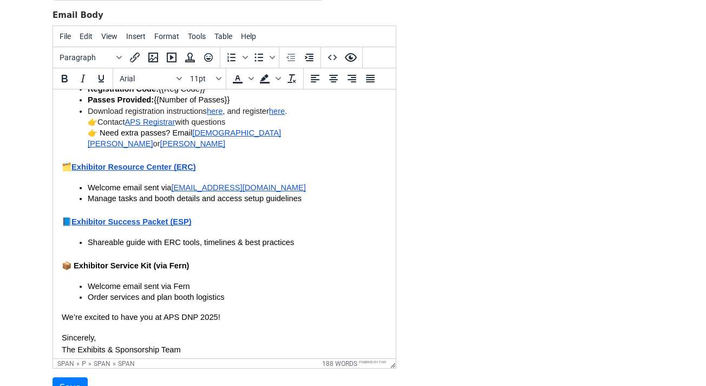
scroll to position [320, 0]
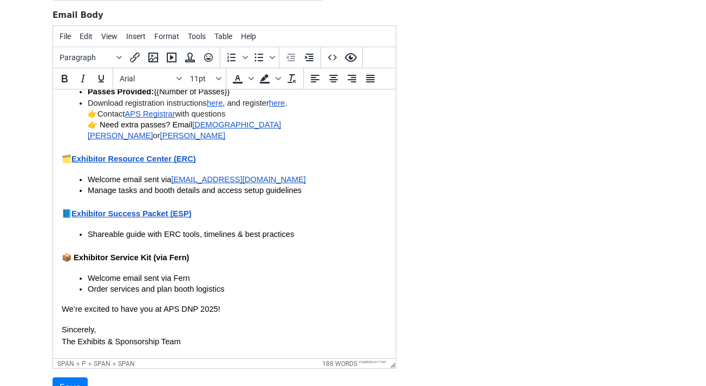
click at [451, 301] on div "Template Name Confirmed Exhib Updates/Reminders for APS DPP 25 Email Subject Ex…" at bounding box center [352, 158] width 617 height 480
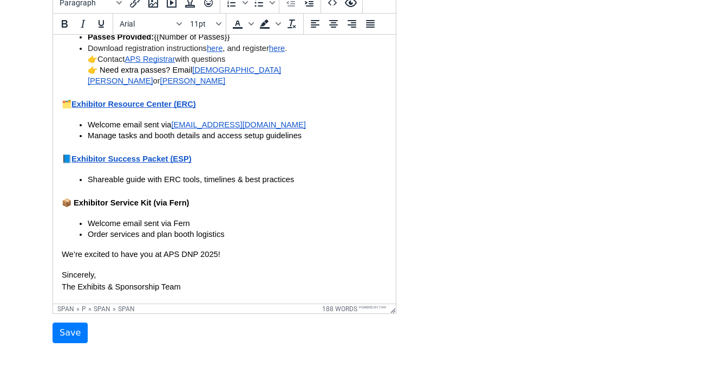
scroll to position [227, 0]
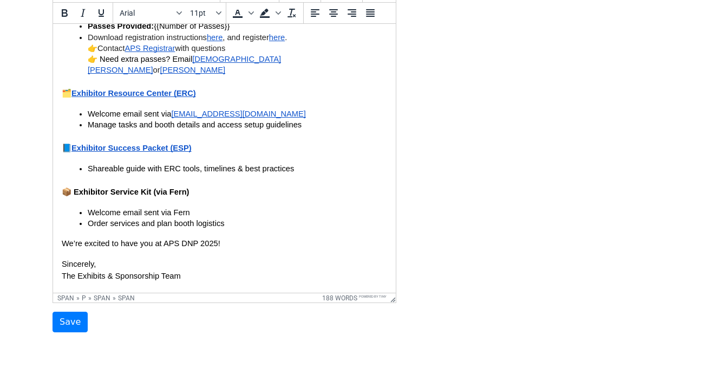
click at [192, 239] on span "We’re excited to have you at APS DNP 2025!" at bounding box center [141, 243] width 159 height 9
click at [248, 258] on p "Sincerely, The Exhibits & Sponsorship Team" at bounding box center [225, 270] width 326 height 24
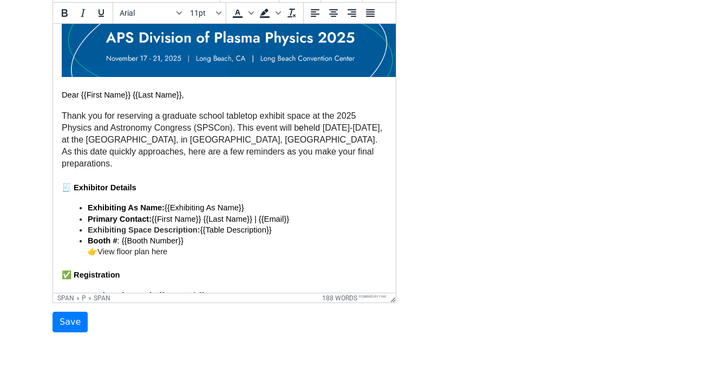
scroll to position [35, 0]
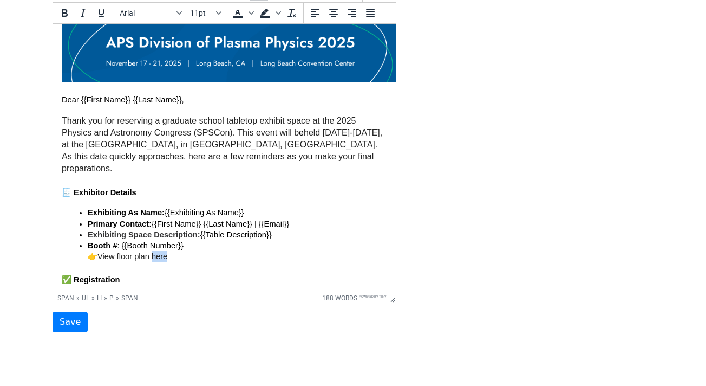
drag, startPoint x: 168, startPoint y: 246, endPoint x: 152, endPoint y: 245, distance: 16.3
click at [152, 245] on p "Booth # : {{Booth Number}} 👉 View floor plan here" at bounding box center [238, 251] width 300 height 22
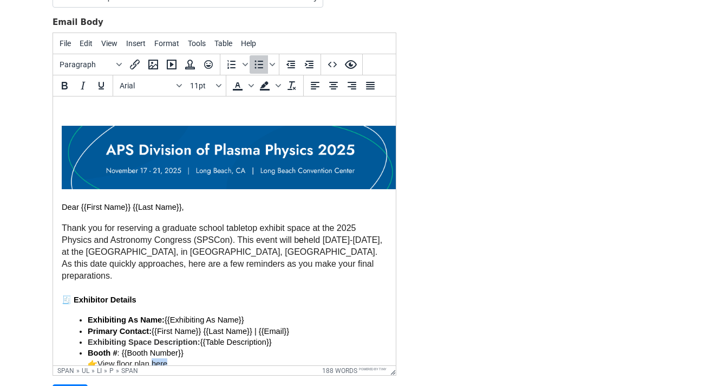
scroll to position [155, 0]
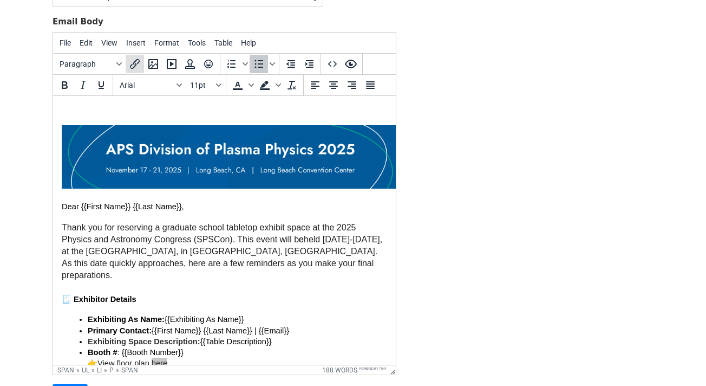
click at [134, 63] on icon "Insert/edit link" at bounding box center [135, 64] width 10 height 10
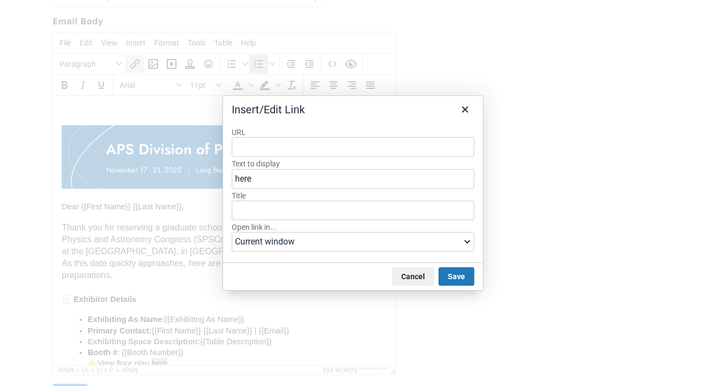
type input "https://americanphysicalsociety.expo-genie.com/dpp2025/floor-plan/"
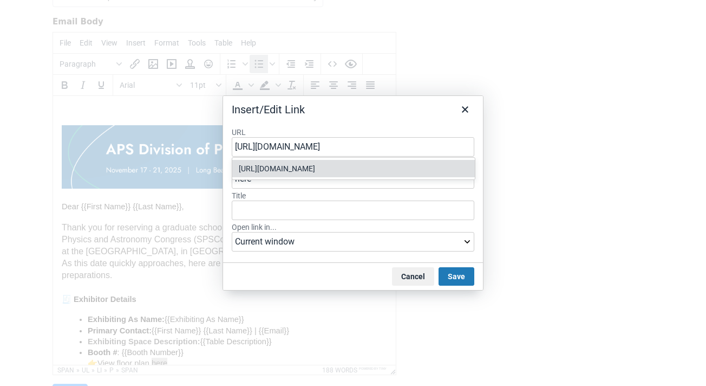
click at [331, 167] on div "https://americanphysicalsociety.expo-genie.com/dpp2025/floor-plan/" at bounding box center [355, 168] width 232 height 13
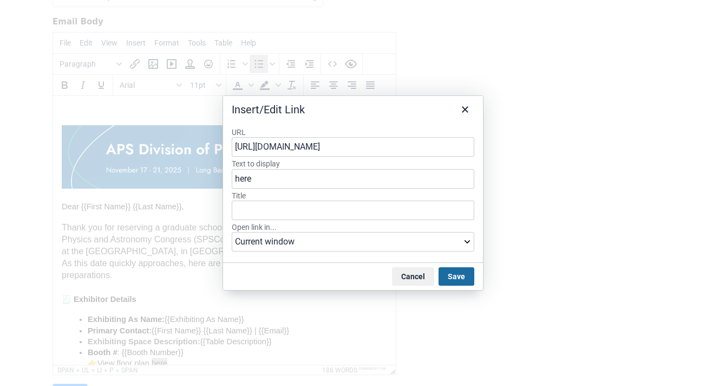
click at [461, 274] on button "Save" at bounding box center [457, 276] width 36 height 18
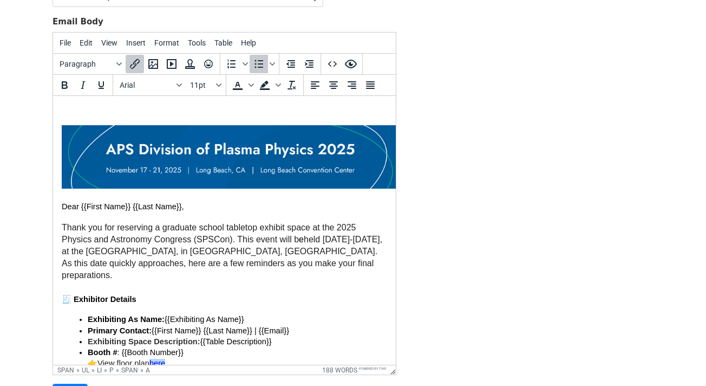
click at [453, 275] on div "Template Name Confirmed Exhib Updates/Reminders for APS DPP 25 Email Subject Ex…" at bounding box center [352, 164] width 617 height 480
click at [296, 291] on h3 "🧾 Exhibitor Details" at bounding box center [225, 298] width 326 height 14
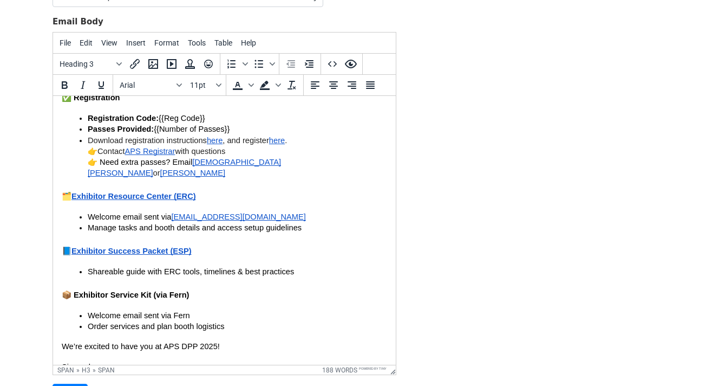
scroll to position [288, 0]
click at [280, 136] on span "here" at bounding box center [277, 140] width 16 height 9
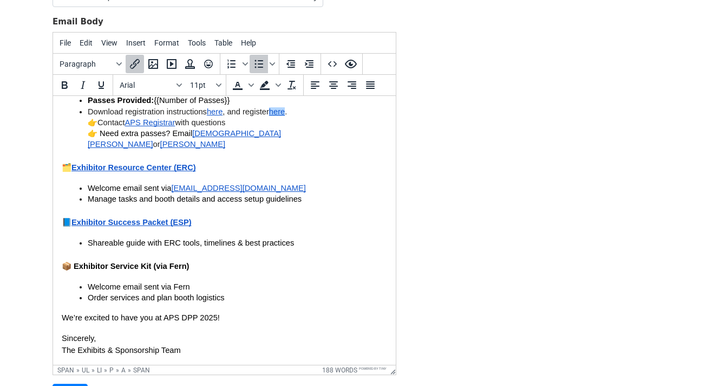
scroll to position [317, 0]
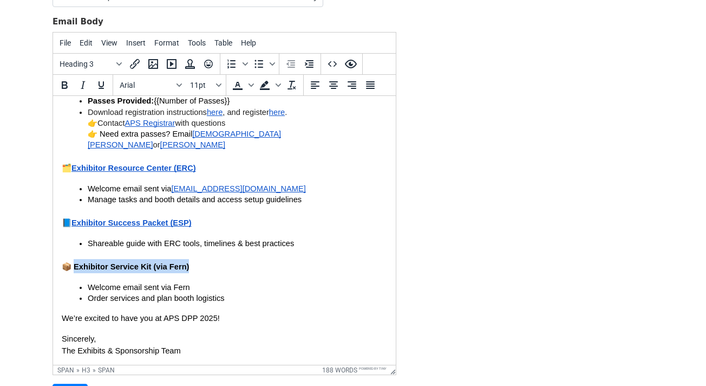
drag, startPoint x: 188, startPoint y: 248, endPoint x: 71, endPoint y: 242, distance: 116.6
click at [71, 259] on h3 "📦 Exhibitor Service Kit (via Fern)" at bounding box center [225, 266] width 326 height 14
click at [137, 64] on icon "Insert/edit link" at bounding box center [134, 63] width 13 height 13
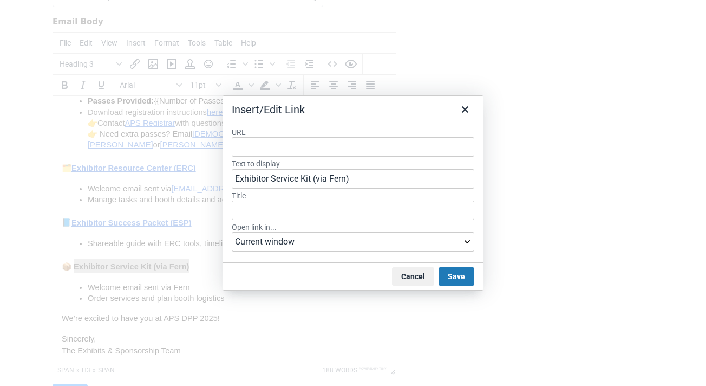
type input "https://www.fernoneview.com/booth_teams/428351/dashboard"
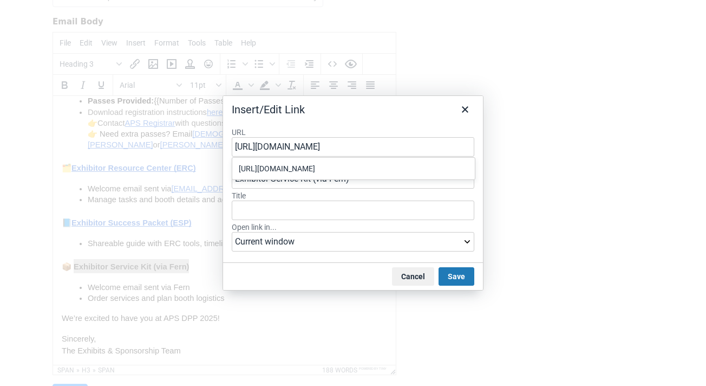
scroll to position [0, 10]
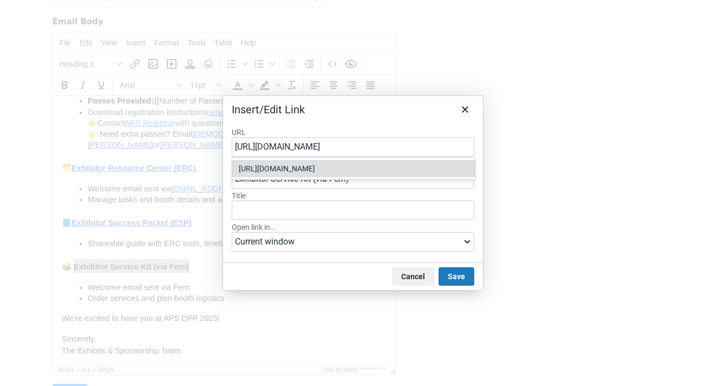
click at [387, 165] on div "https://www.fernoneview.com/booth_teams/428351/dashboard" at bounding box center [355, 168] width 232 height 13
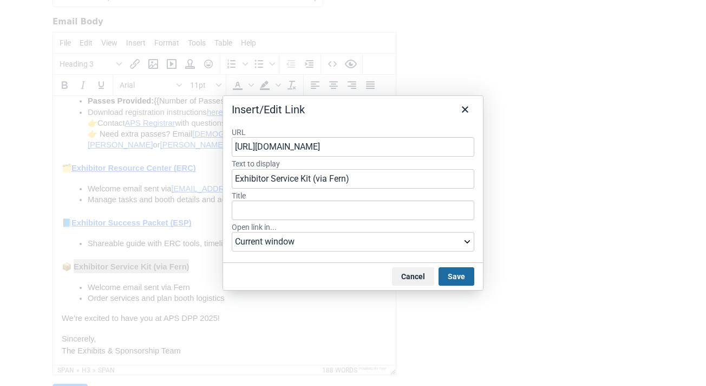
click at [463, 278] on button "Save" at bounding box center [457, 276] width 36 height 18
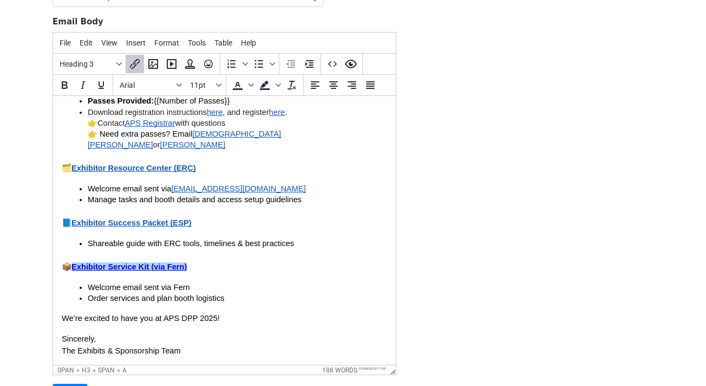
click at [440, 266] on div "Template Name Confirmed Exhib Updates/Reminders for APS DPP 25 Email Subject Ex…" at bounding box center [352, 164] width 617 height 480
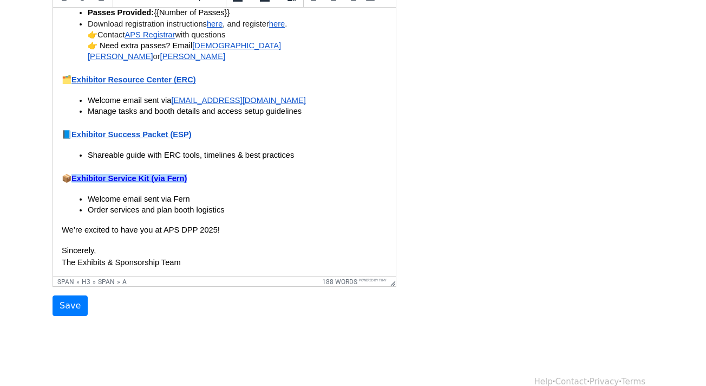
scroll to position [261, 0]
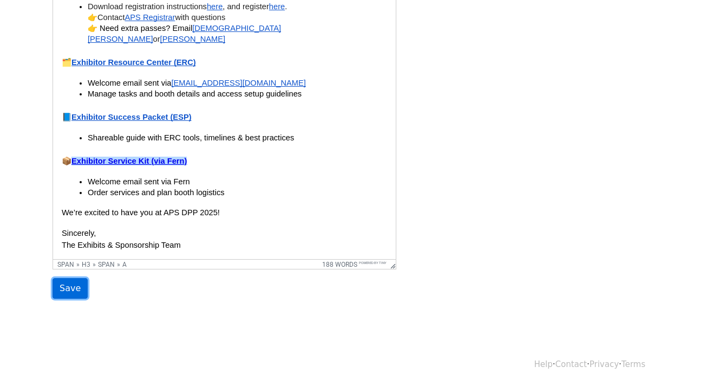
click at [70, 291] on input "Save" at bounding box center [70, 288] width 35 height 21
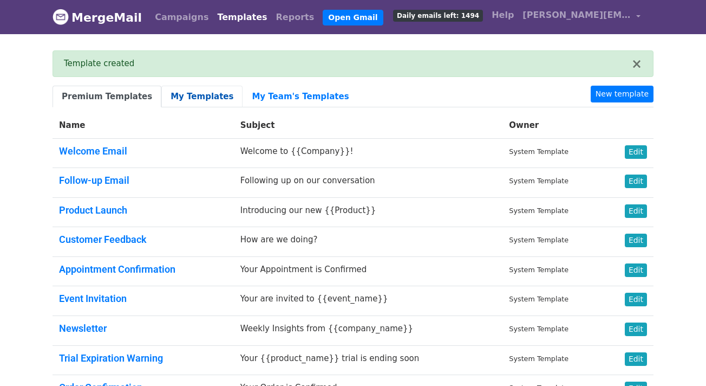
click at [192, 95] on link "My Templates" at bounding box center [201, 97] width 81 height 22
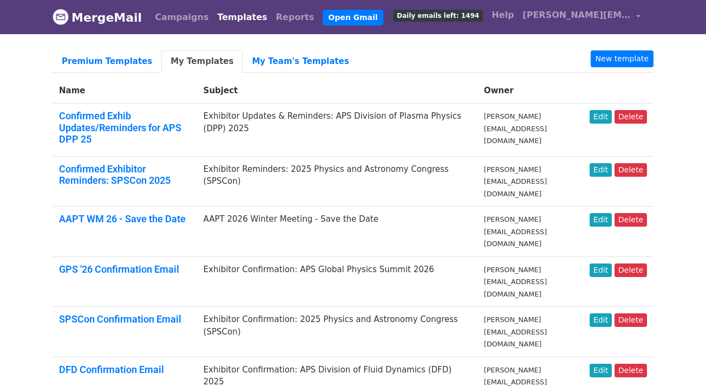
click at [606, 123] on td "Edit Delete" at bounding box center [618, 129] width 70 height 53
click at [603, 115] on link "Edit" at bounding box center [601, 117] width 22 height 14
click at [437, 56] on ul "Premium Templates My Templates My Team's Templates New template" at bounding box center [353, 61] width 601 height 22
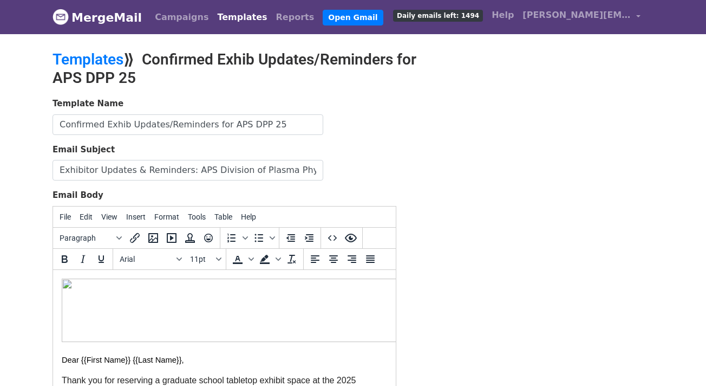
click at [483, 147] on div "Template Name Confirmed Exhib Updates/Reminders for APS DPP 25 Email Subject Ex…" at bounding box center [352, 287] width 617 height 381
